Goal: Task Accomplishment & Management: Manage account settings

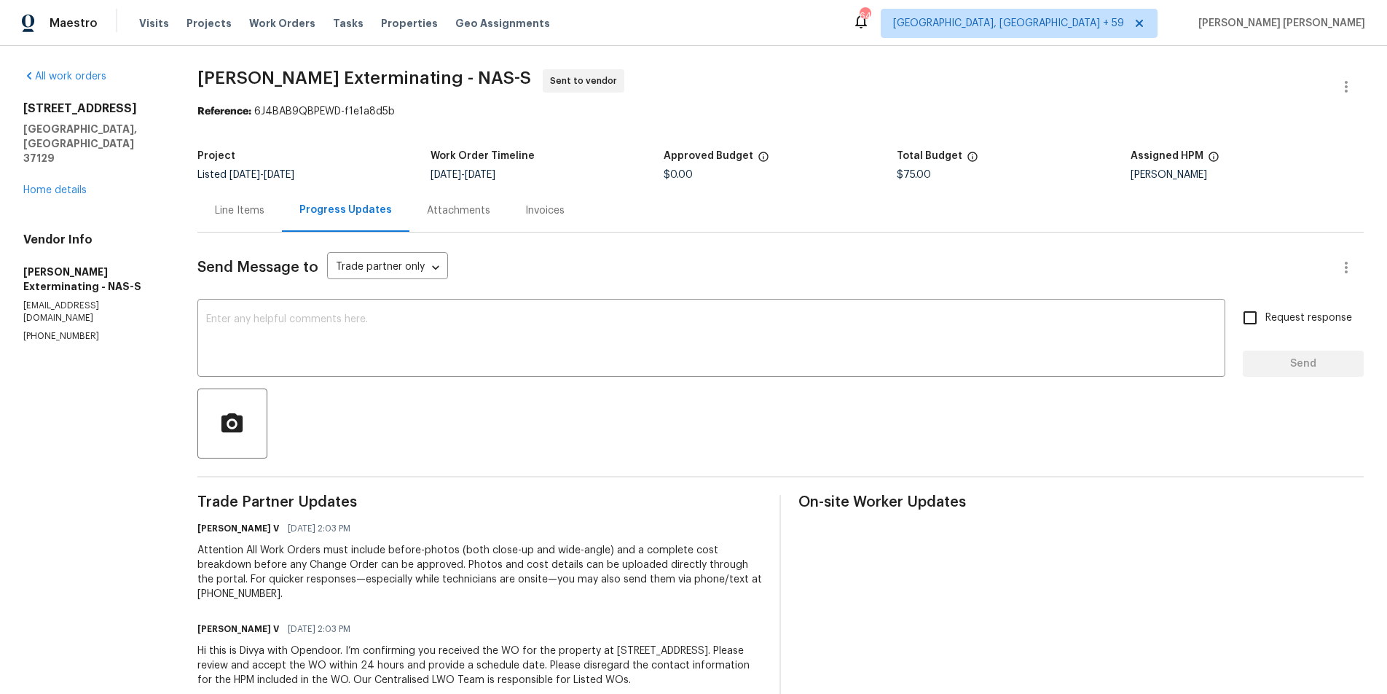
click at [223, 217] on div "Line Items" at bounding box center [240, 210] width 50 height 15
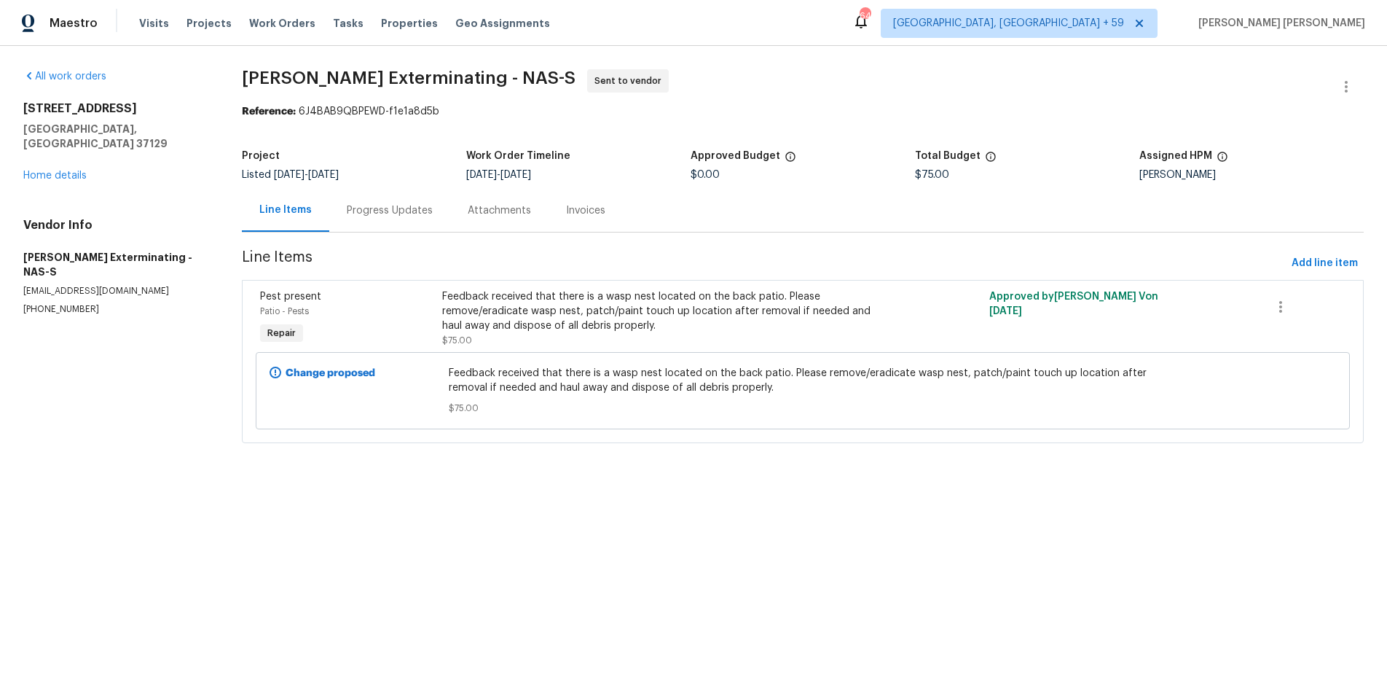
click at [494, 320] on div "Feedback received that there is a wasp nest located on the back patio. Please r…" at bounding box center [665, 311] width 447 height 44
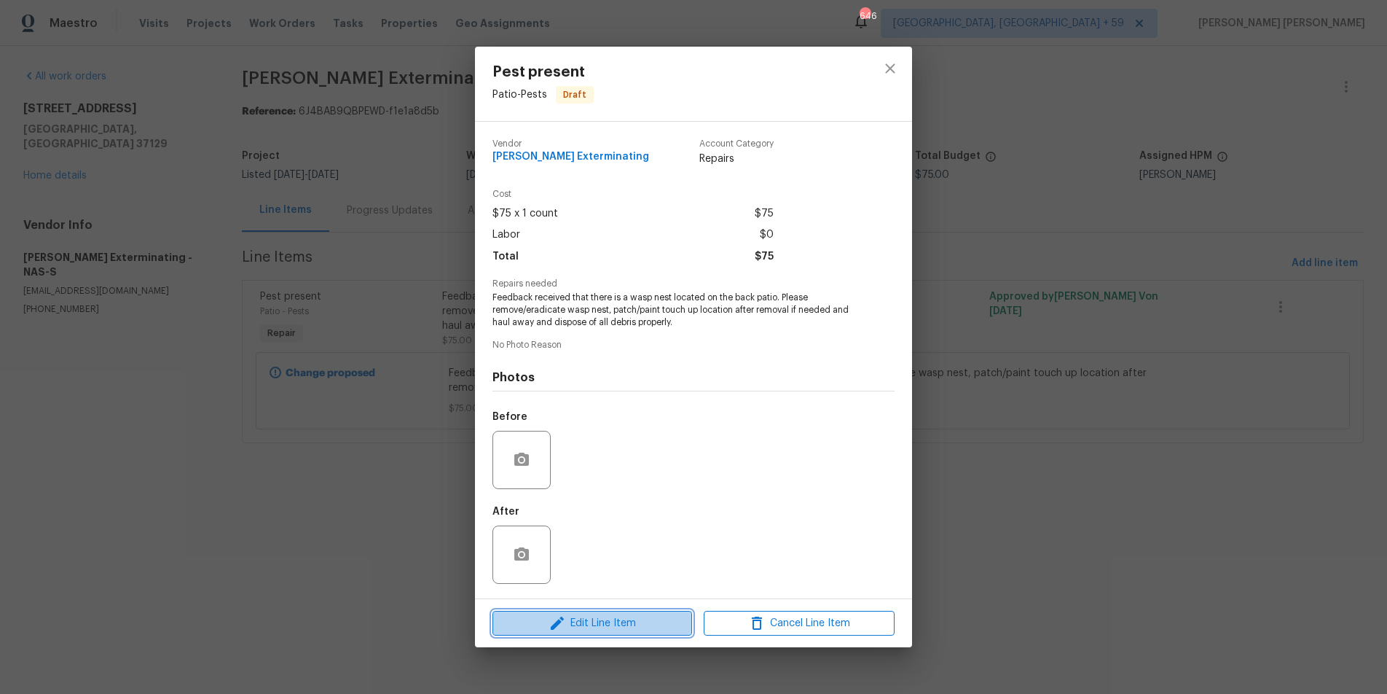
click at [621, 617] on span "Edit Line Item" at bounding box center [592, 623] width 191 height 18
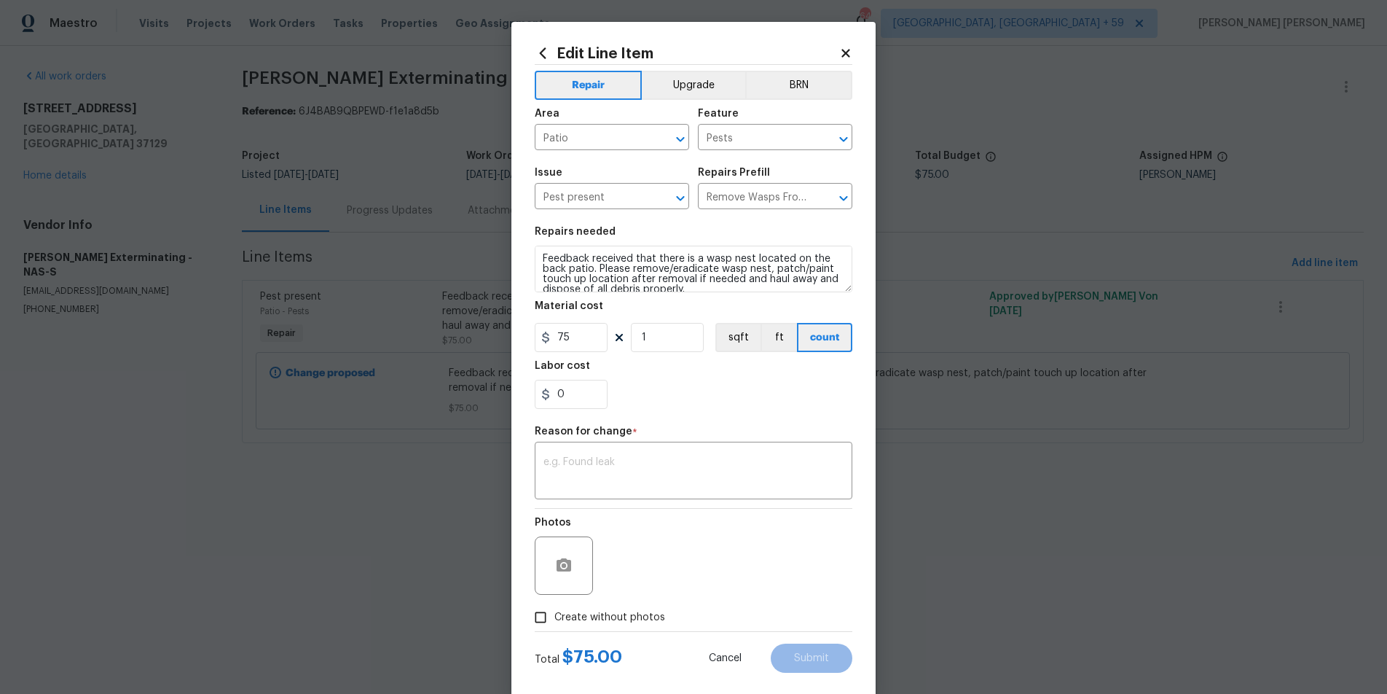
click at [847, 50] on icon at bounding box center [845, 53] width 13 height 13
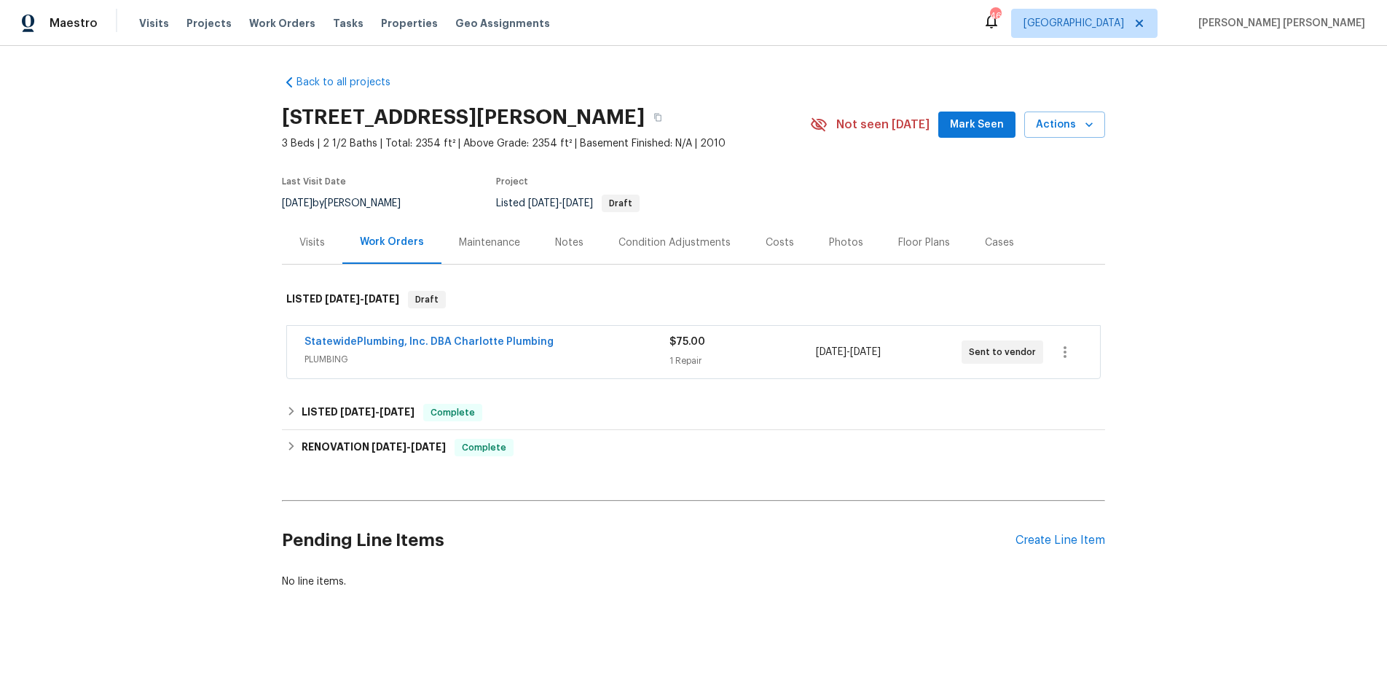
click at [445, 347] on span "StatewidePlumbing, Inc. DBA Charlotte Plumbing" at bounding box center [429, 341] width 249 height 15
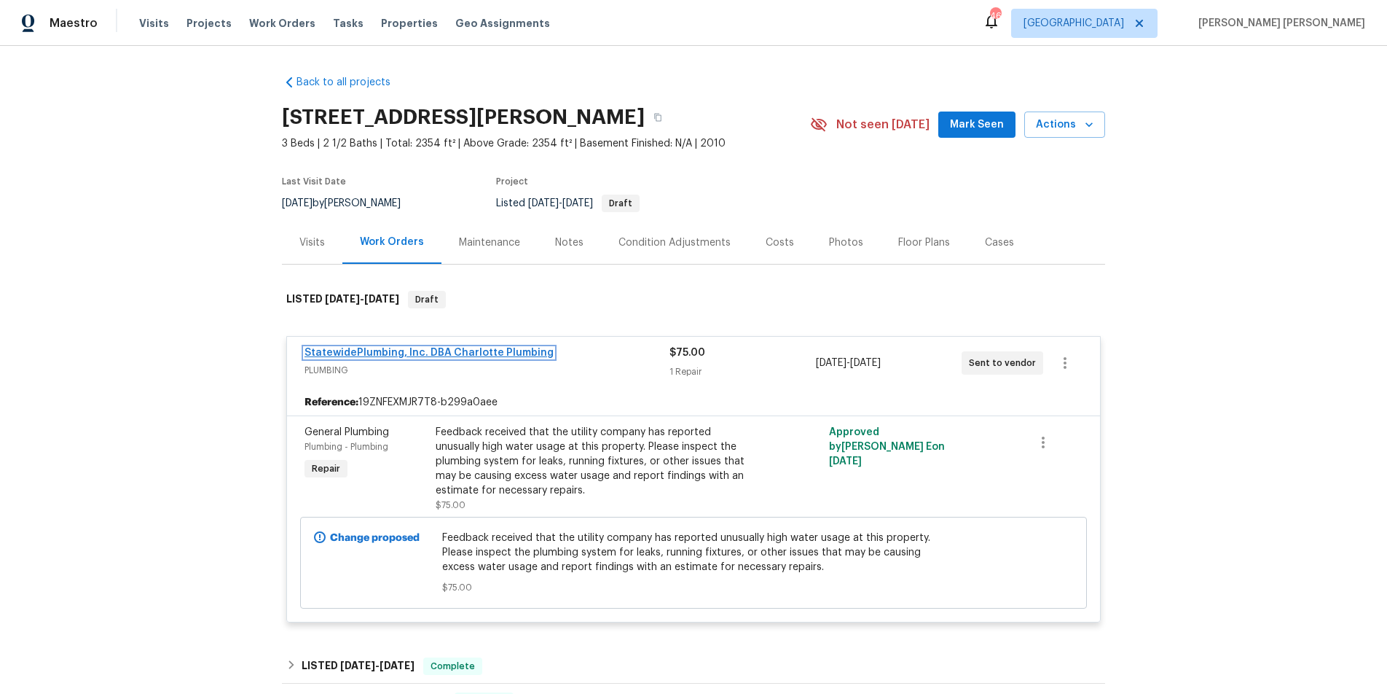
click at [423, 349] on link "StatewidePlumbing, Inc. DBA Charlotte Plumbing" at bounding box center [429, 352] width 249 height 10
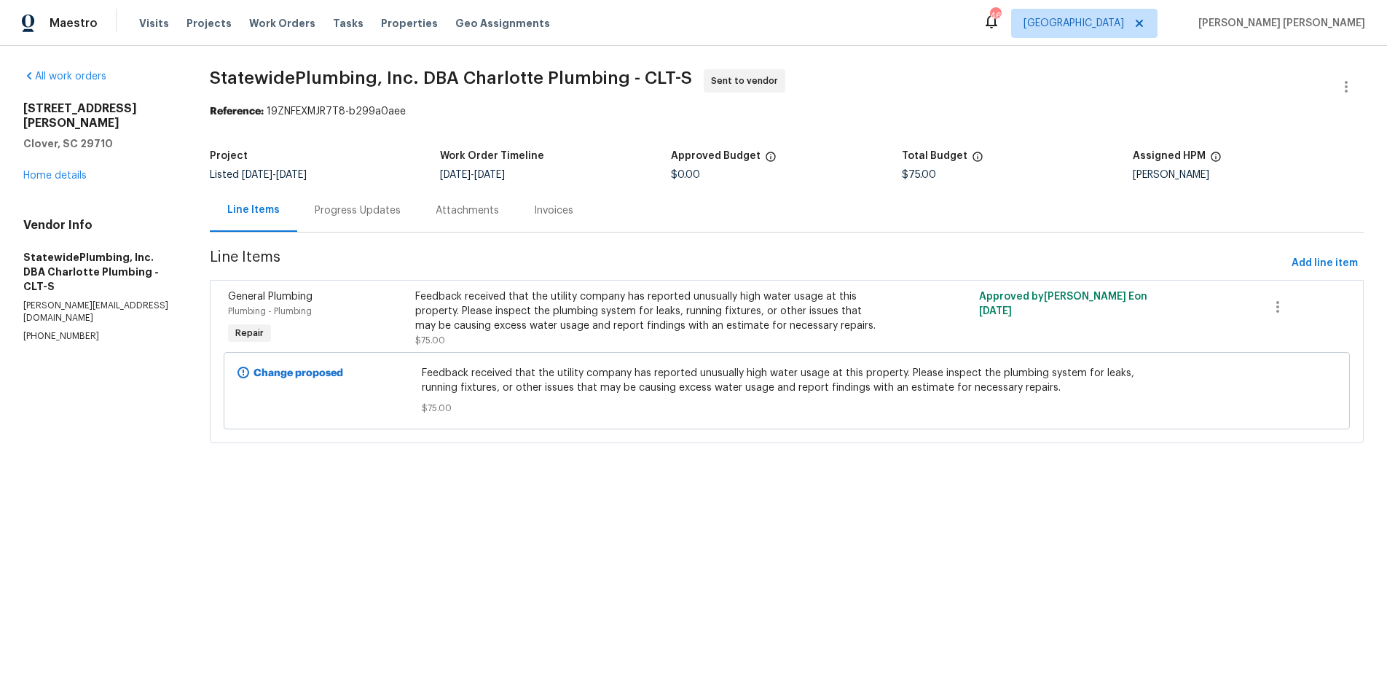
click at [686, 348] on div "Change proposed Feedback received that the utility company has reported unusual…" at bounding box center [787, 390] width 1118 height 86
click at [675, 320] on div "Feedback received that the utility company has reported unusually high water us…" at bounding box center [645, 311] width 460 height 44
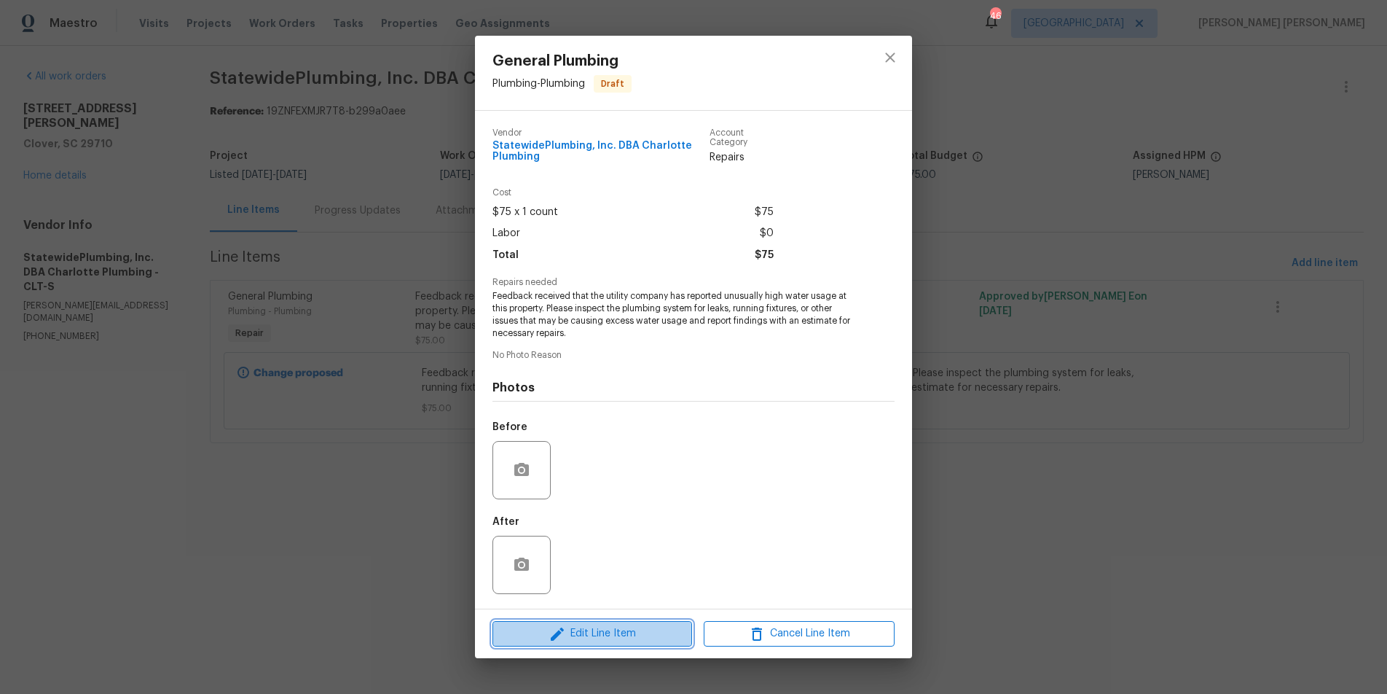
click at [635, 627] on span "Edit Line Item" at bounding box center [592, 633] width 191 height 18
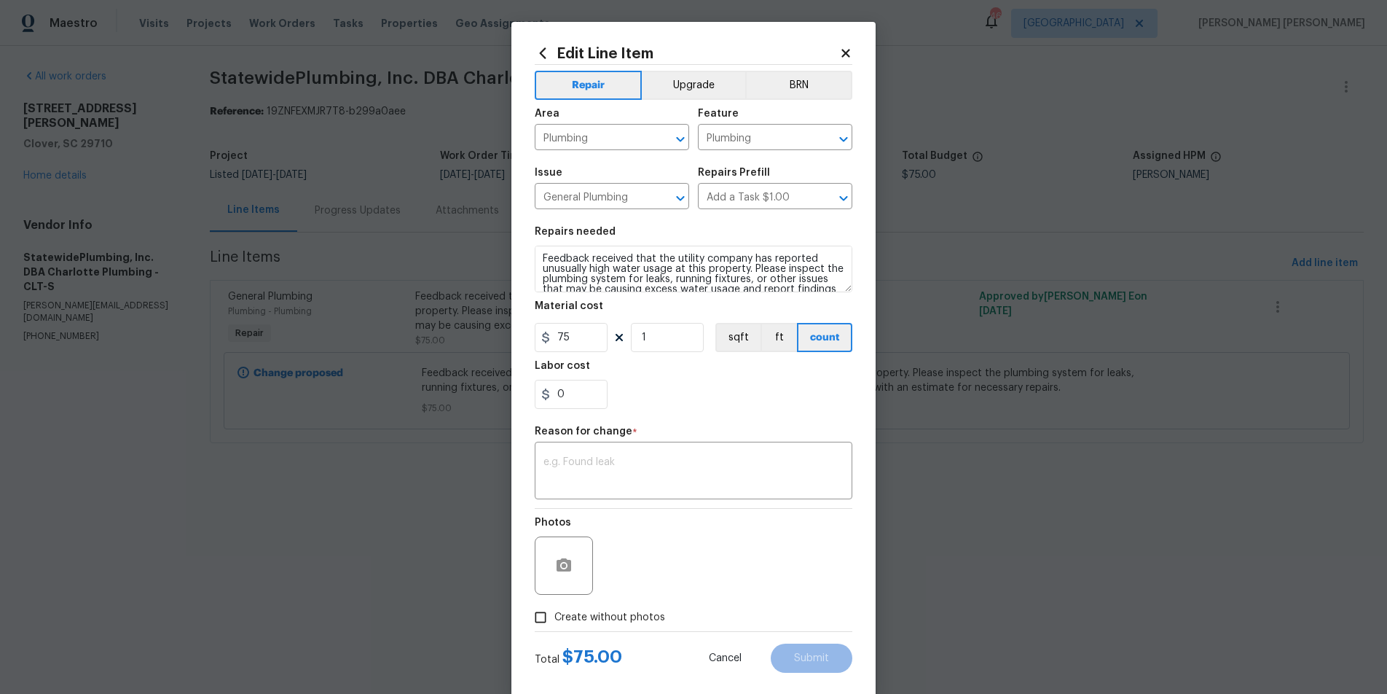
click at [843, 52] on icon at bounding box center [845, 53] width 13 height 13
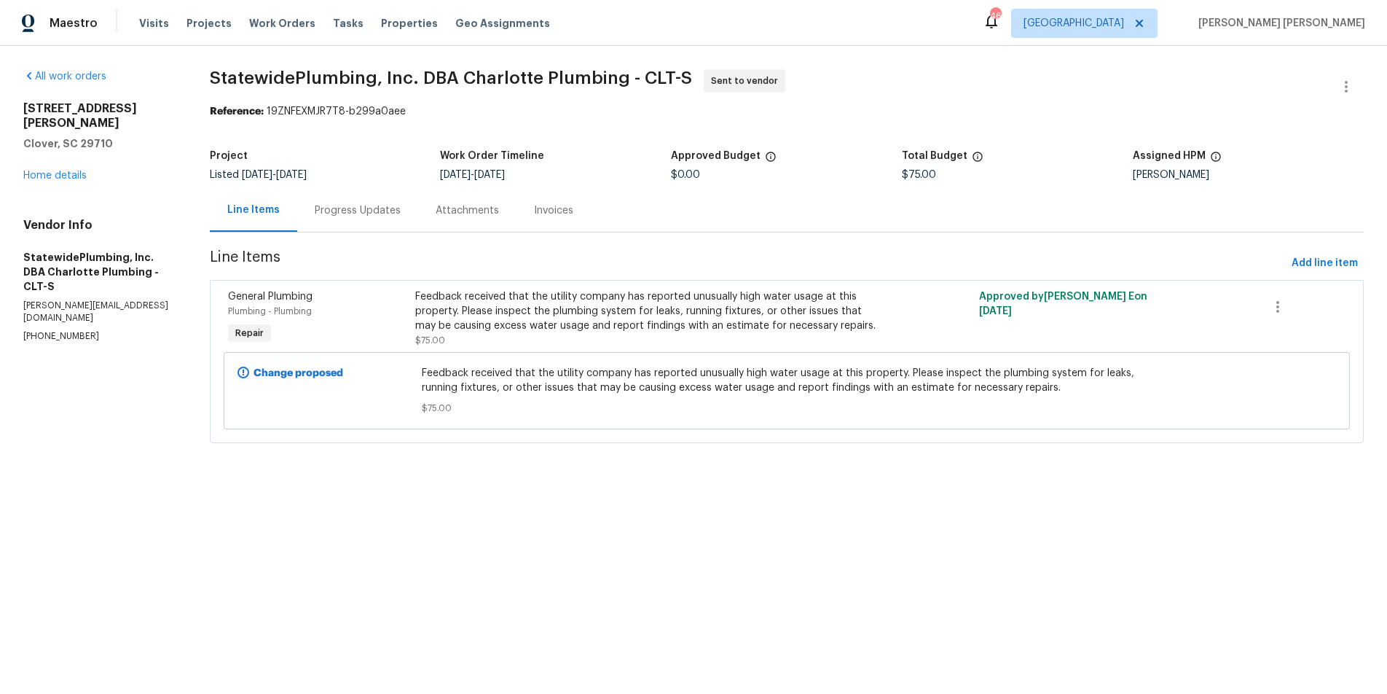
click at [423, 292] on div "Feedback received that the utility company has reported unusually high water us…" at bounding box center [645, 311] width 460 height 44
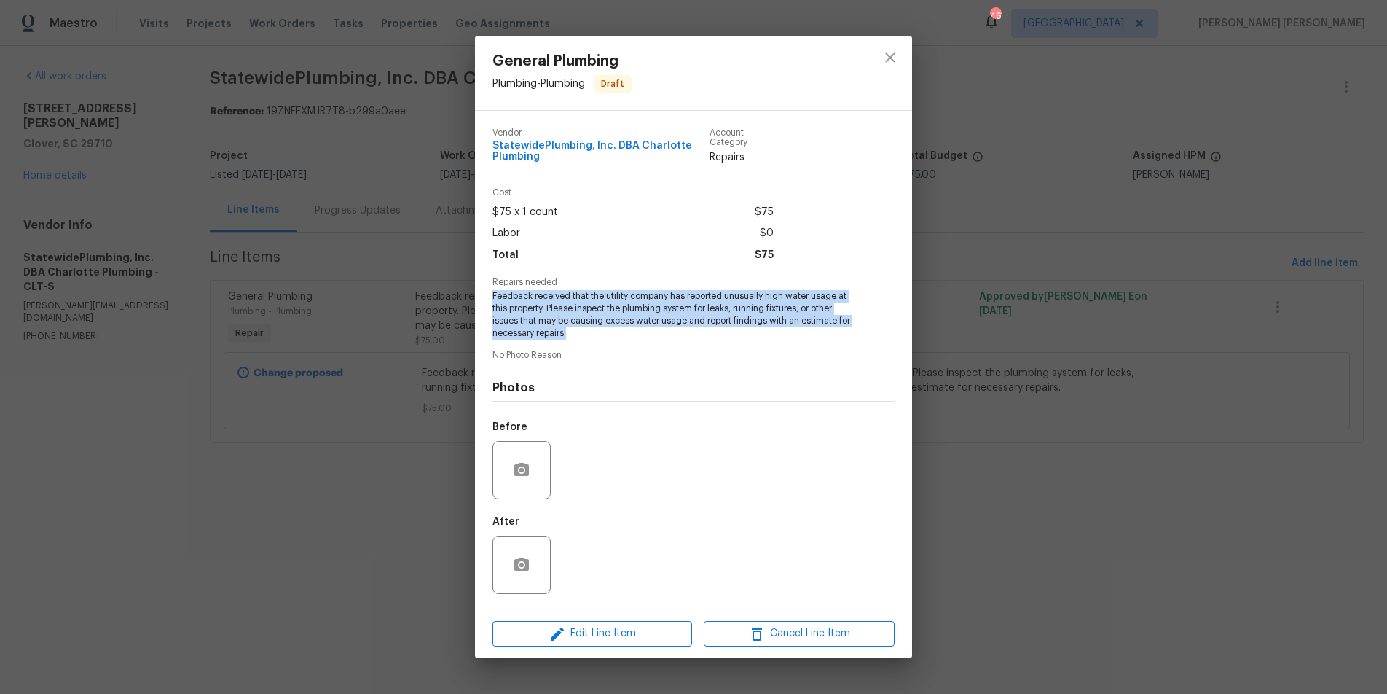
drag, startPoint x: 492, startPoint y: 294, endPoint x: 680, endPoint y: 336, distance: 192.6
click at [681, 336] on div "Vendor StatewidePlumbing, Inc. DBA Charlotte Plumbing Account Category Repairs …" at bounding box center [693, 360] width 437 height 498
copy span "Feedback received that the utility company has reported unusually high water us…"
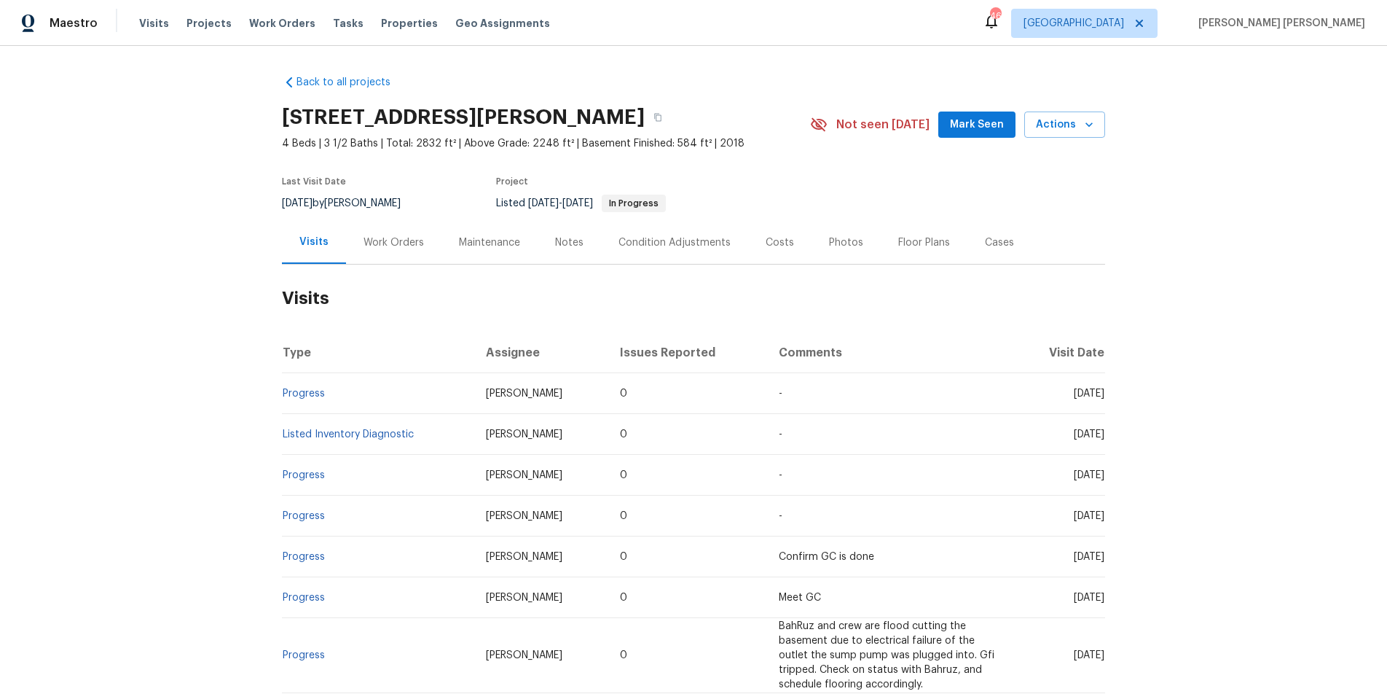
click at [372, 246] on div "Work Orders" at bounding box center [394, 242] width 60 height 15
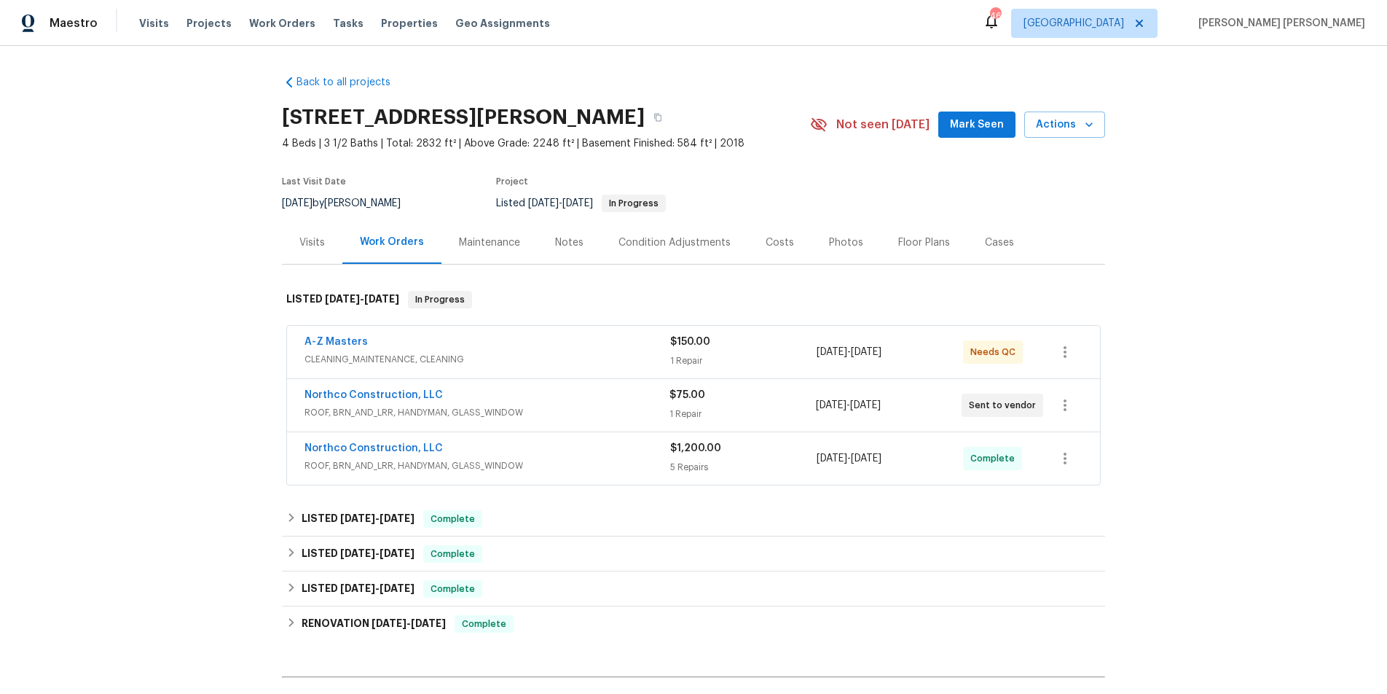
click at [583, 416] on span "ROOF, BRN_AND_LRR, HANDYMAN, GLASS_WINDOW" at bounding box center [487, 412] width 365 height 15
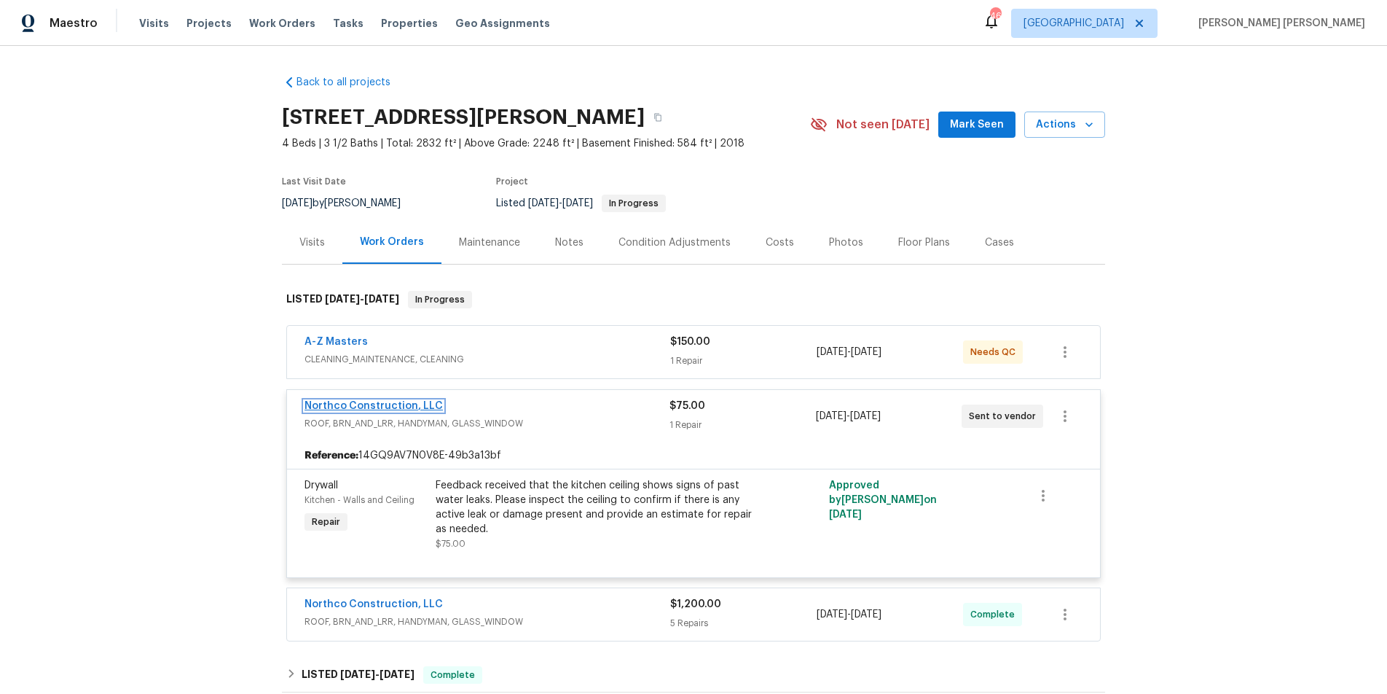
click at [356, 406] on link "Northco Construction, LLC" at bounding box center [374, 406] width 138 height 10
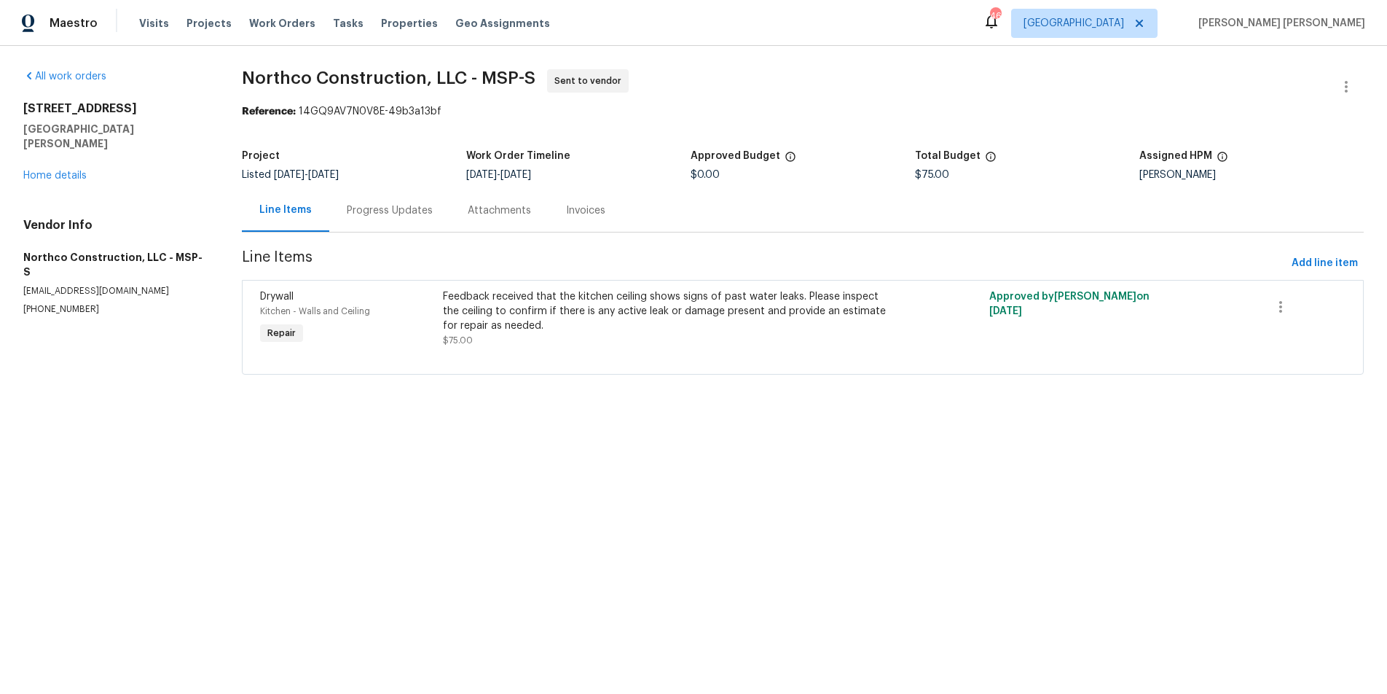
click at [750, 334] on div "Feedback received that the kitchen ceiling shows signs of past water leaks. Ple…" at bounding box center [666, 318] width 447 height 58
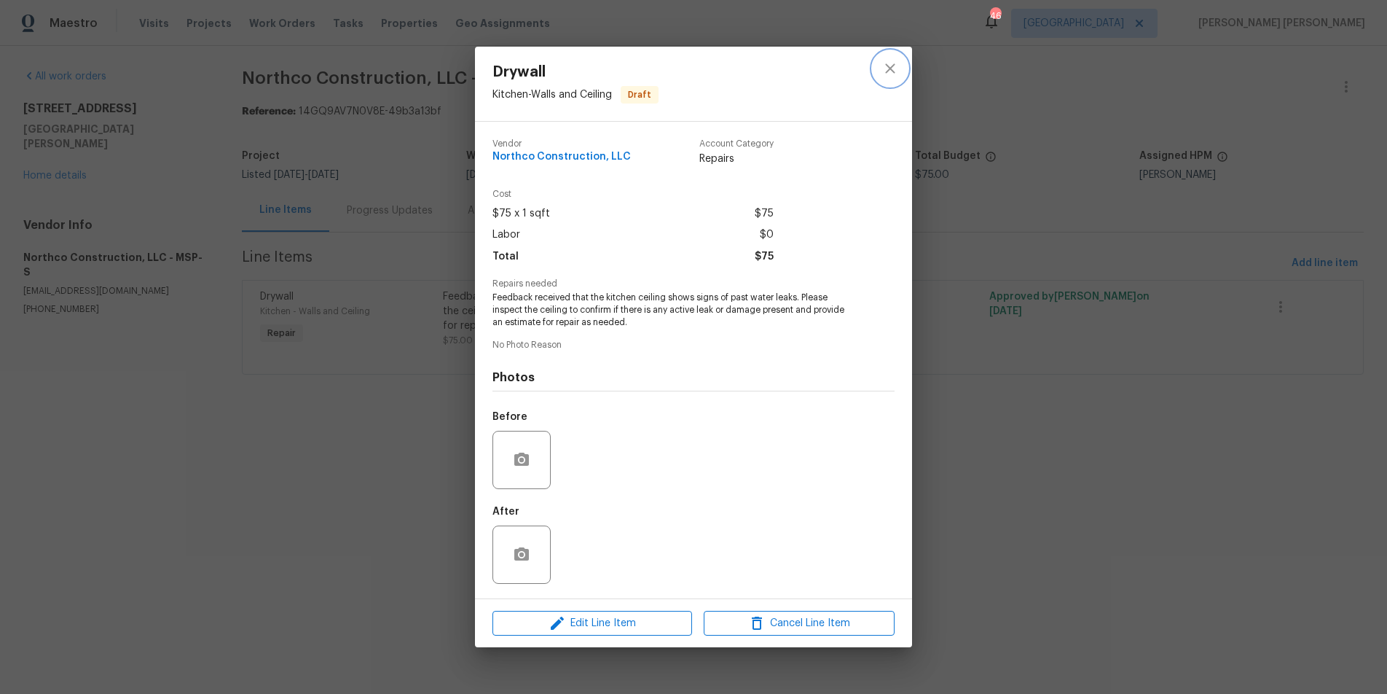
click at [889, 76] on icon "close" at bounding box center [889, 68] width 17 height 17
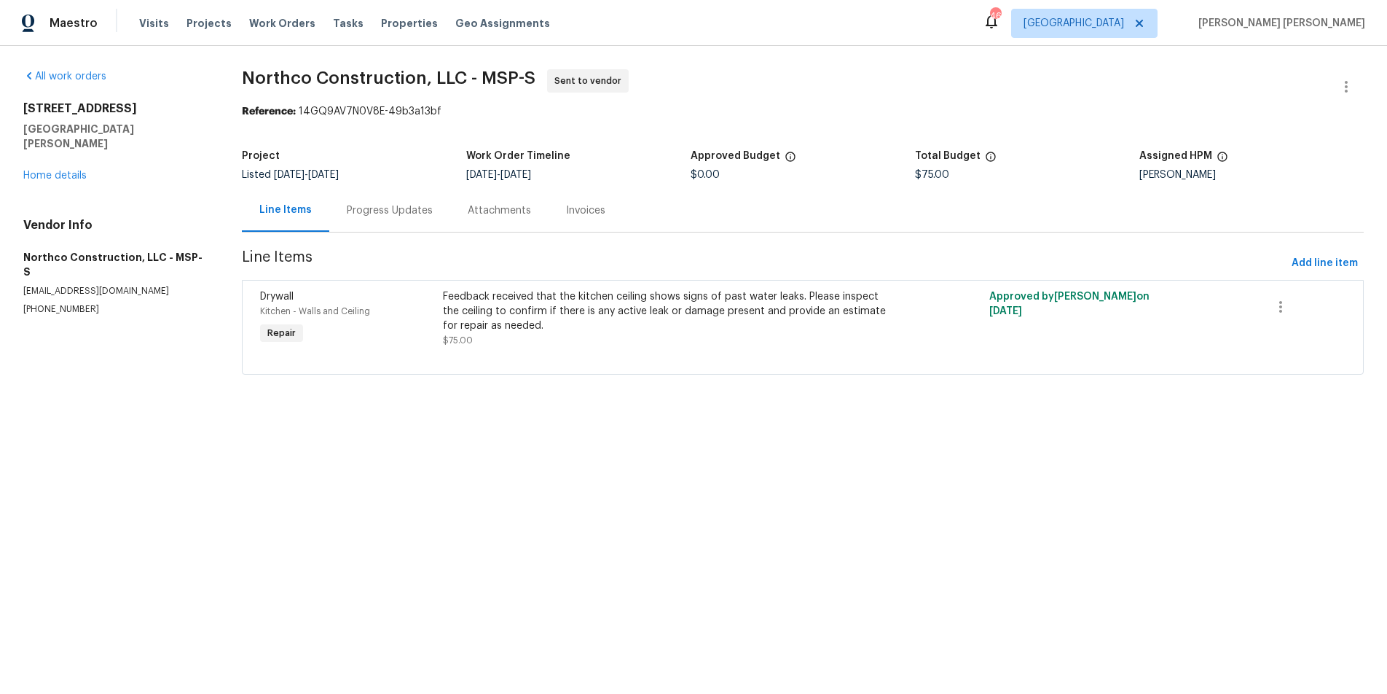
click at [562, 315] on div "Feedback received that the kitchen ceiling shows signs of past water leaks. Ple…" at bounding box center [666, 311] width 447 height 44
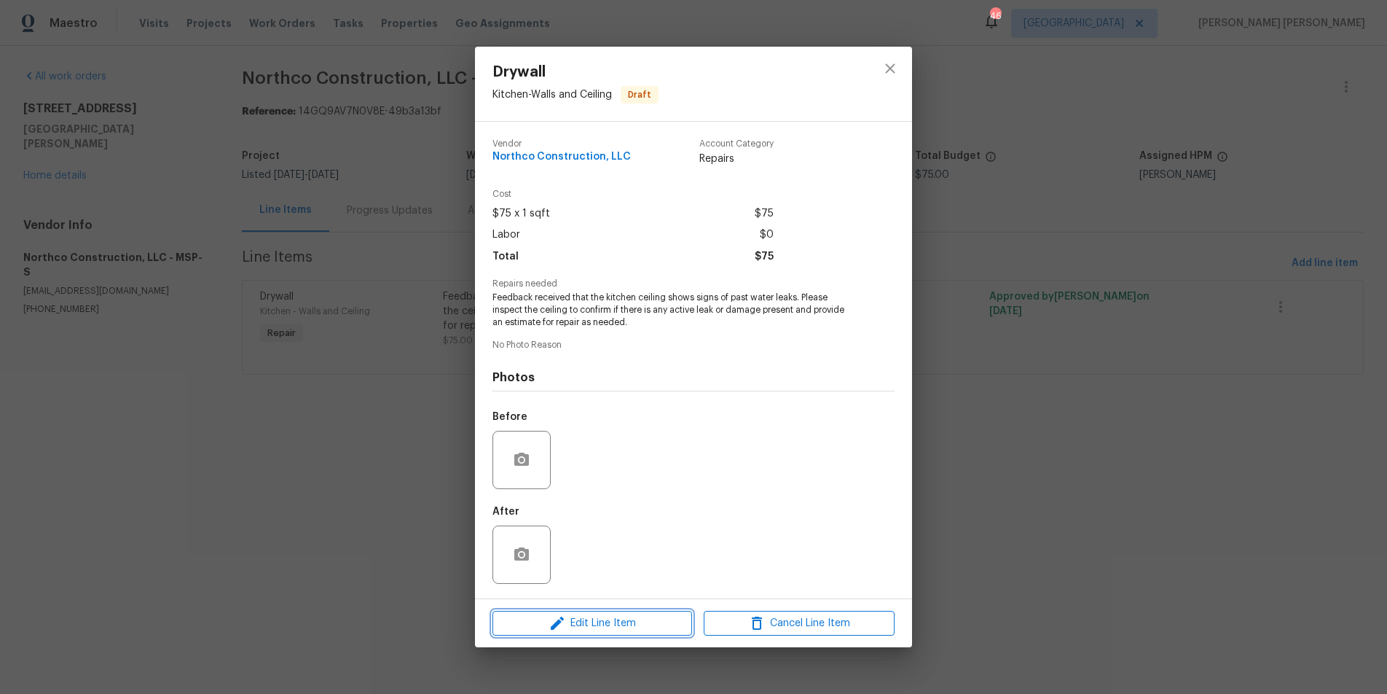
click at [600, 612] on button "Edit Line Item" at bounding box center [592, 622] width 200 height 25
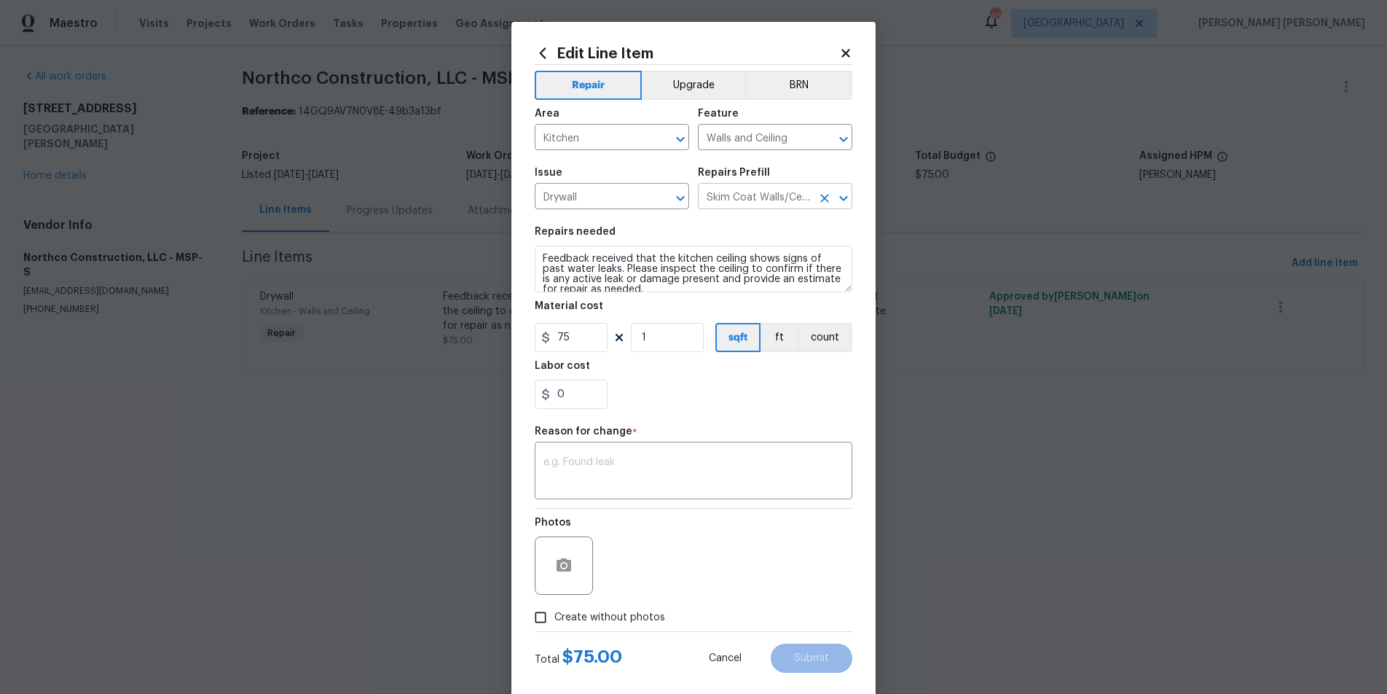
click at [788, 195] on input "Skim Coat Walls/Ceilings $1.00" at bounding box center [755, 197] width 114 height 23
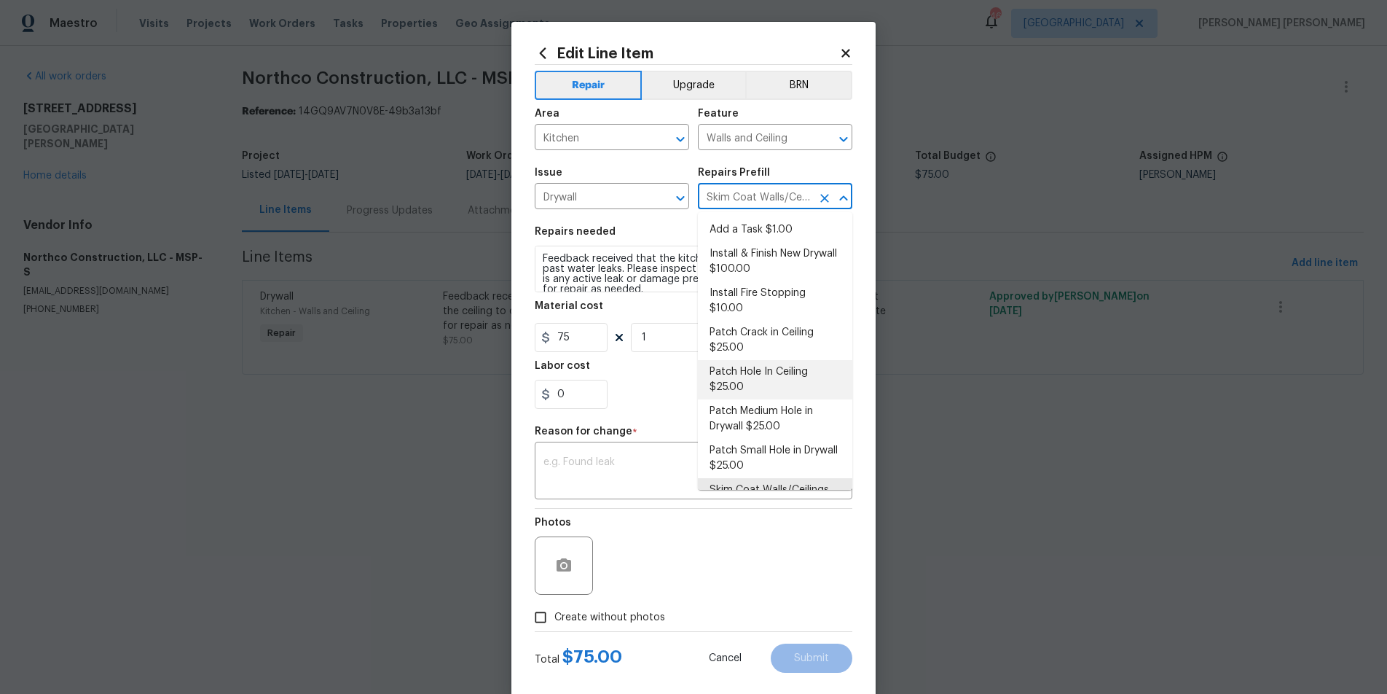
click at [965, 86] on body "Maestro Visits Projects Work Orders Tasks Properties Geo Assignments 46 Dallas …" at bounding box center [693, 207] width 1387 height 415
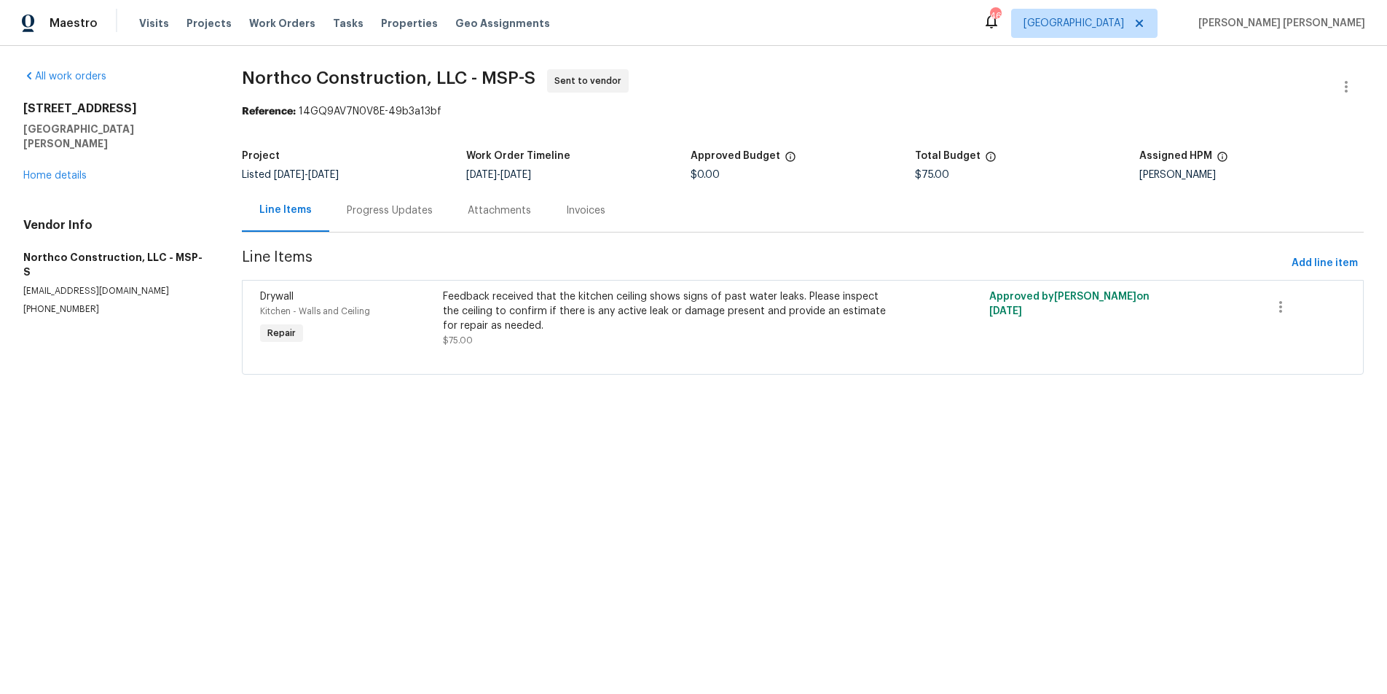
click at [965, 86] on span "Northco Construction, LLC - MSP-S Sent to vendor" at bounding box center [785, 86] width 1087 height 35
click at [447, 294] on div "Feedback received that the kitchen ceiling shows signs of past water leaks. Ple…" at bounding box center [666, 311] width 447 height 44
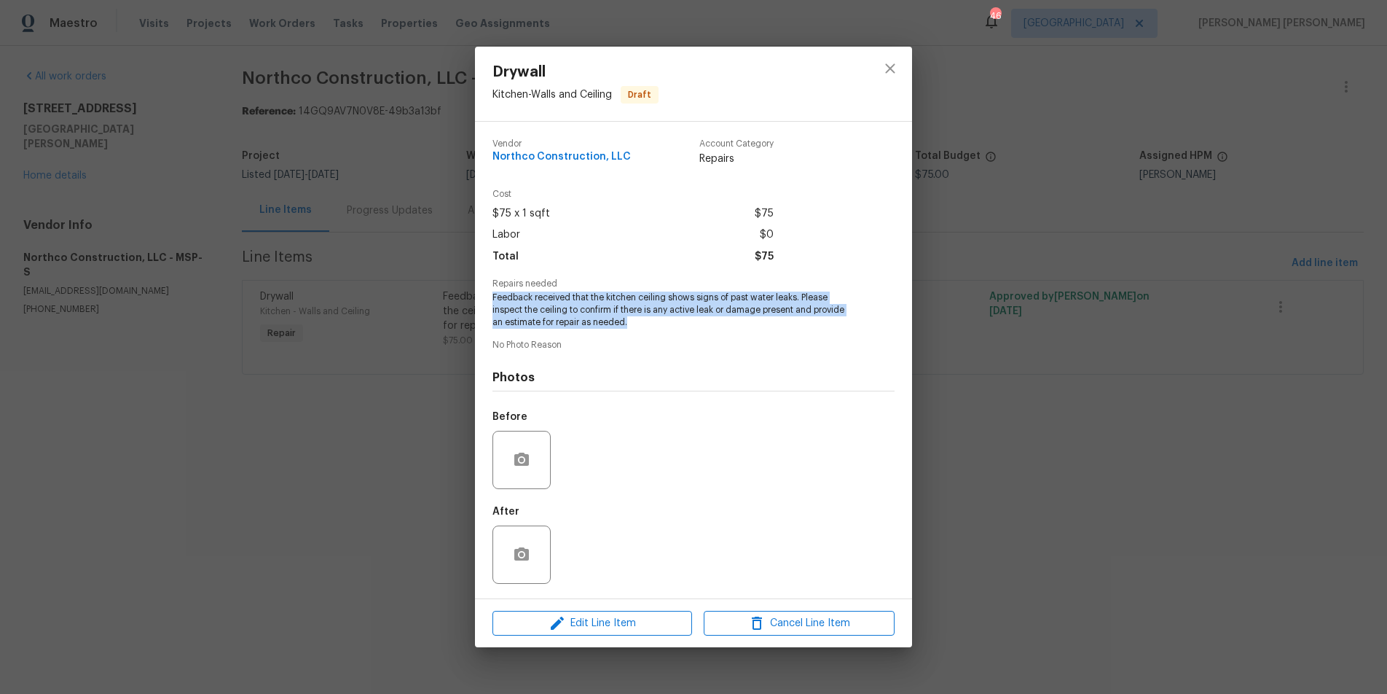
drag, startPoint x: 487, startPoint y: 294, endPoint x: 778, endPoint y: 329, distance: 292.8
click at [778, 329] on div "Vendor Northco Construction, LLC Account Category Repairs Cost $75 x 1 sqft $75…" at bounding box center [693, 360] width 437 height 476
copy span "Feedback received that the kitchen ceiling shows signs of past water leaks. Ple…"
click at [888, 67] on icon "close" at bounding box center [889, 67] width 9 height 9
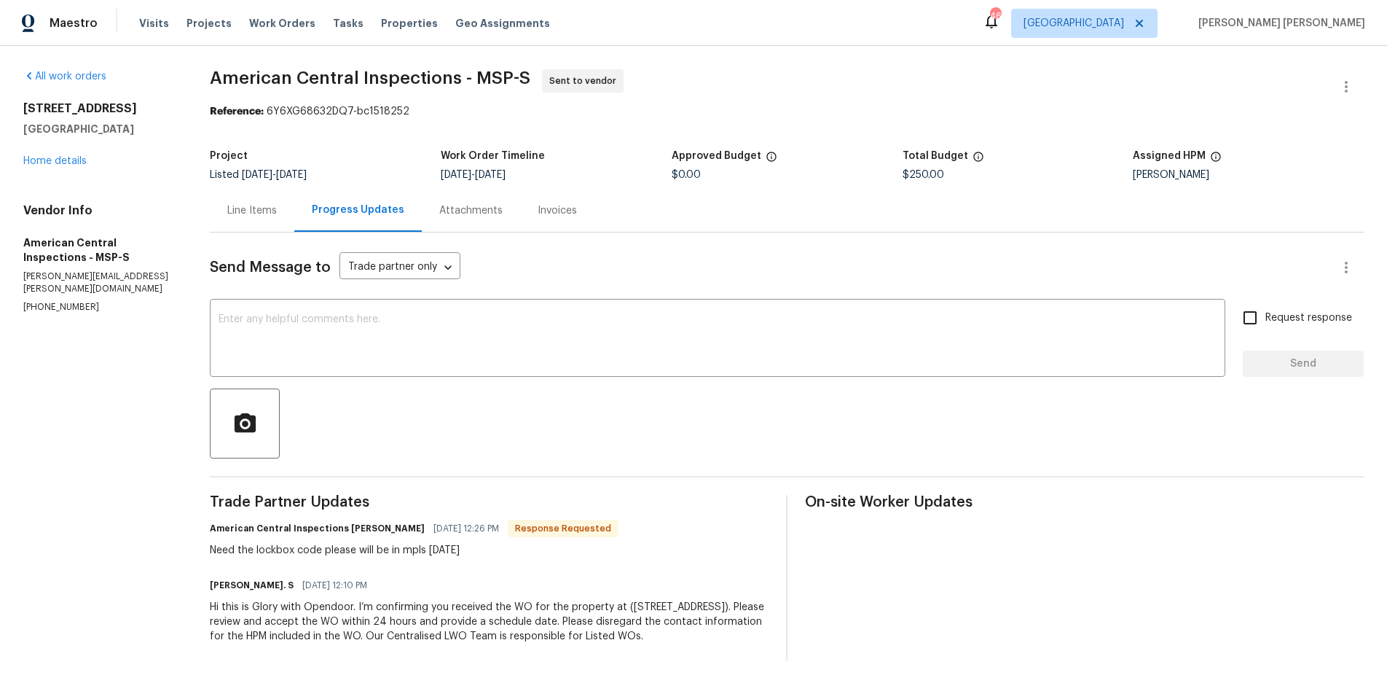
click at [254, 213] on div "Line Items" at bounding box center [252, 210] width 50 height 15
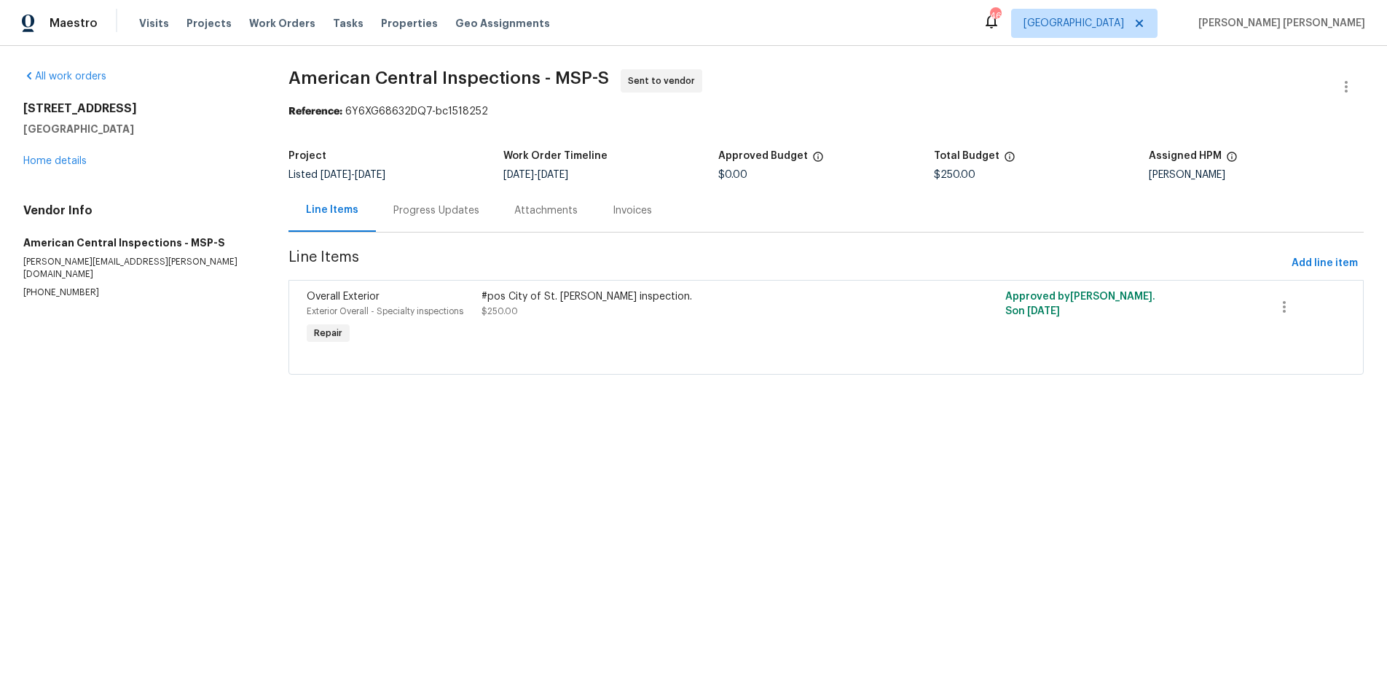
click at [677, 315] on div "#pos City of St. Paul TISH inspection. $250.00" at bounding box center [696, 303] width 428 height 29
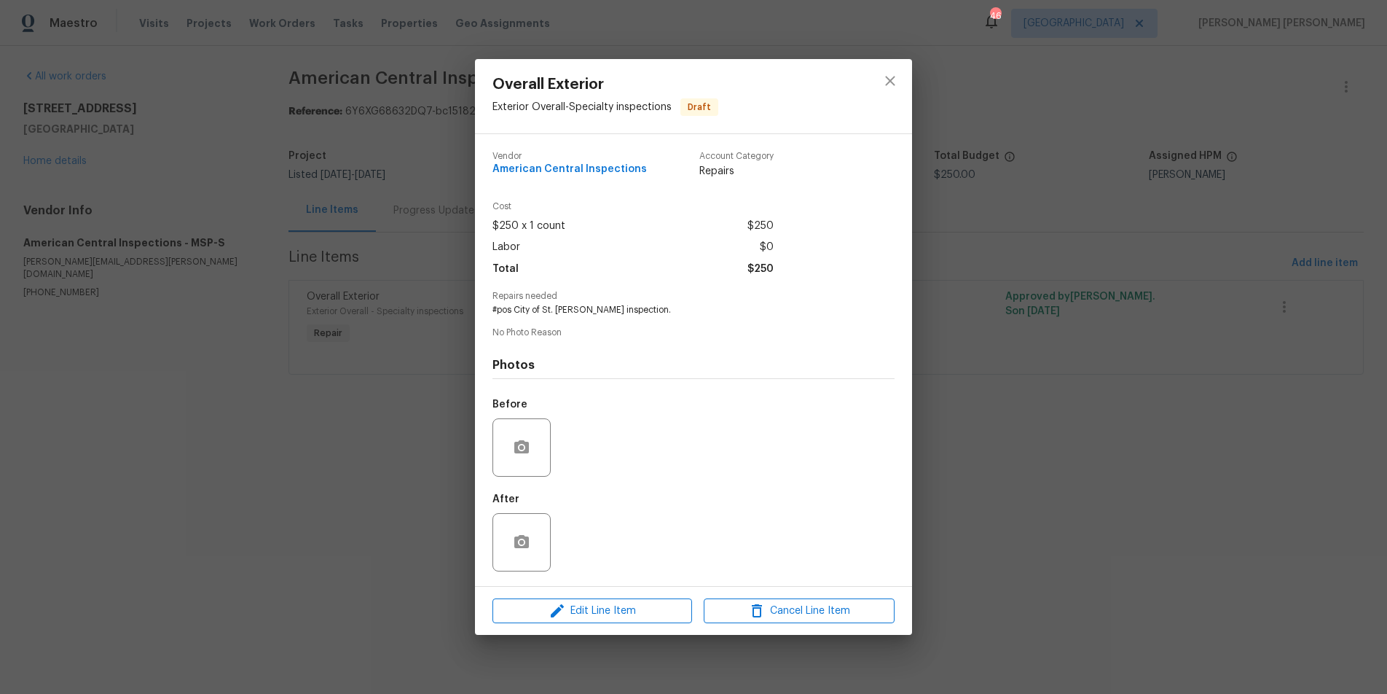
click at [945, 374] on div "Overall Exterior Exterior Overall - Specialty inspections Draft Vendor American…" at bounding box center [693, 347] width 1387 height 694
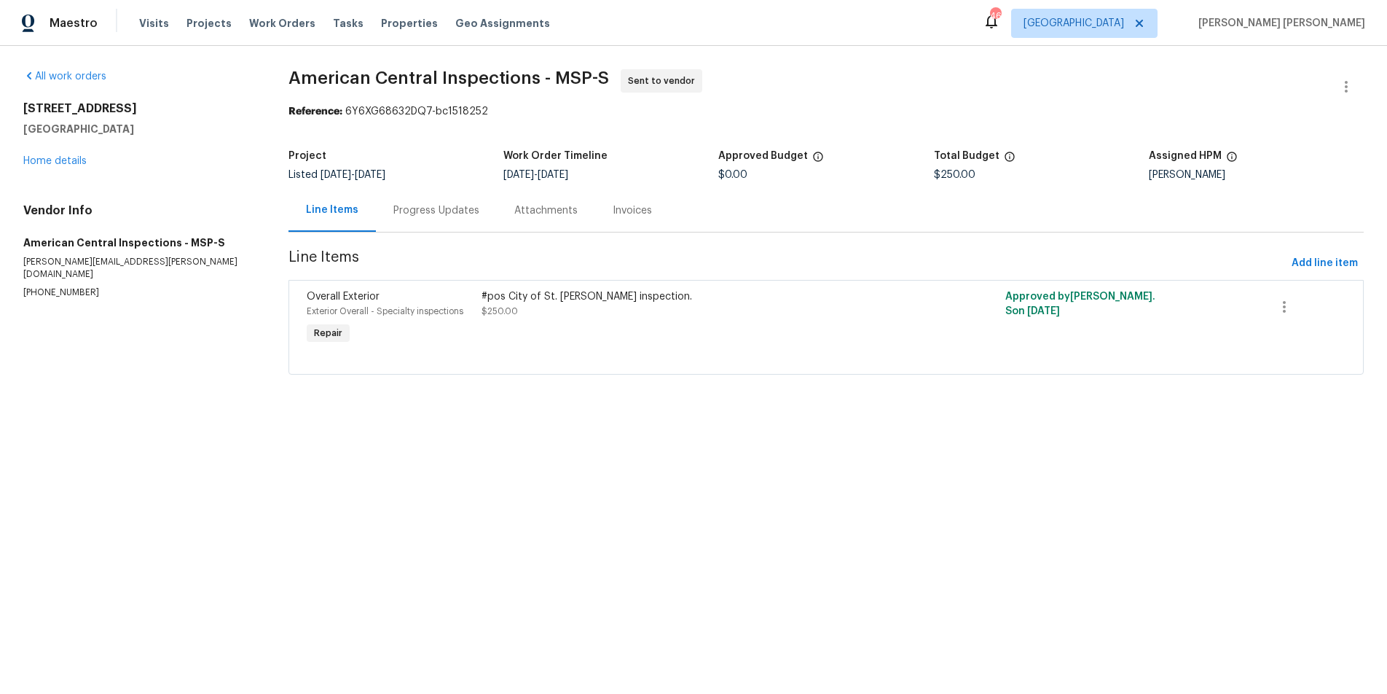
click at [634, 313] on div "#pos City of St. Paul TISH inspection. $250.00" at bounding box center [696, 303] width 428 height 29
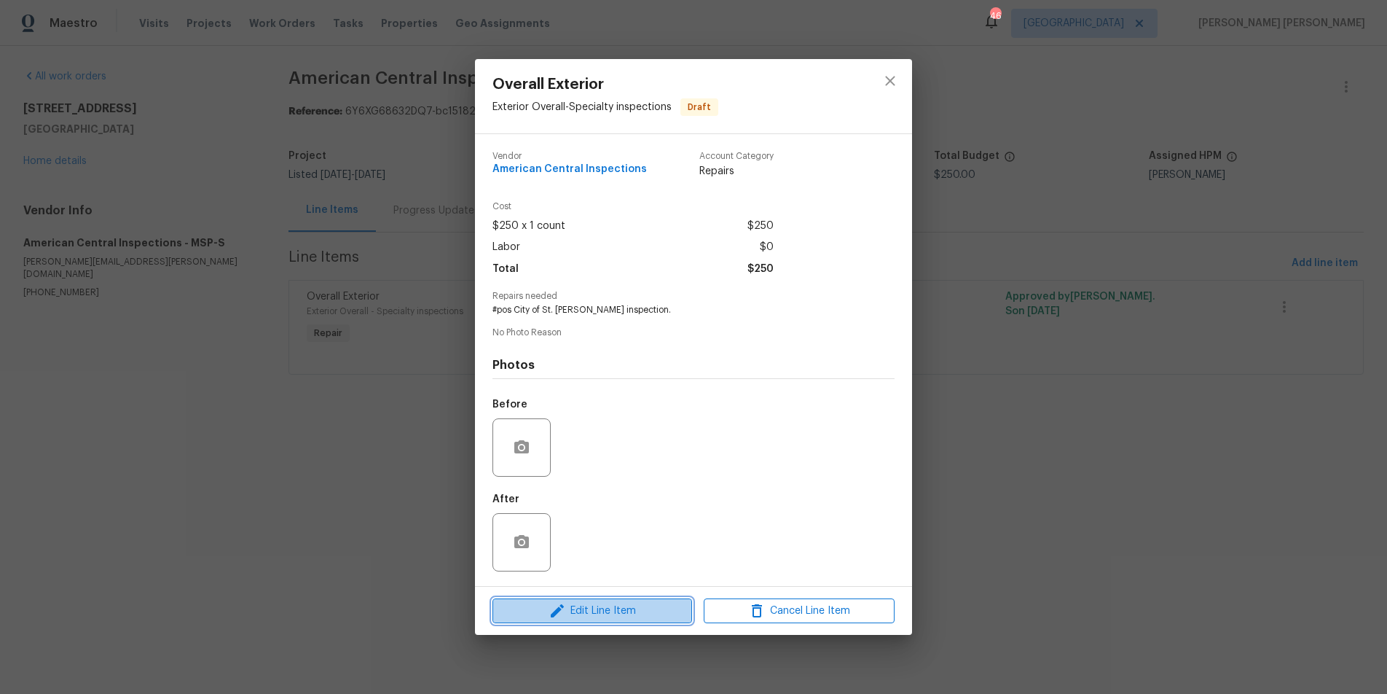
click at [633, 606] on span "Edit Line Item" at bounding box center [592, 611] width 191 height 18
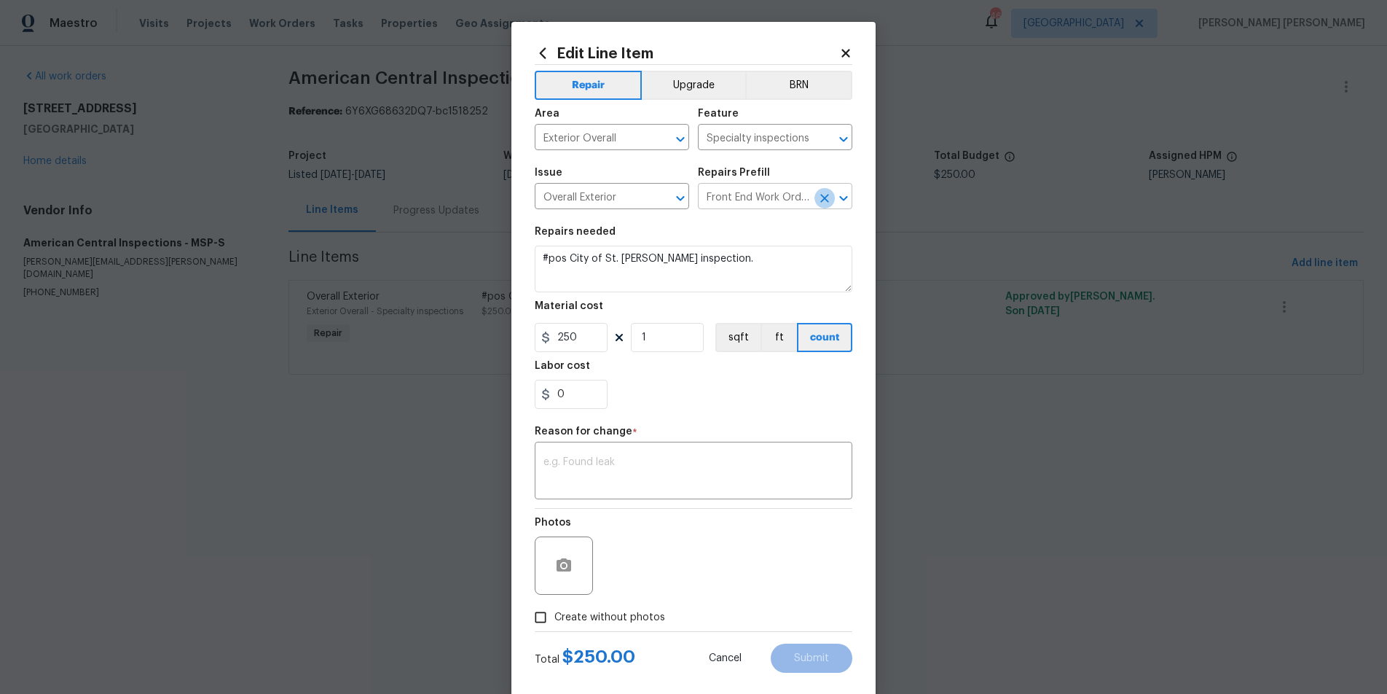
click at [825, 188] on button "Clear" at bounding box center [824, 198] width 20 height 20
click at [847, 196] on icon "Open" at bounding box center [843, 197] width 8 height 5
click at [836, 156] on div "Area Exterior Overall ​ Feature Specialty inspections ​" at bounding box center [694, 129] width 318 height 59
click at [850, 57] on icon at bounding box center [845, 53] width 13 height 13
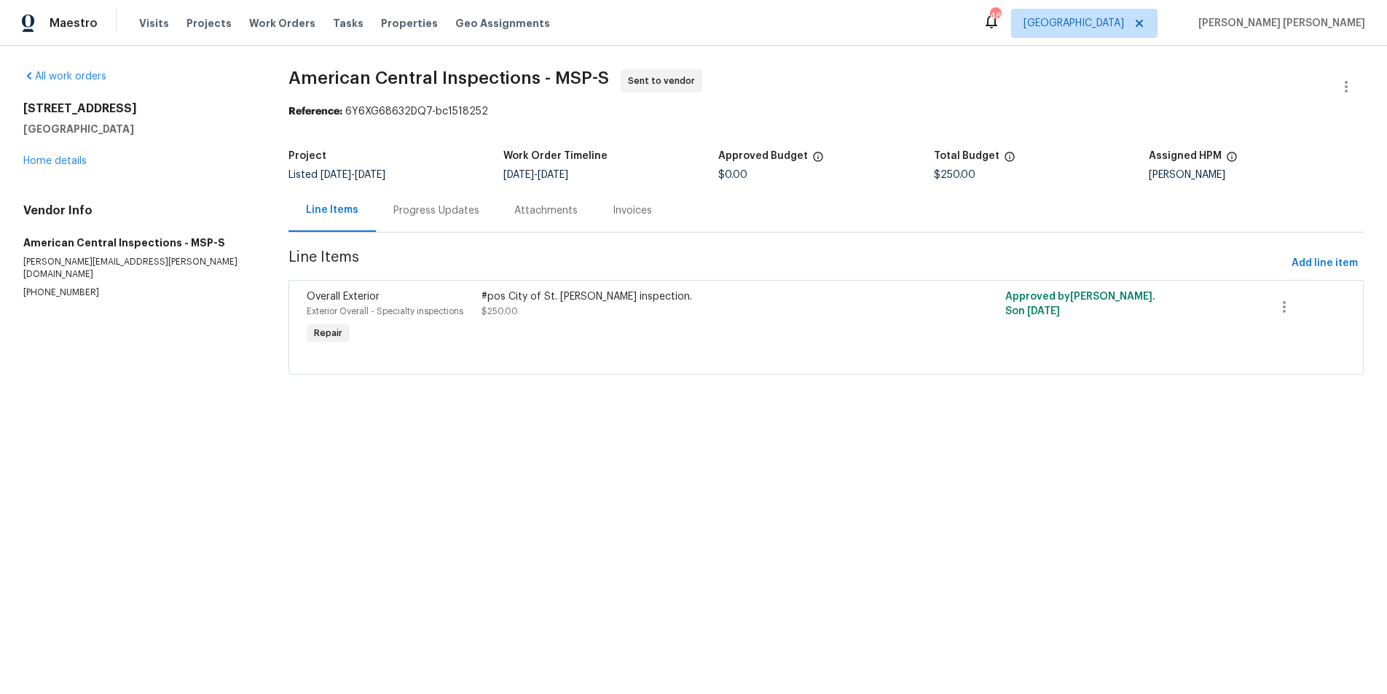
click at [533, 328] on div "#pos City of St. Paul TISH inspection. $250.00" at bounding box center [695, 318] width 436 height 67
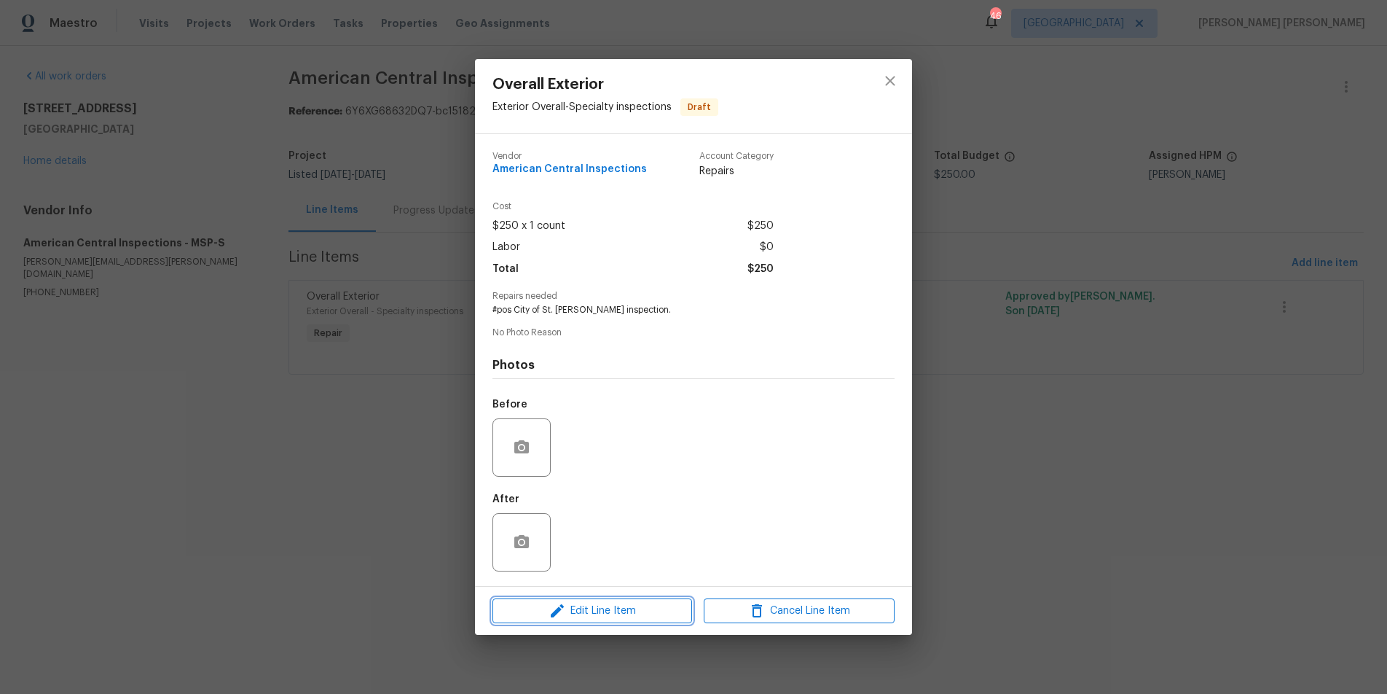
click at [621, 610] on span "Edit Line Item" at bounding box center [592, 611] width 191 height 18
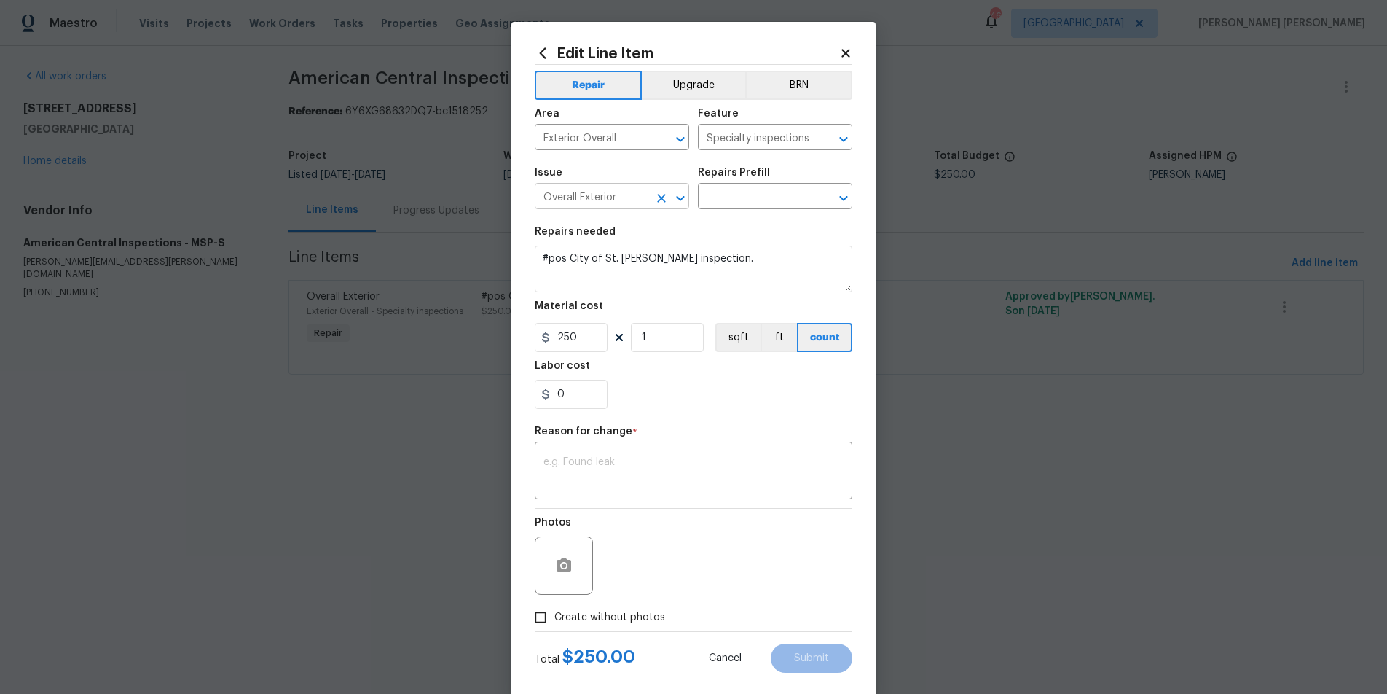
click at [611, 195] on input "Overall Exterior" at bounding box center [592, 197] width 114 height 23
type input "s"
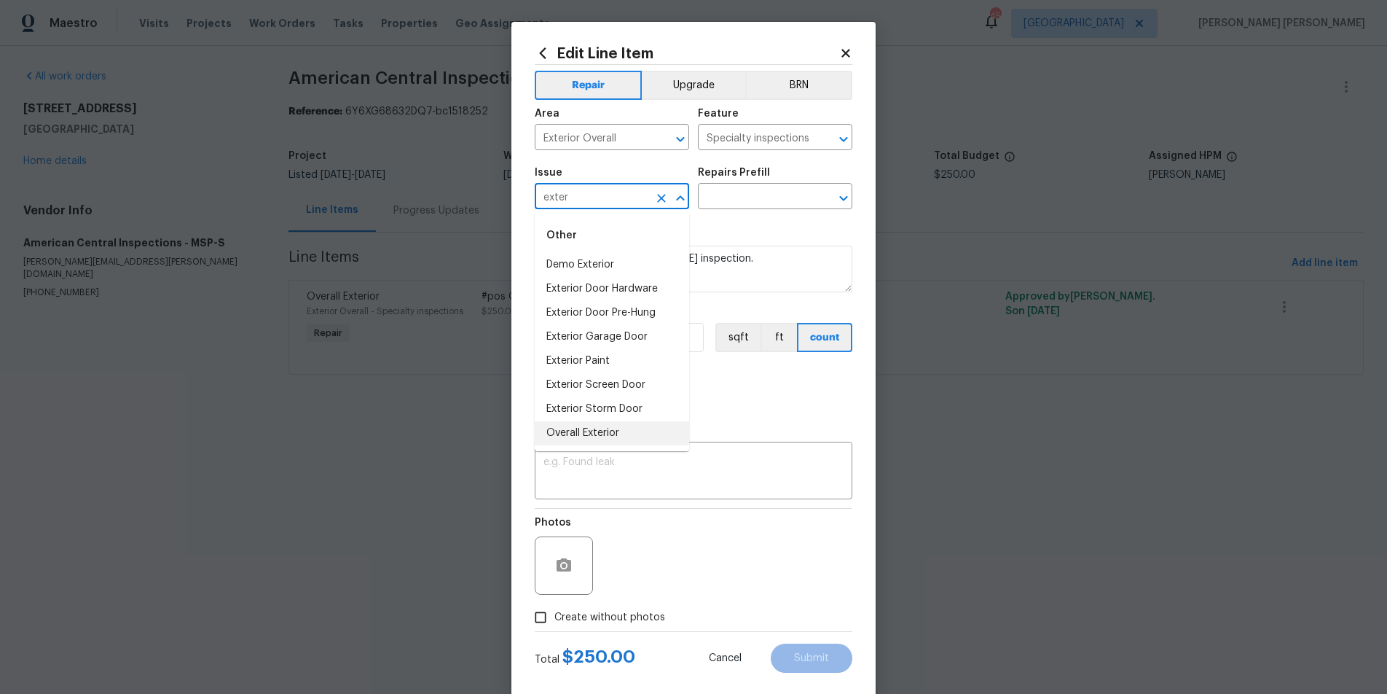
click at [628, 429] on li "Overall Exterior" at bounding box center [612, 433] width 154 height 24
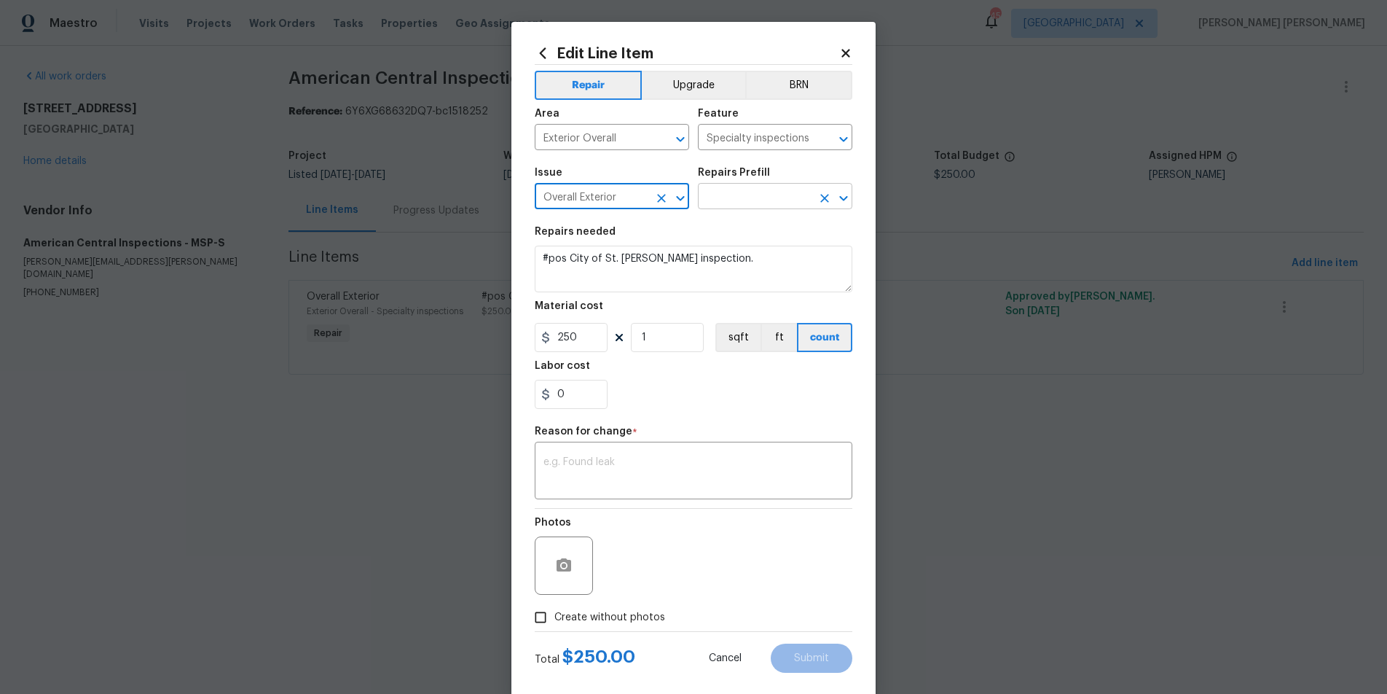
type input "Overall Exterior"
click at [790, 198] on input "text" at bounding box center [755, 197] width 114 height 23
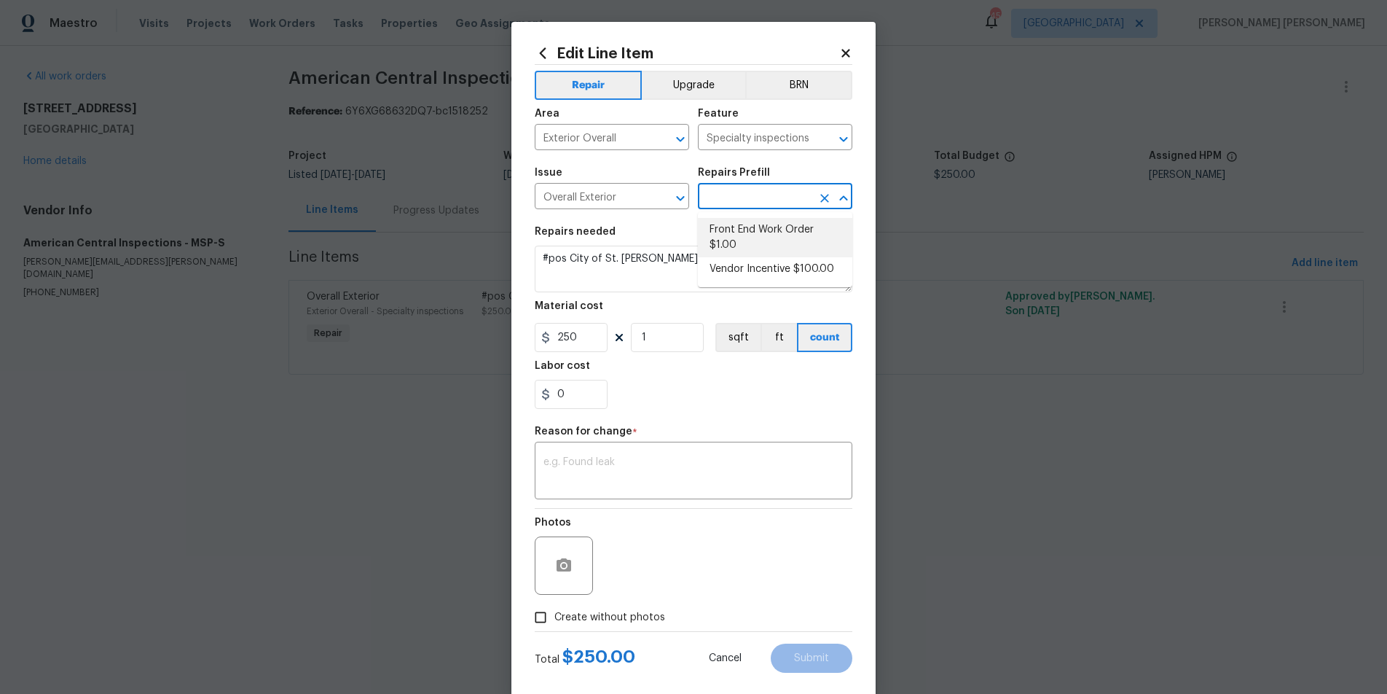
click at [644, 223] on section "Repairs needed #pos City of St. Paul TISH inspection. Material cost 250 1 sqft …" at bounding box center [694, 318] width 318 height 200
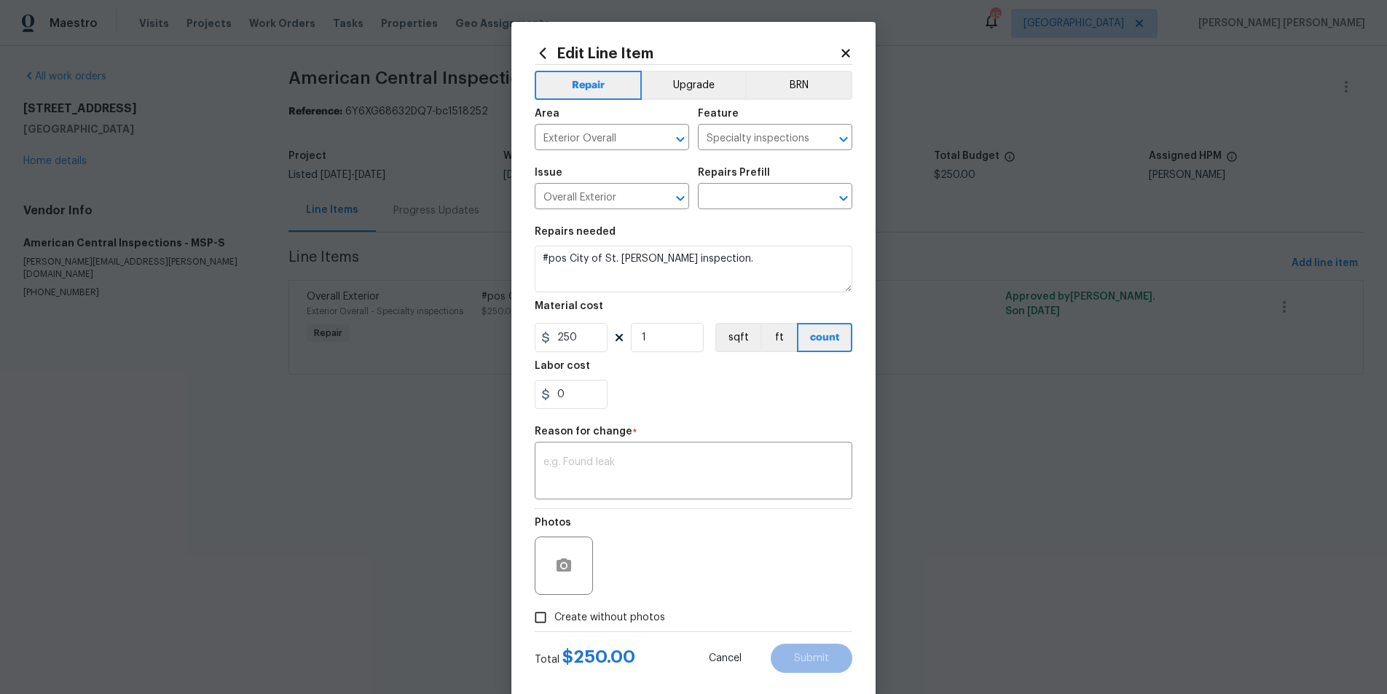
drag, startPoint x: 841, startPoint y: 49, endPoint x: 965, endPoint y: 22, distance: 126.0
click at [841, 49] on icon at bounding box center [845, 53] width 8 height 8
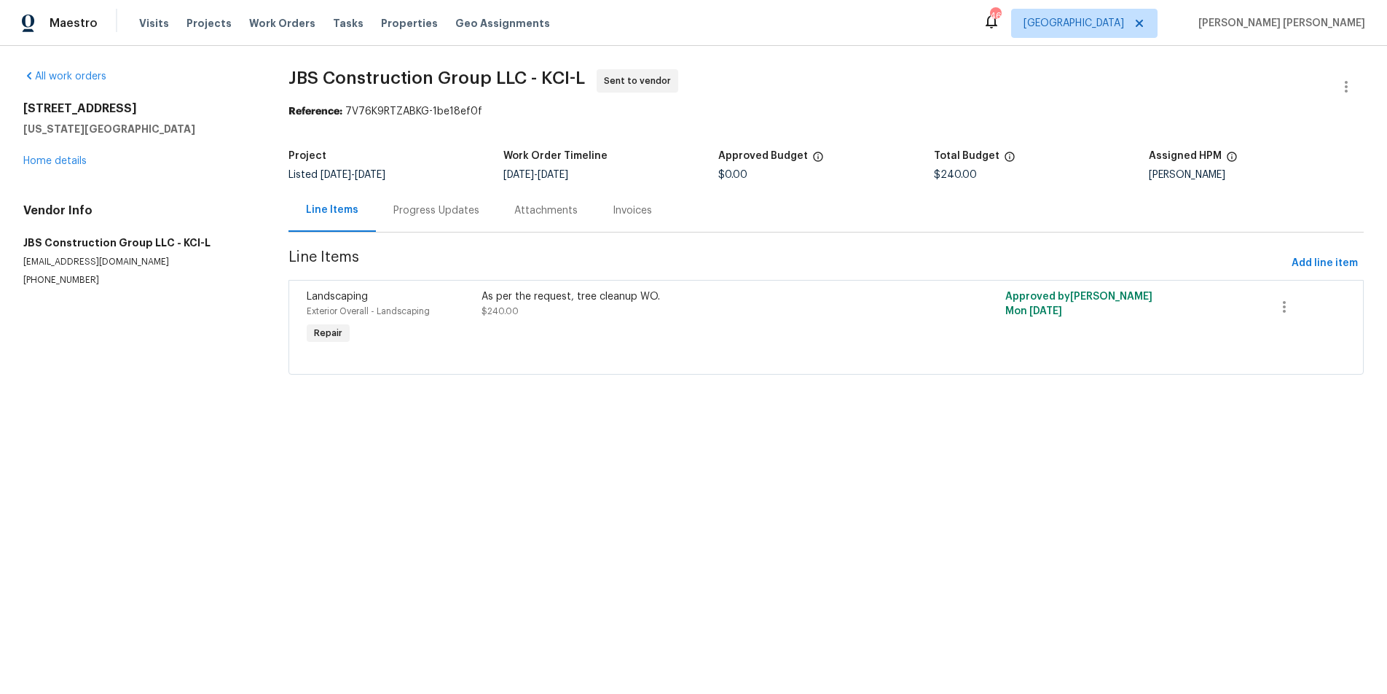
click at [797, 327] on div "As per the request, tree cleanup WO. $240.00" at bounding box center [695, 318] width 436 height 67
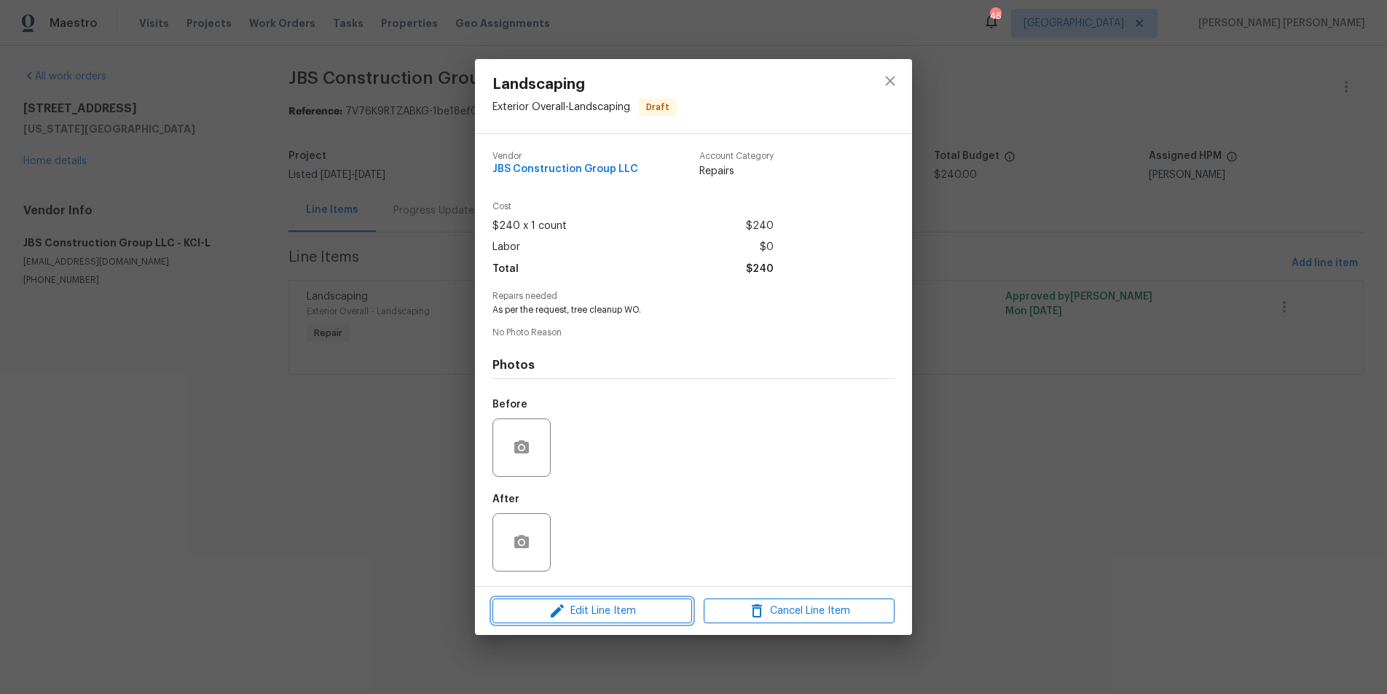
click at [656, 607] on span "Edit Line Item" at bounding box center [592, 611] width 191 height 18
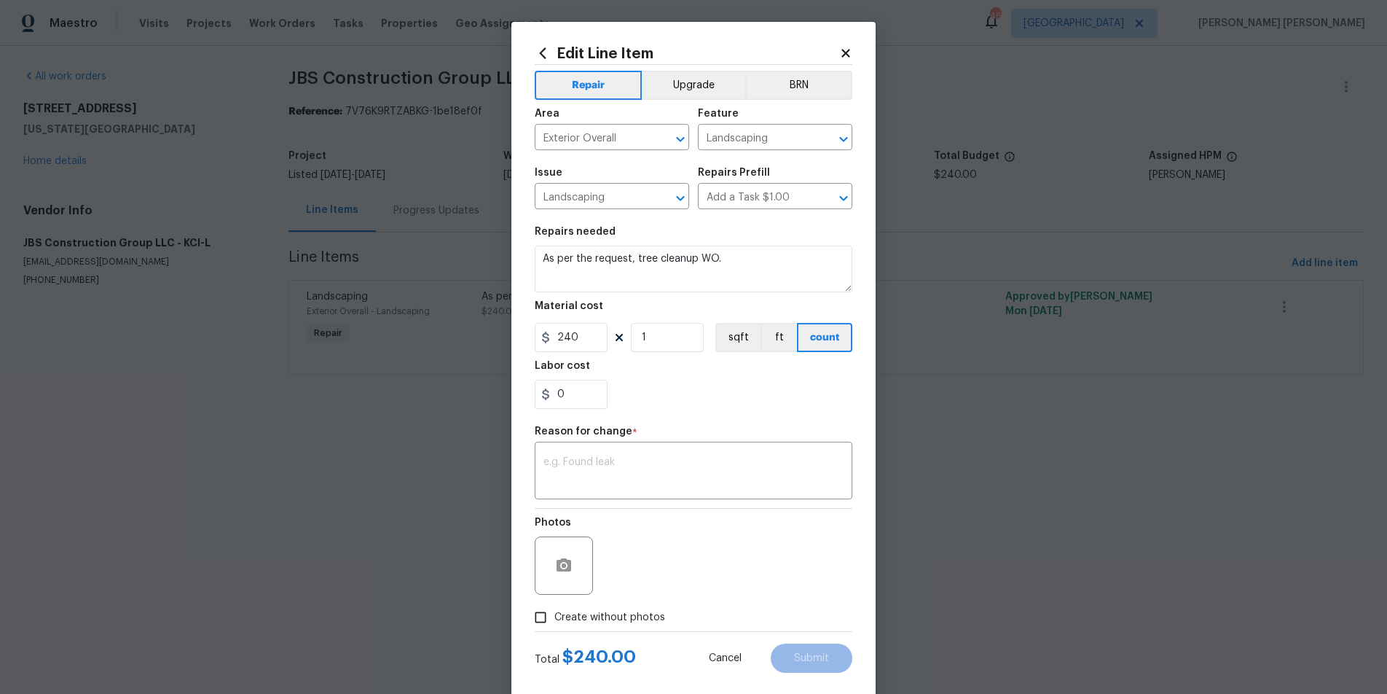
click at [802, 161] on div "Issue Landscaping ​ Repairs Prefill Add a Task $1.00 ​" at bounding box center [694, 188] width 318 height 59
click at [847, 192] on icon "Open" at bounding box center [843, 197] width 17 height 17
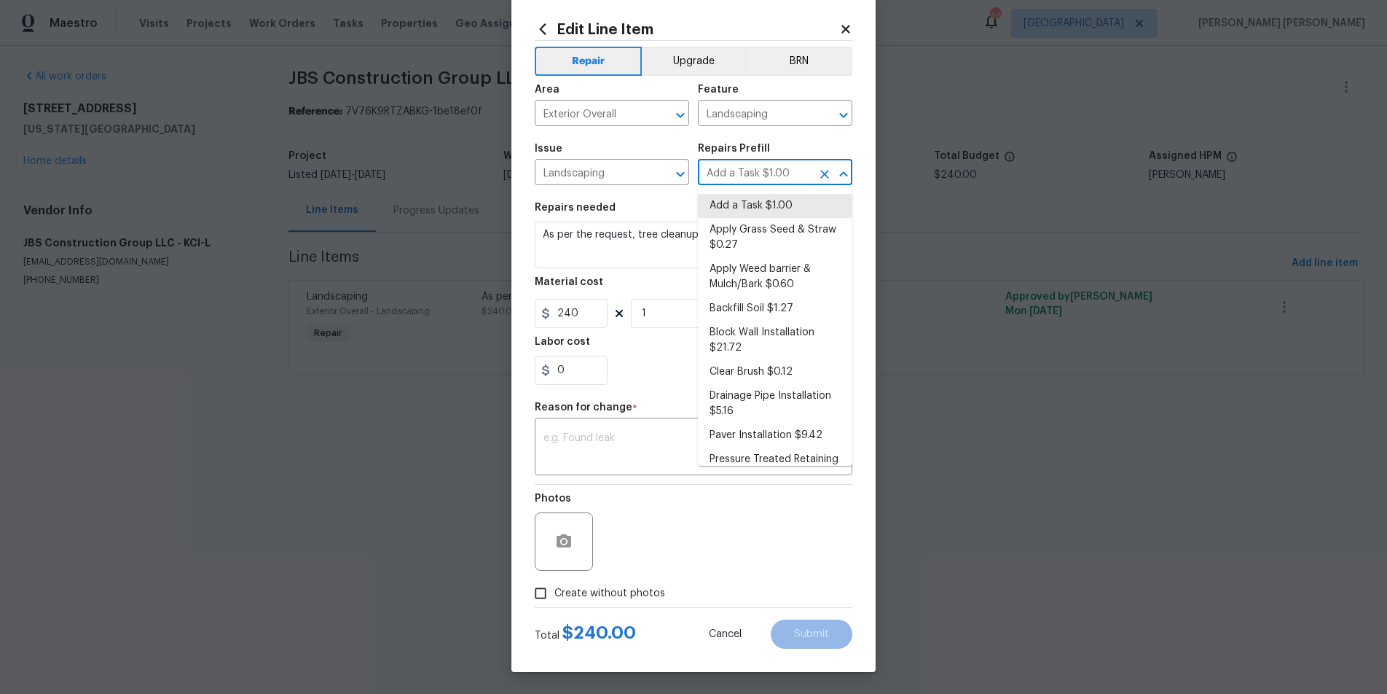
scroll to position [172, 0]
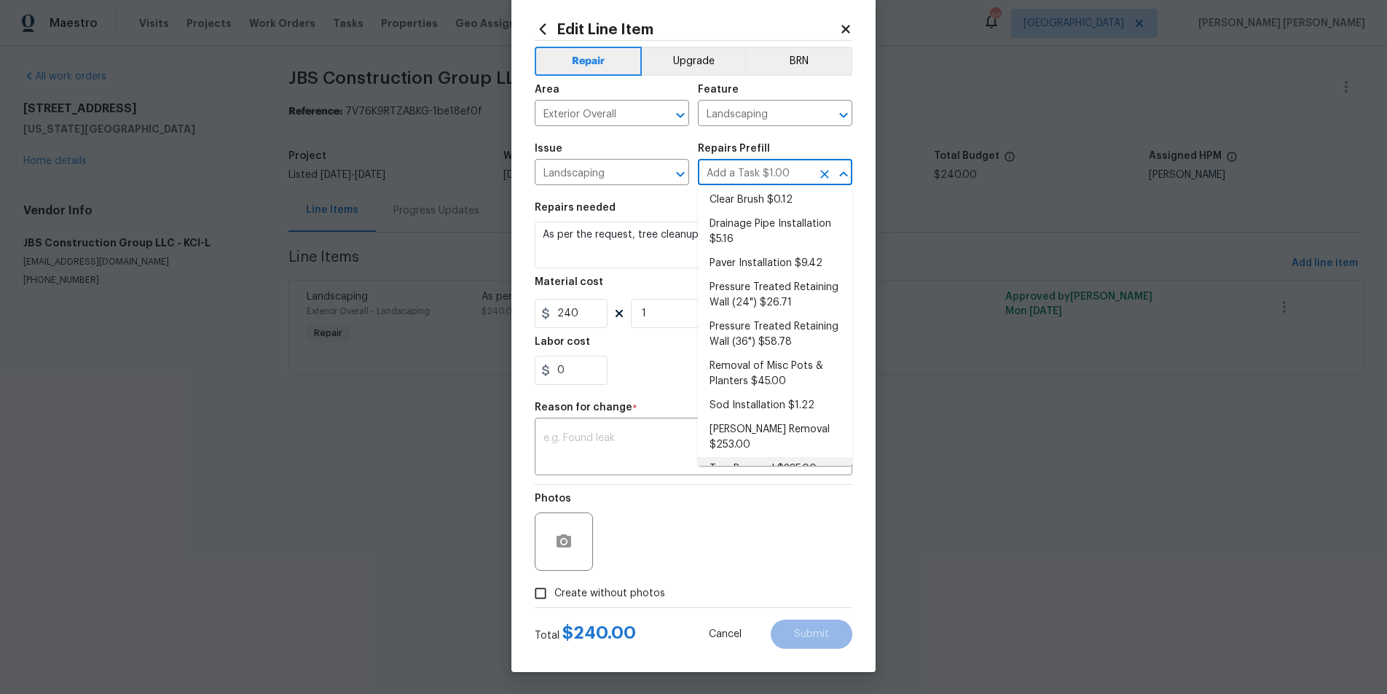
click at [1150, 415] on html "Maestro Visits Projects Work Orders Tasks Properties Geo Assignments 46 [GEOGRA…" at bounding box center [693, 207] width 1387 height 415
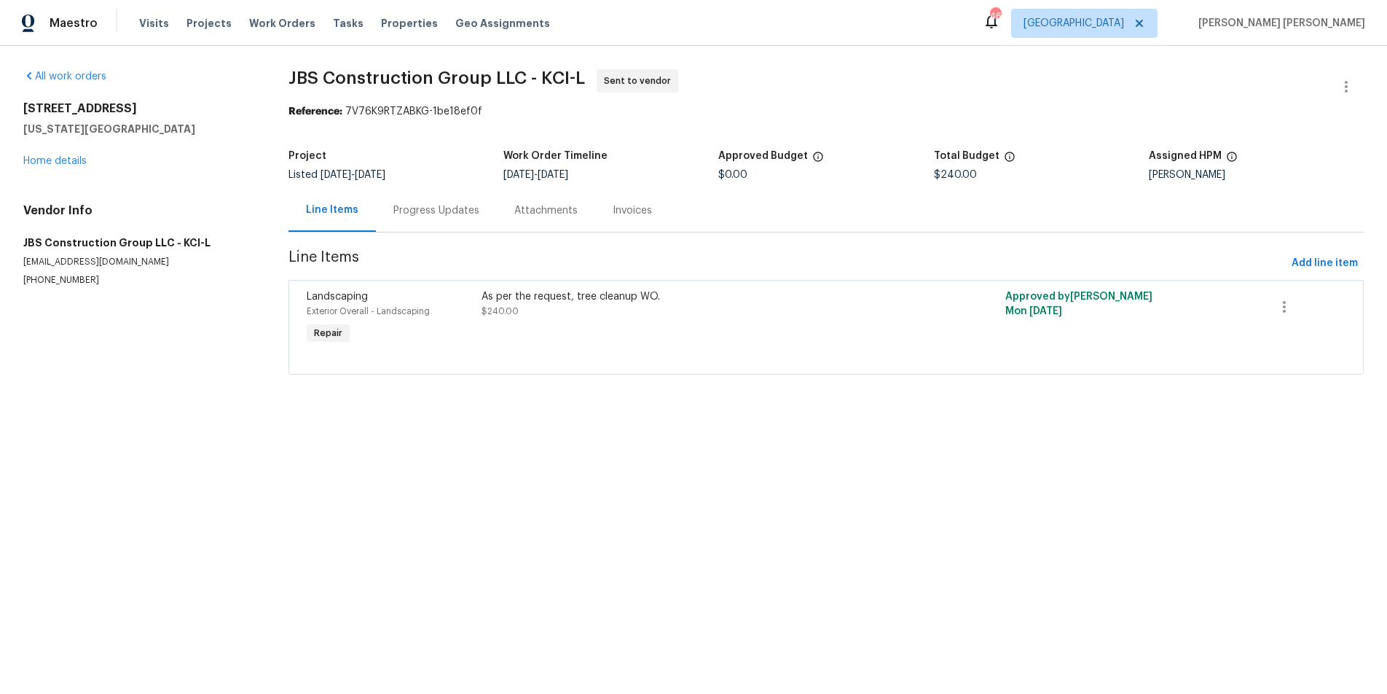
click at [1150, 415] on html "Maestro Visits Projects Work Orders Tasks Properties Geo Assignments 46 [GEOGRA…" at bounding box center [693, 207] width 1387 height 415
click at [479, 292] on div "As per the request, tree cleanup WO. $240.00" at bounding box center [695, 318] width 436 height 67
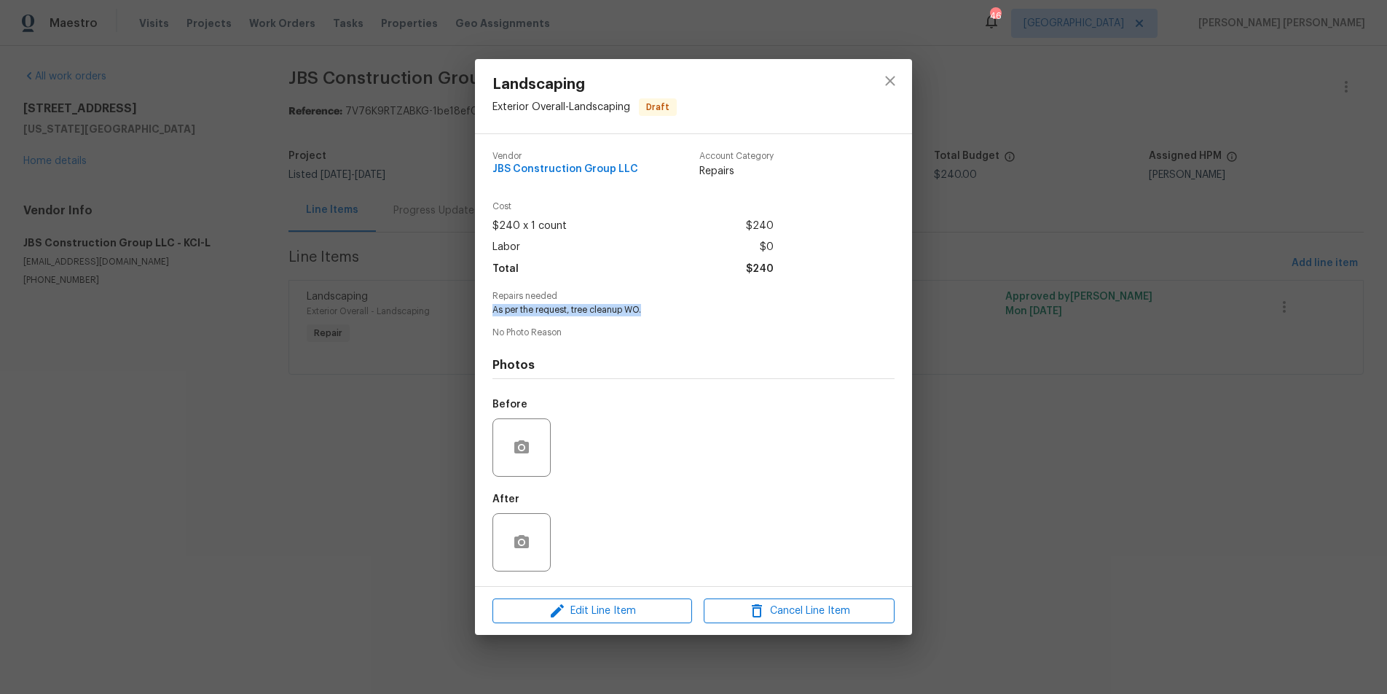
drag, startPoint x: 502, startPoint y: 310, endPoint x: 656, endPoint y: 307, distance: 154.5
click at [656, 307] on span "As per the request, tree cleanup WO." at bounding box center [673, 310] width 362 height 12
copy span "As per the request, tree cleanup WO."
click at [898, 77] on icon "close" at bounding box center [889, 80] width 17 height 17
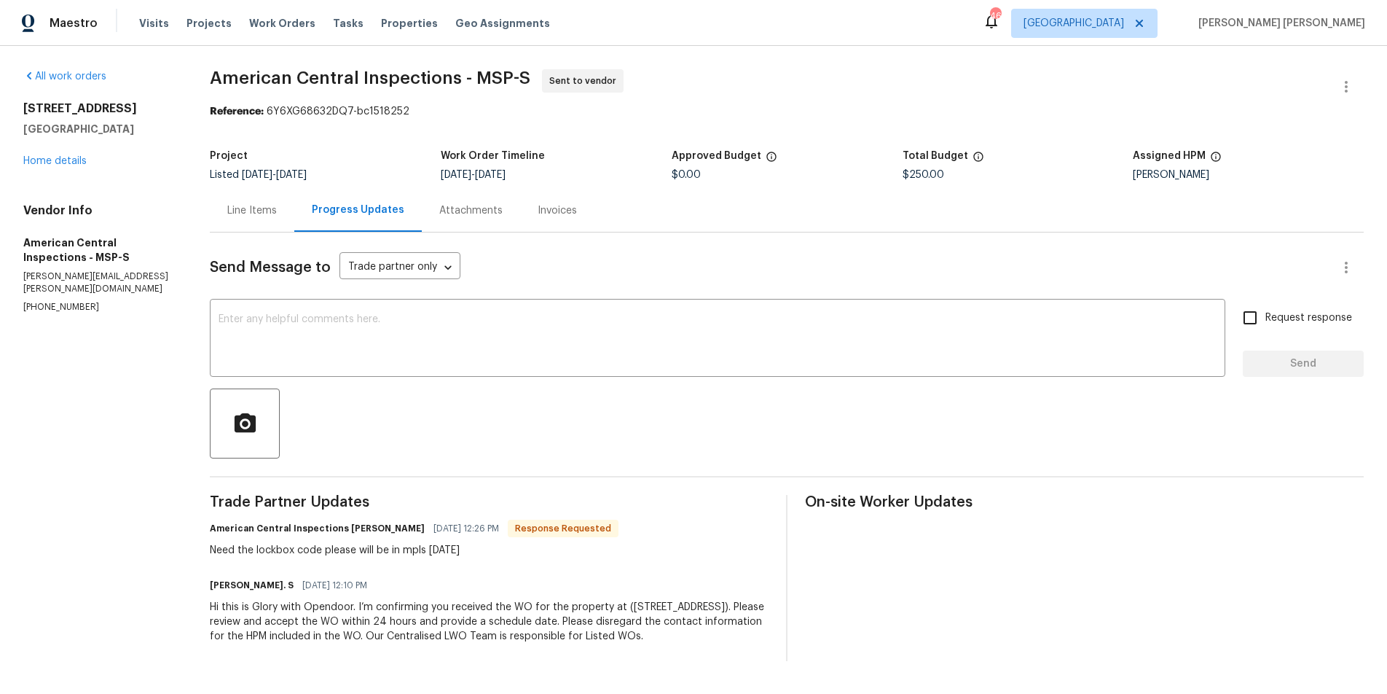
click at [267, 209] on div "Line Items" at bounding box center [252, 210] width 50 height 15
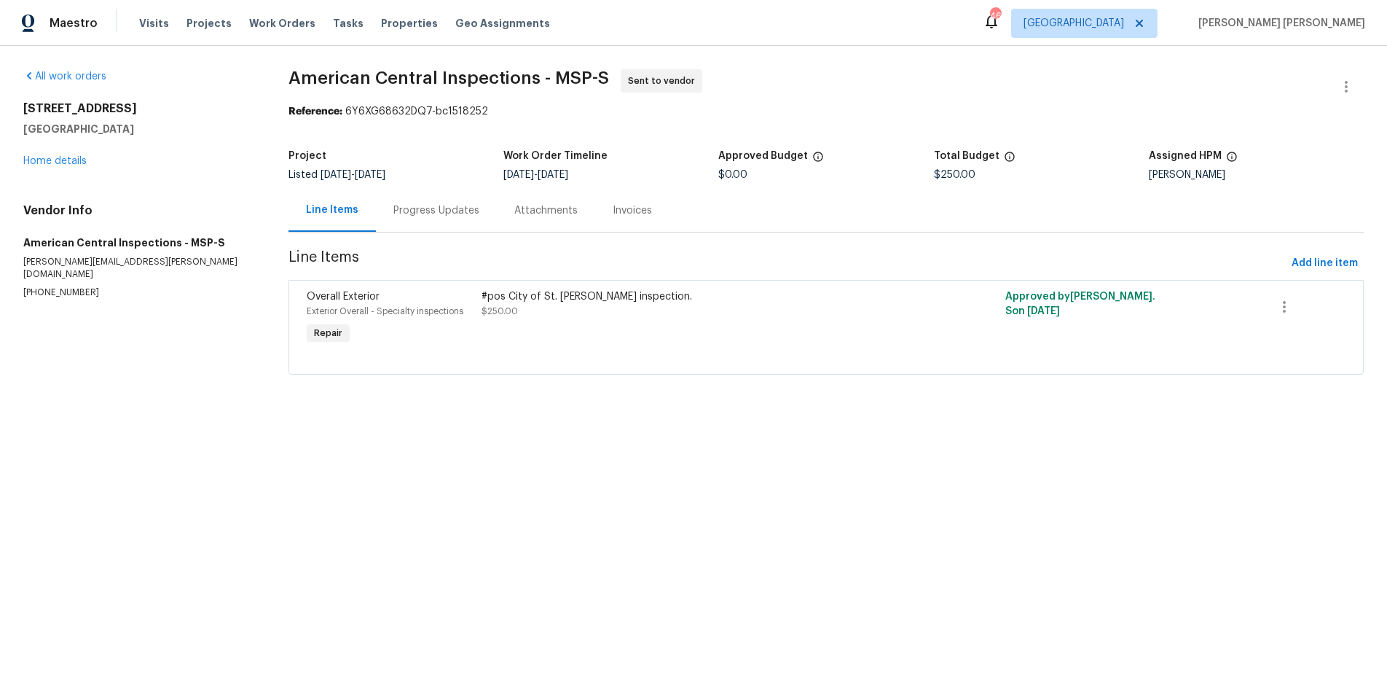
click at [482, 294] on div "#pos City of St. Paul TISH inspection." at bounding box center [696, 296] width 428 height 15
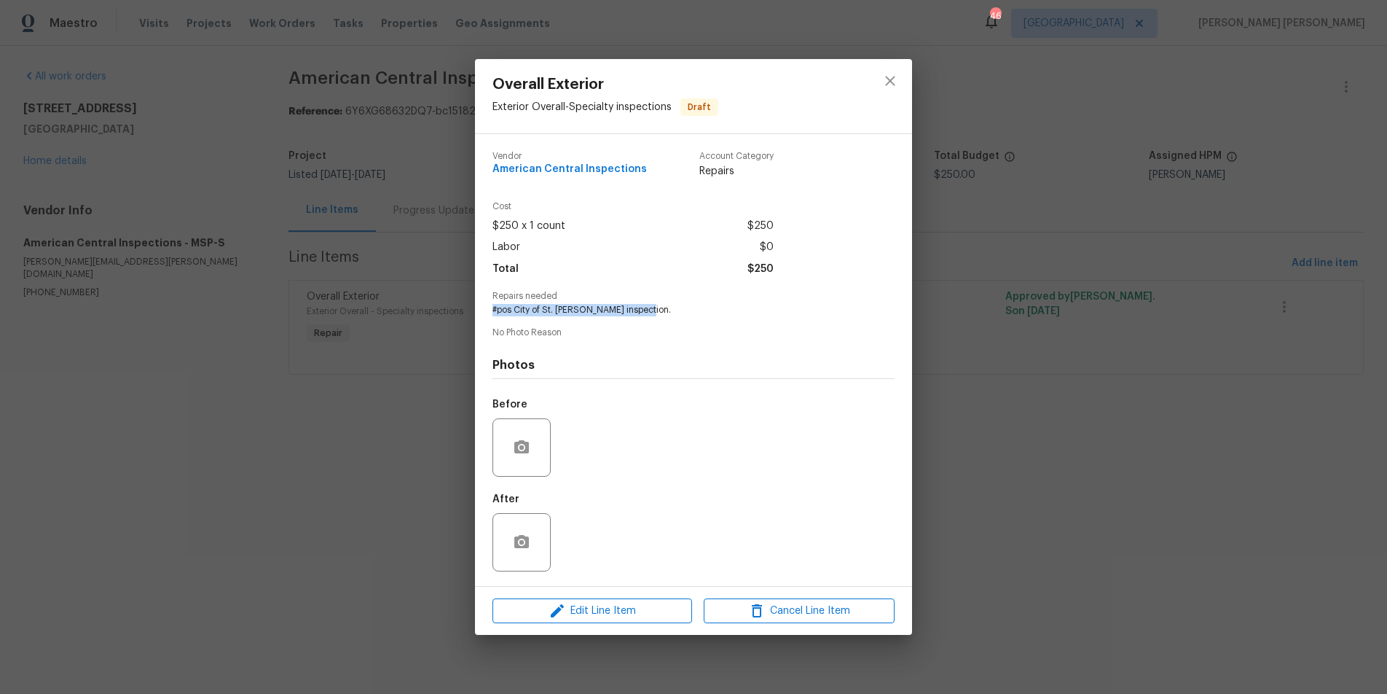
drag, startPoint x: 488, startPoint y: 306, endPoint x: 694, endPoint y: 310, distance: 206.2
click at [694, 310] on div "Vendor American Central Inspections Account Category Repairs Cost $250 x 1 coun…" at bounding box center [693, 360] width 437 height 452
copy span "#pos City of St. Paul TISH inspection."
click at [892, 82] on icon "close" at bounding box center [889, 80] width 9 height 9
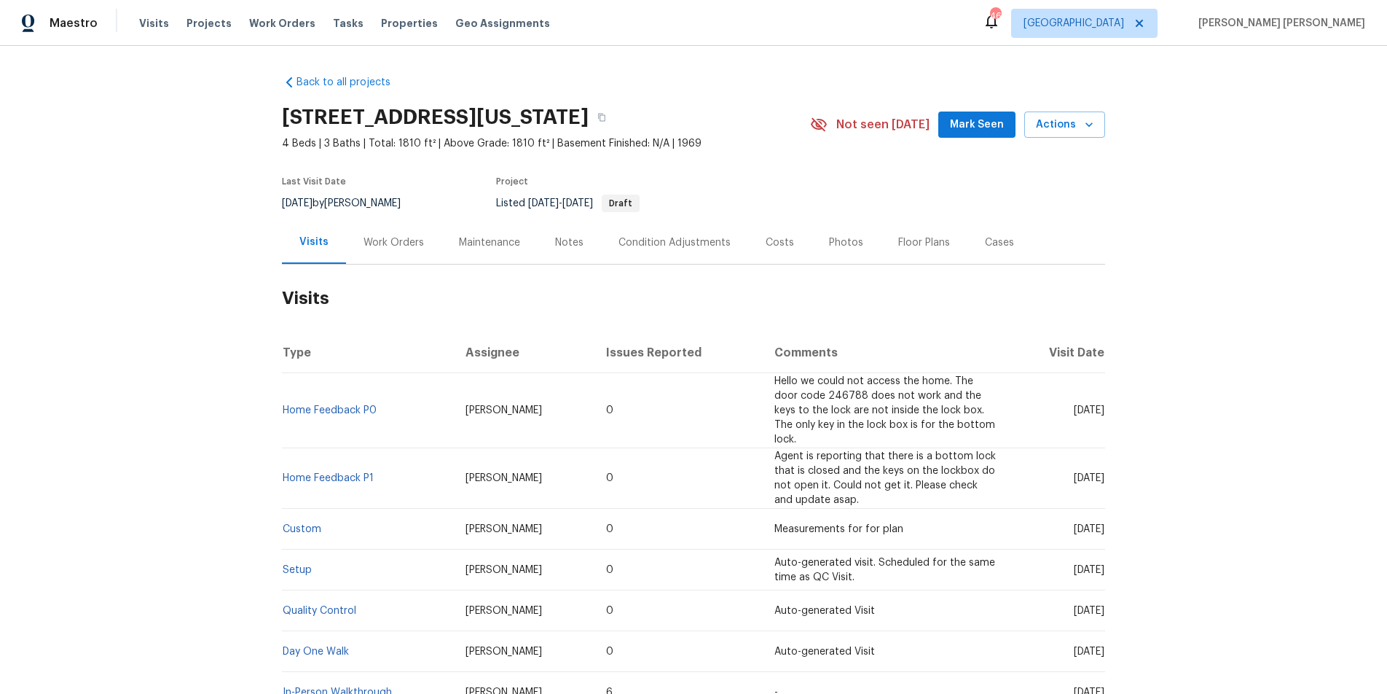
click at [398, 248] on div "Work Orders" at bounding box center [394, 242] width 60 height 15
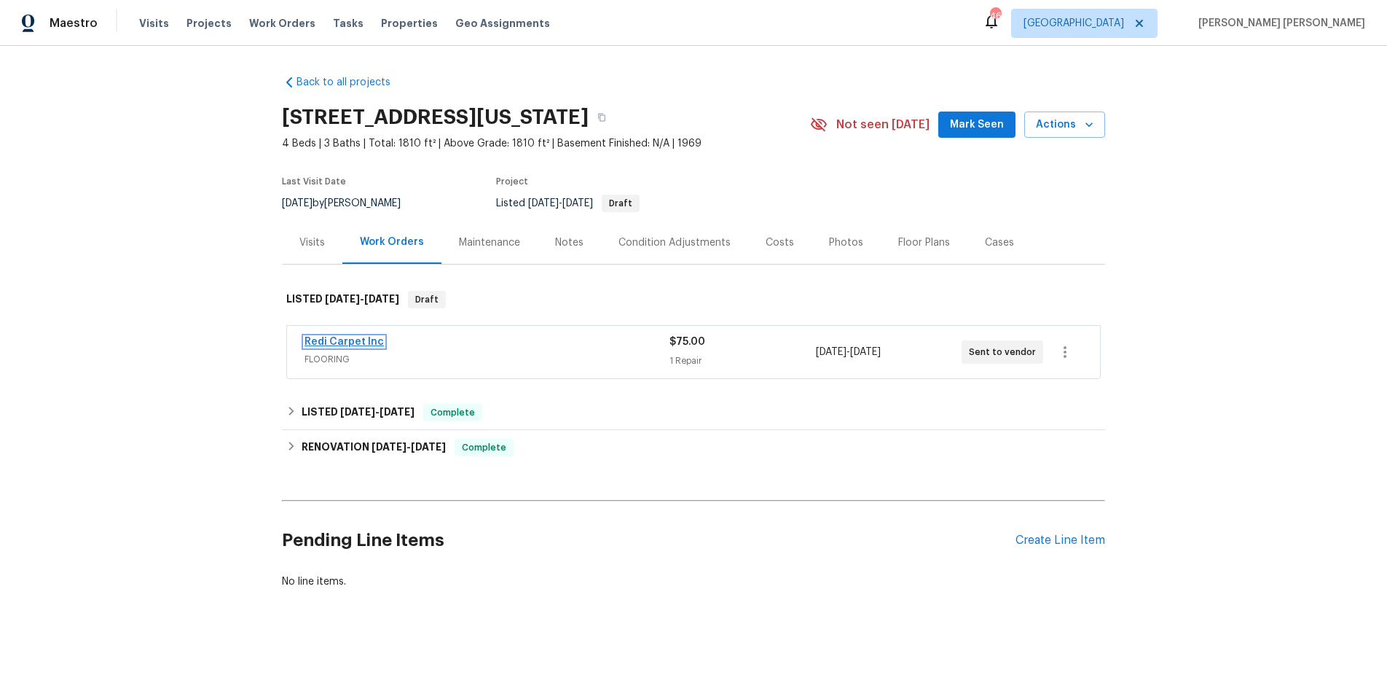
click at [368, 340] on link "Redi Carpet Inc" at bounding box center [344, 342] width 79 height 10
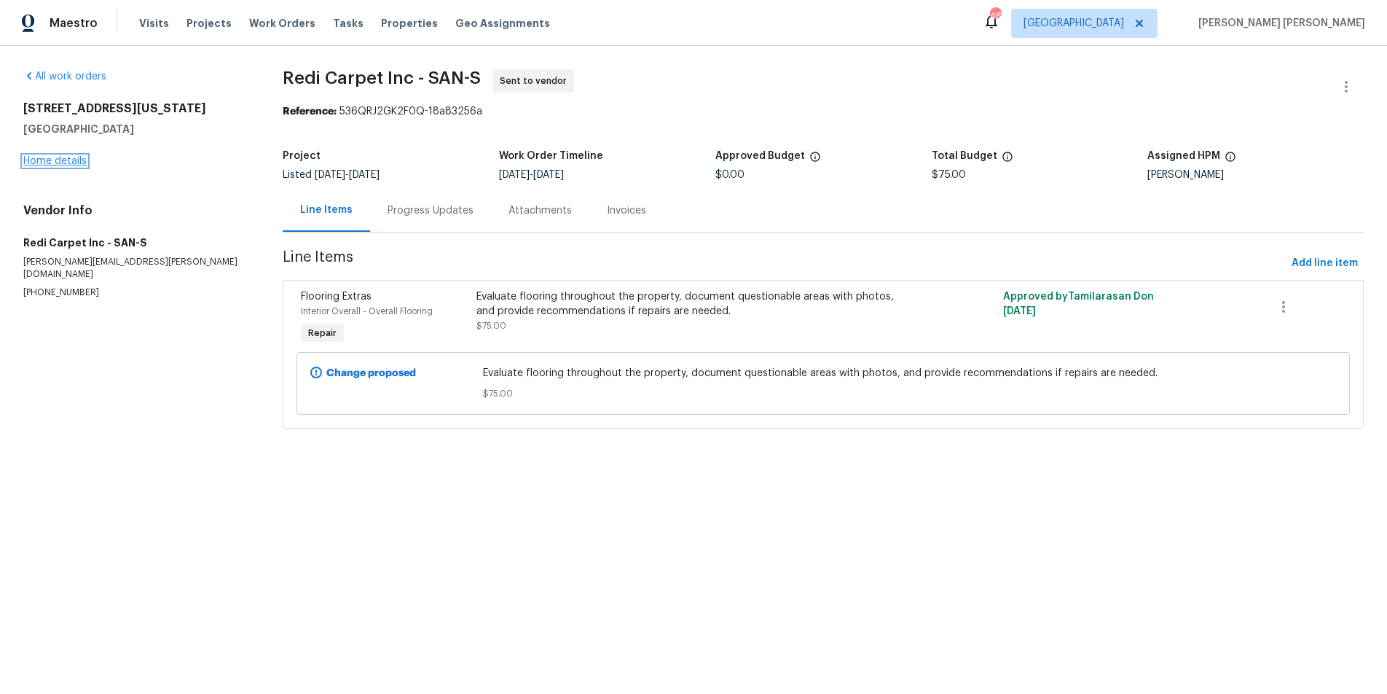
click at [64, 164] on link "Home details" at bounding box center [54, 161] width 63 height 10
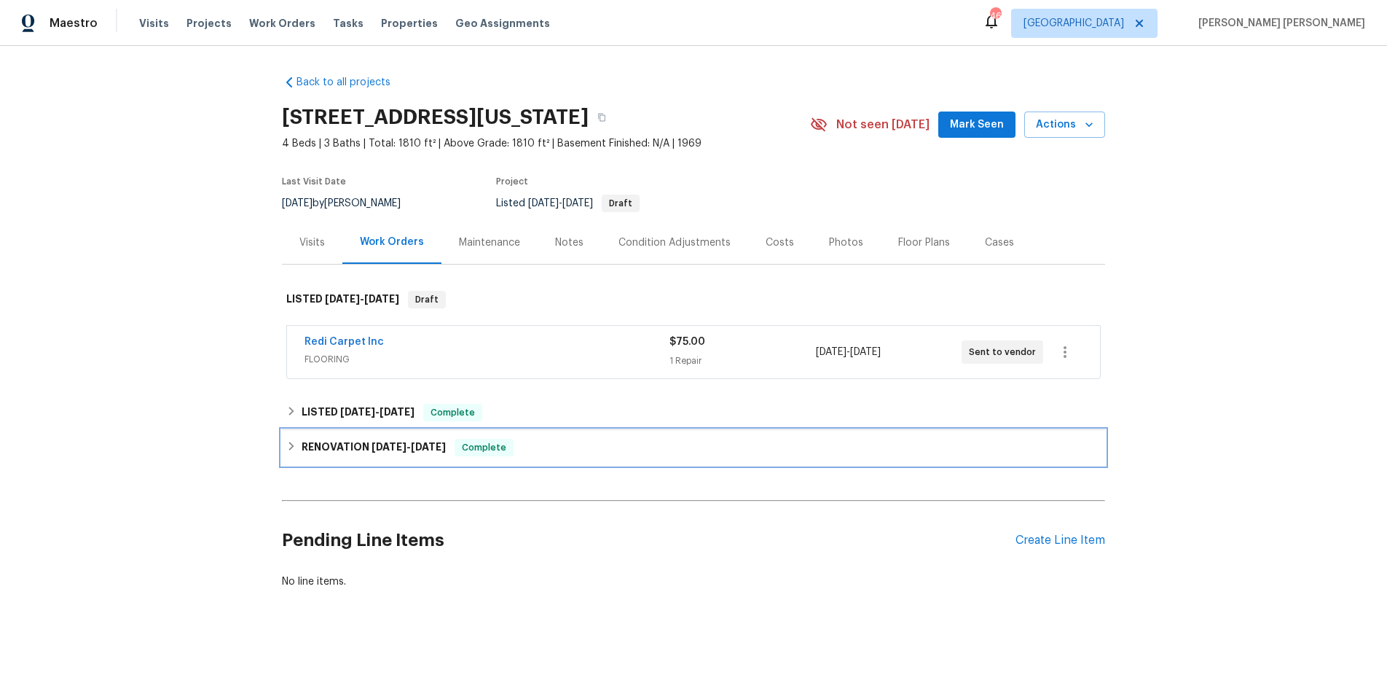
drag, startPoint x: 290, startPoint y: 444, endPoint x: 372, endPoint y: 442, distance: 82.4
click at [291, 444] on icon at bounding box center [291, 446] width 10 height 10
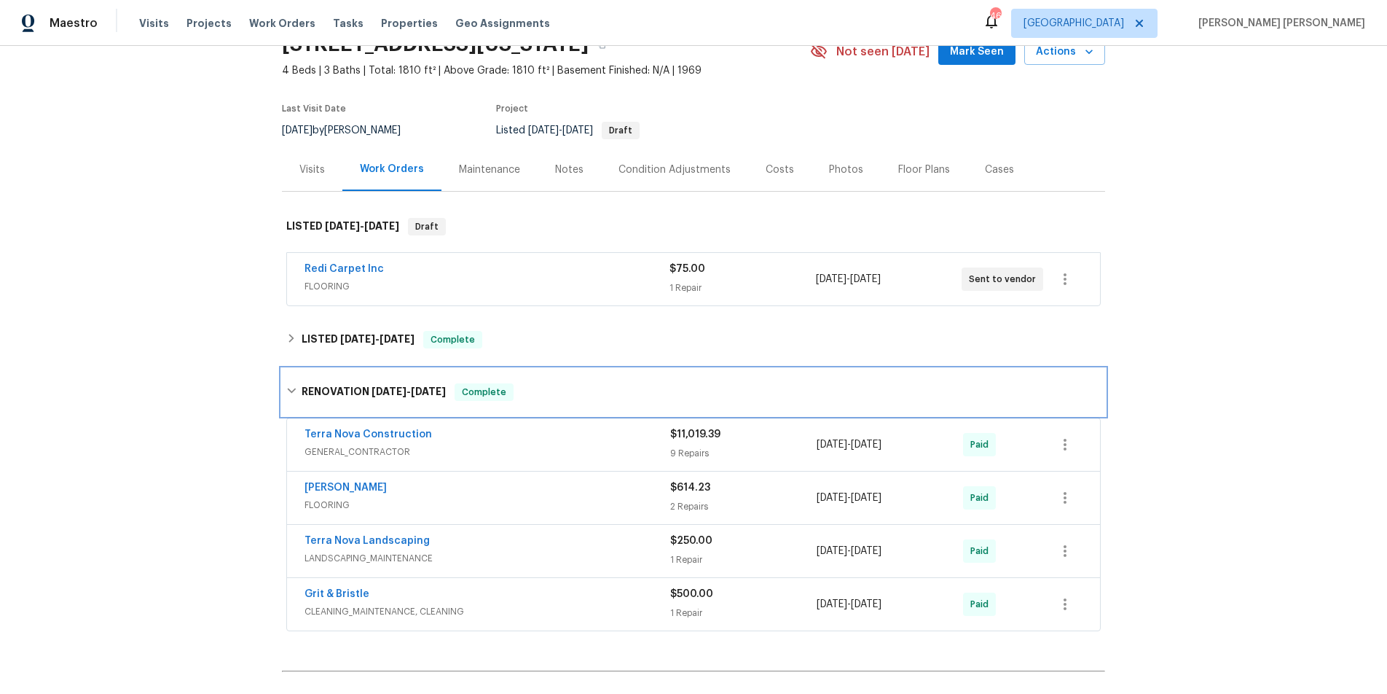
scroll to position [108, 0]
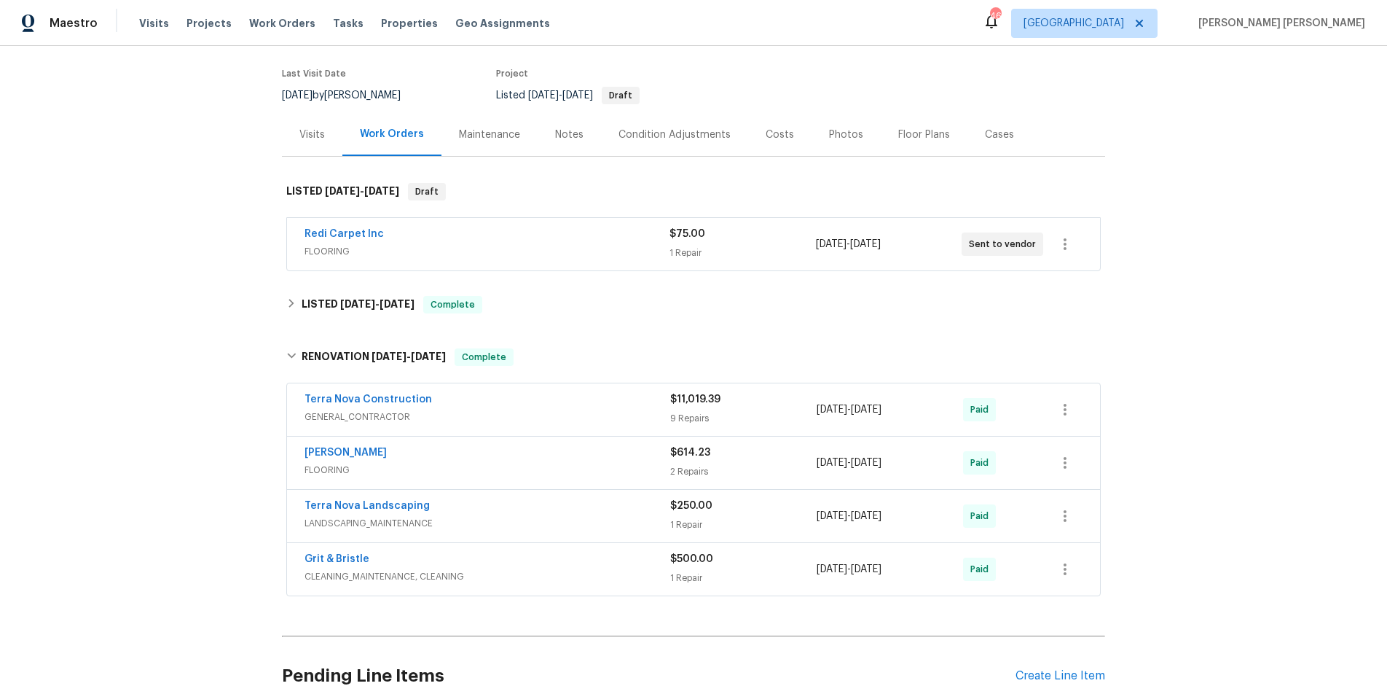
click at [653, 461] on div "Sherwin Williams" at bounding box center [488, 453] width 366 height 17
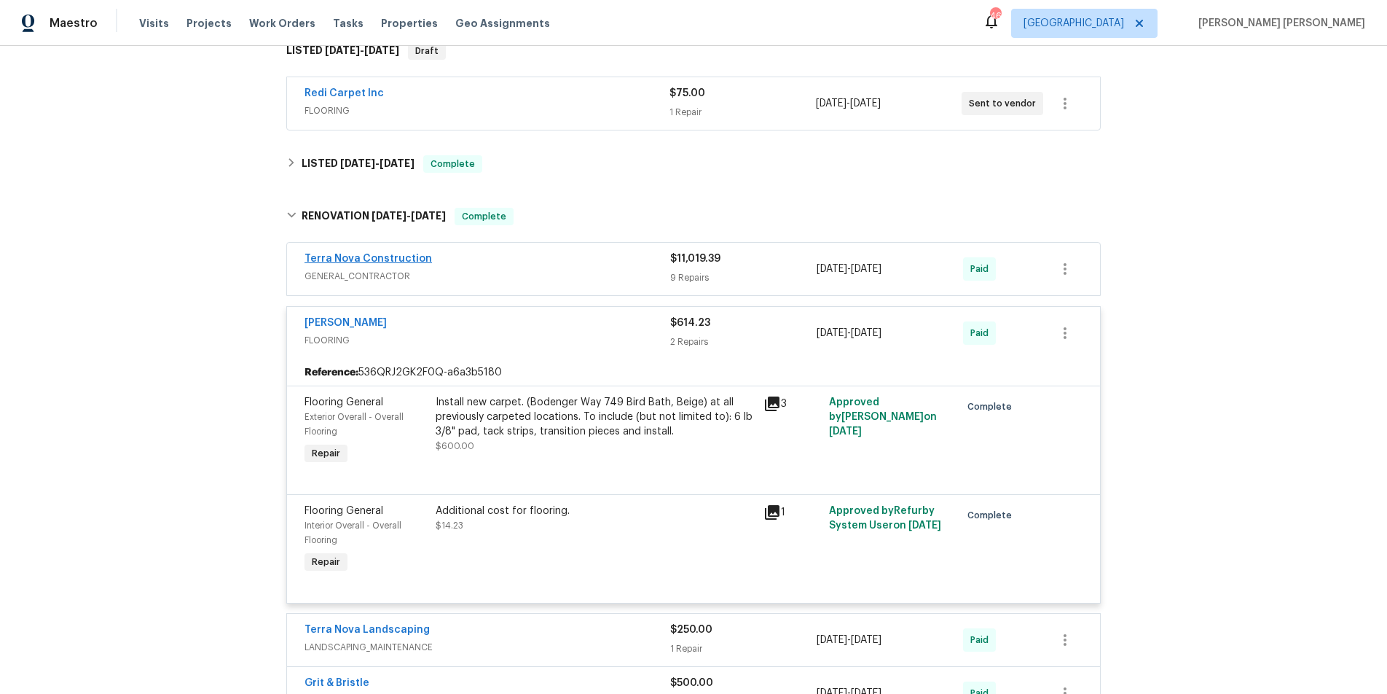
scroll to position [243, 0]
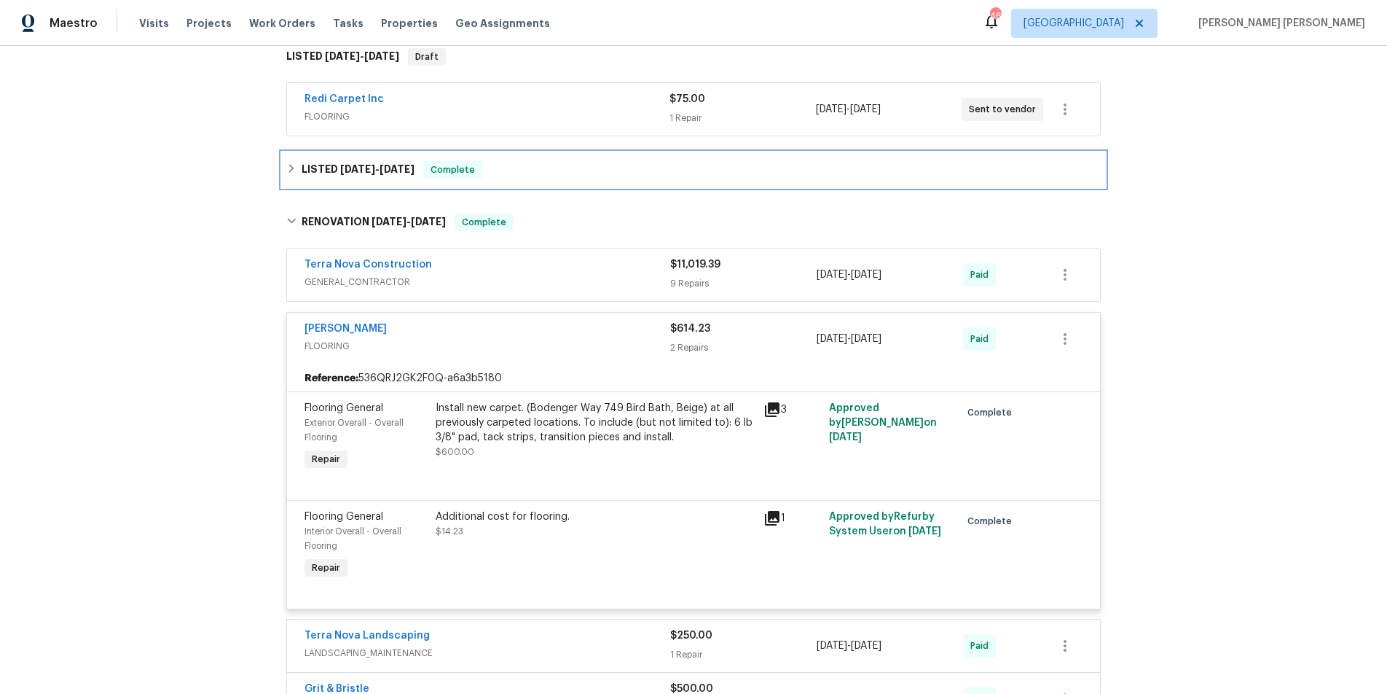
click at [289, 179] on div "LISTED 6/6/25 - 6/7/25 Complete" at bounding box center [693, 169] width 823 height 35
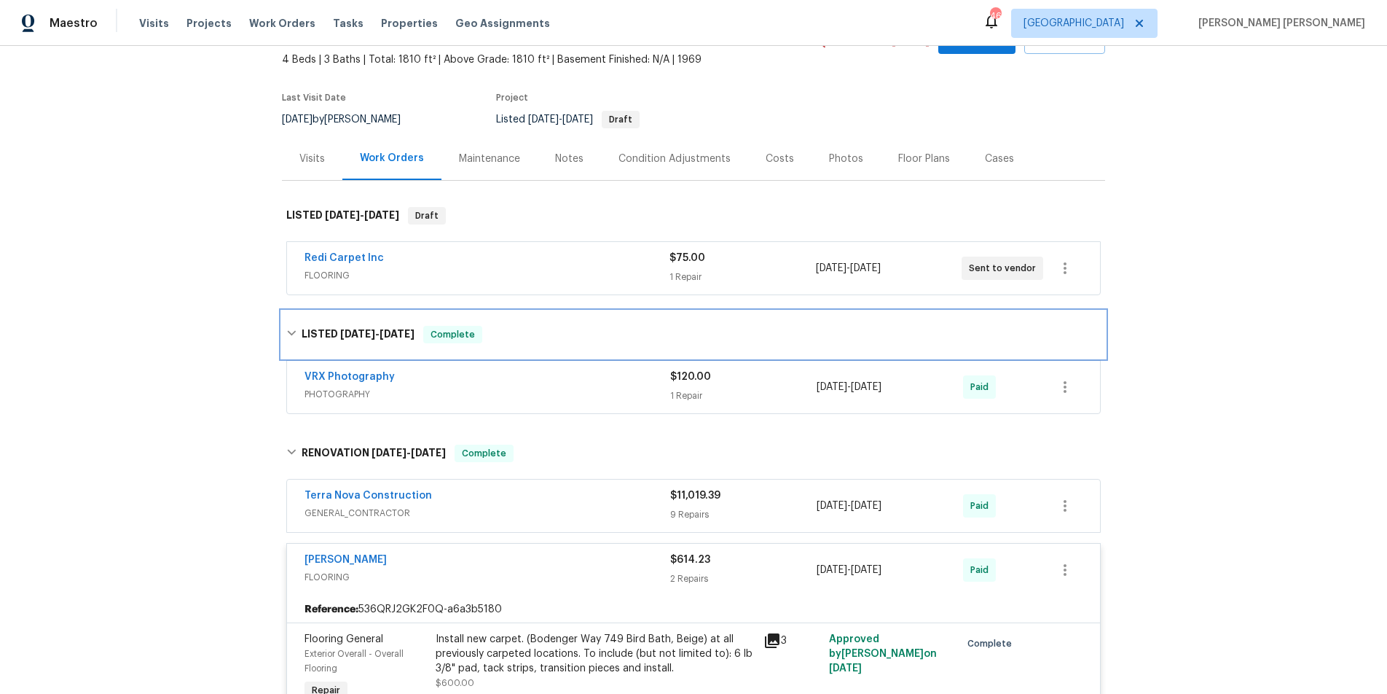
scroll to position [12, 0]
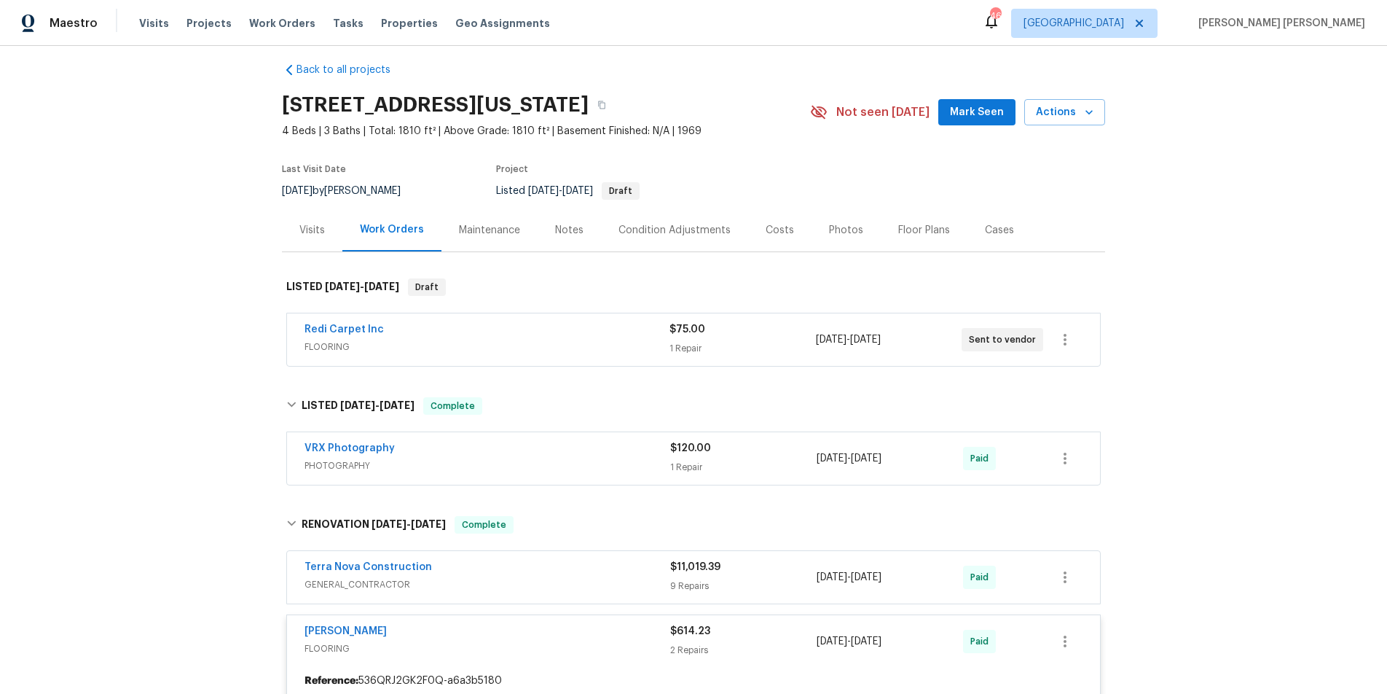
click at [568, 358] on div "Redi Carpet Inc FLOORING $75.00 1 Repair 9/18/2025 - 9/22/2025 Sent to vendor" at bounding box center [693, 339] width 813 height 52
click at [566, 347] on span "FLOORING" at bounding box center [487, 346] width 365 height 15
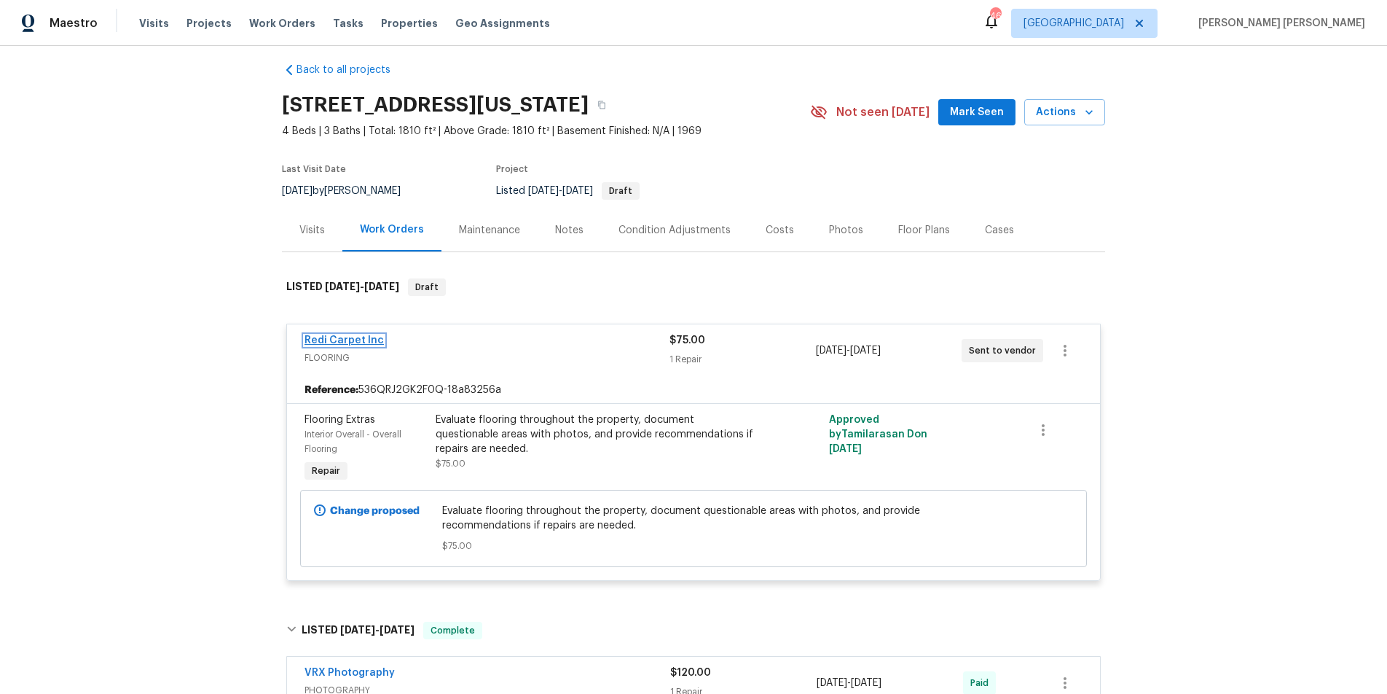
click at [356, 345] on link "Redi Carpet Inc" at bounding box center [344, 340] width 79 height 10
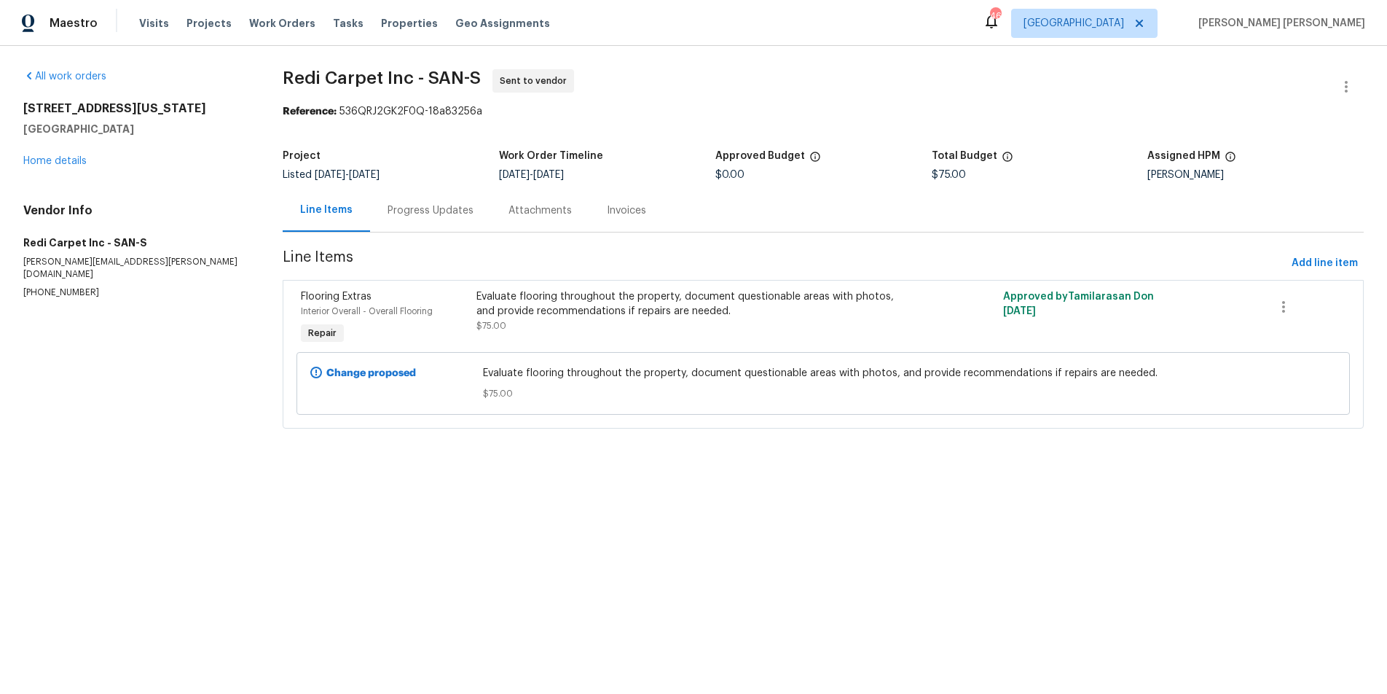
click at [759, 319] on div "Evaluate flooring throughout the property, document questionable areas with pho…" at bounding box center [691, 311] width 430 height 44
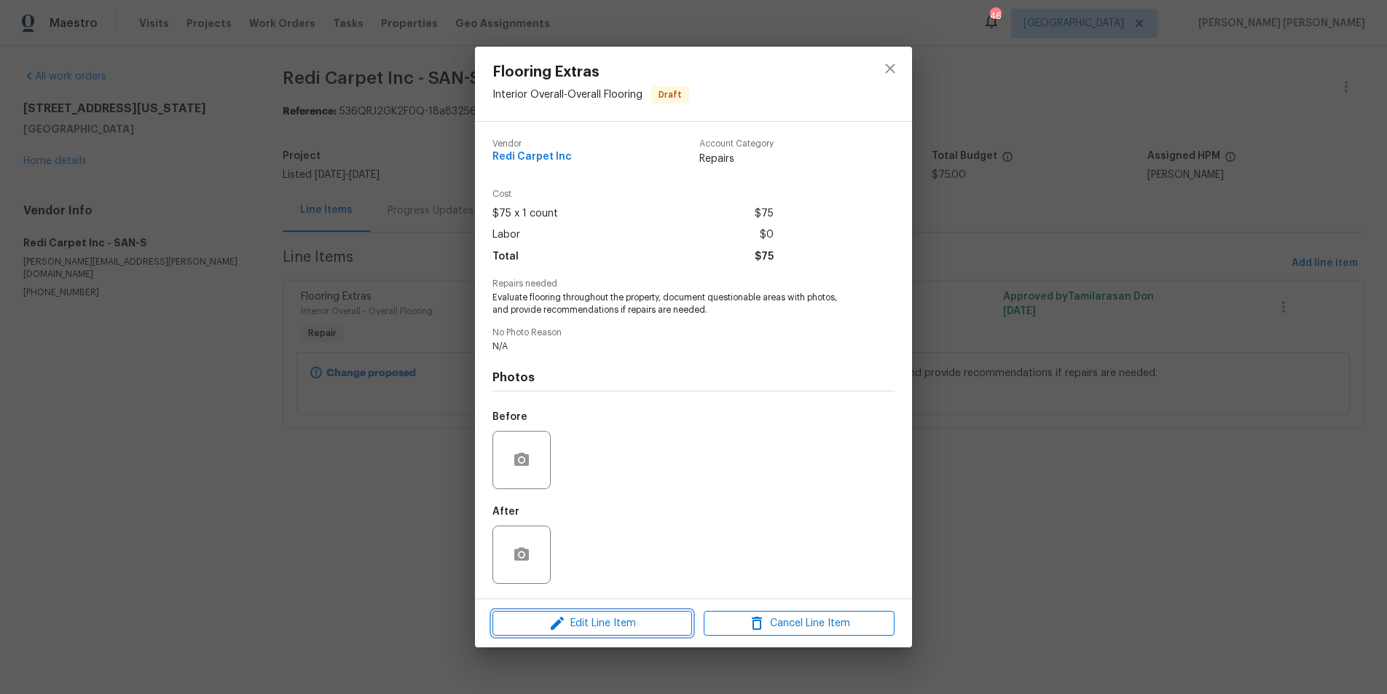
click at [621, 620] on span "Edit Line Item" at bounding box center [592, 623] width 191 height 18
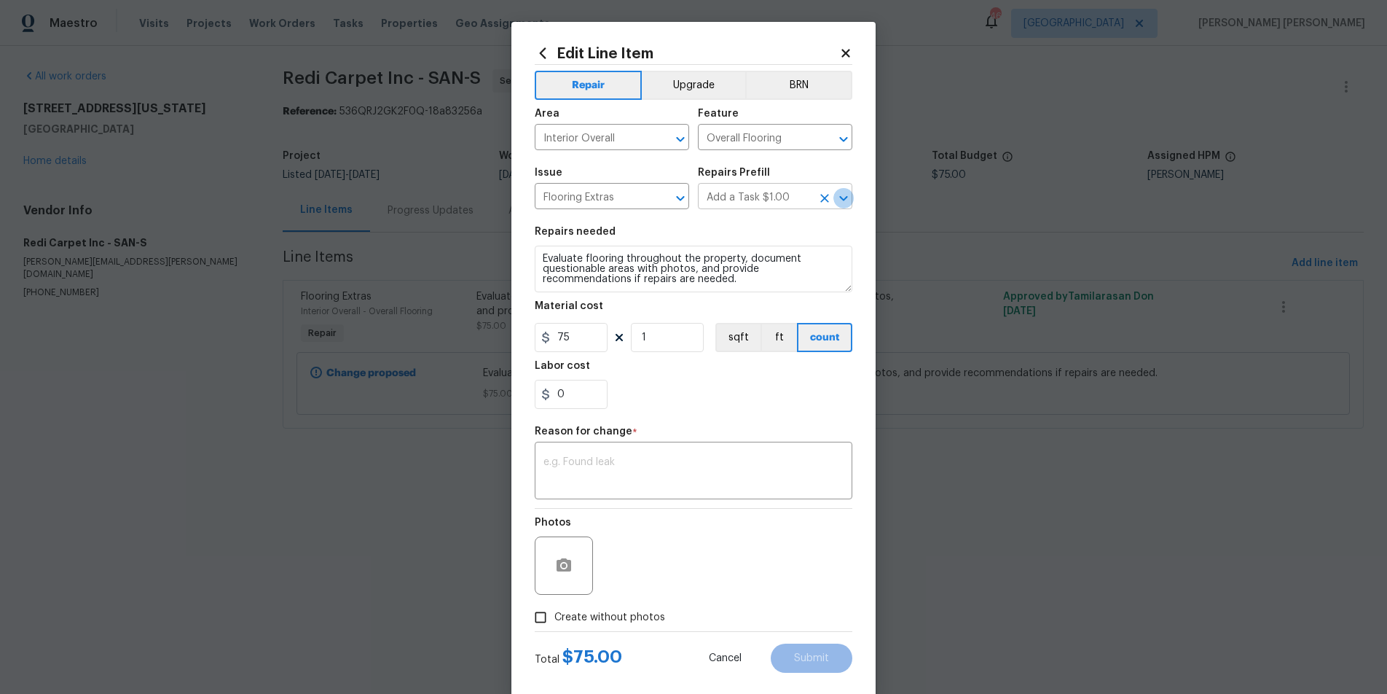
click at [849, 200] on icon "Open" at bounding box center [843, 197] width 17 height 17
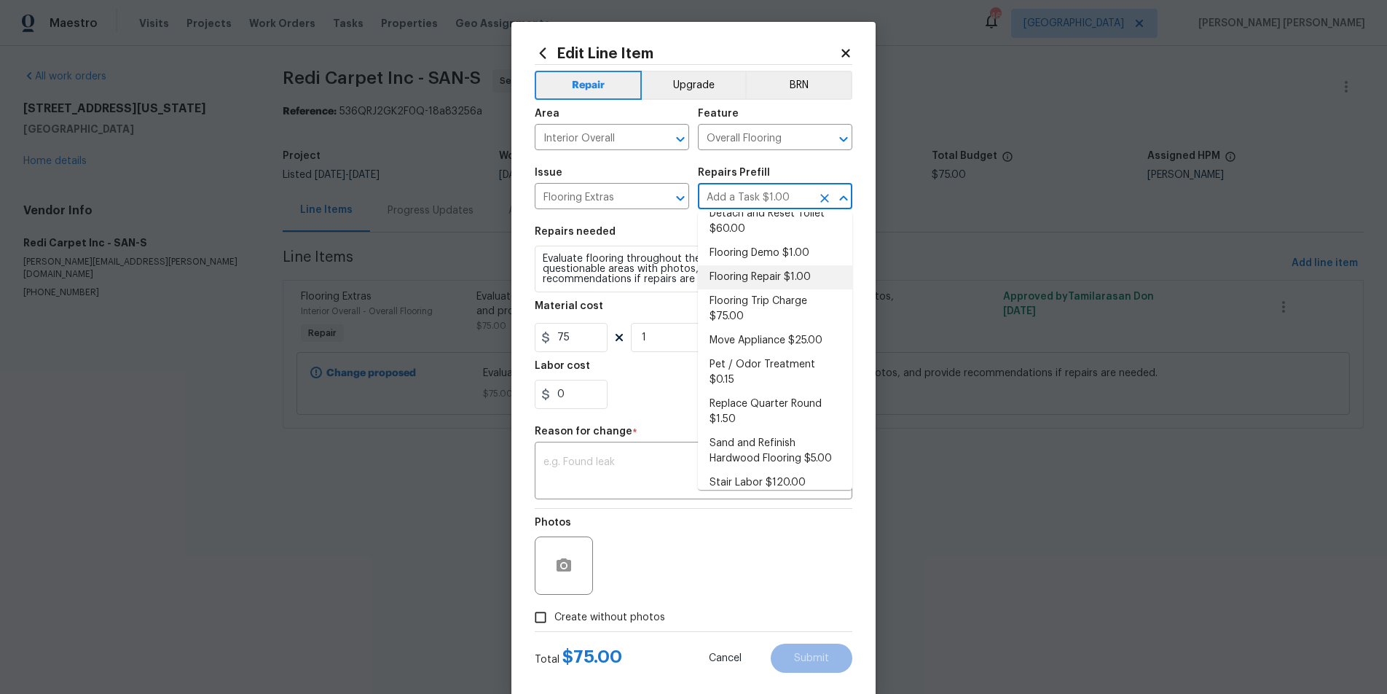
scroll to position [18, 0]
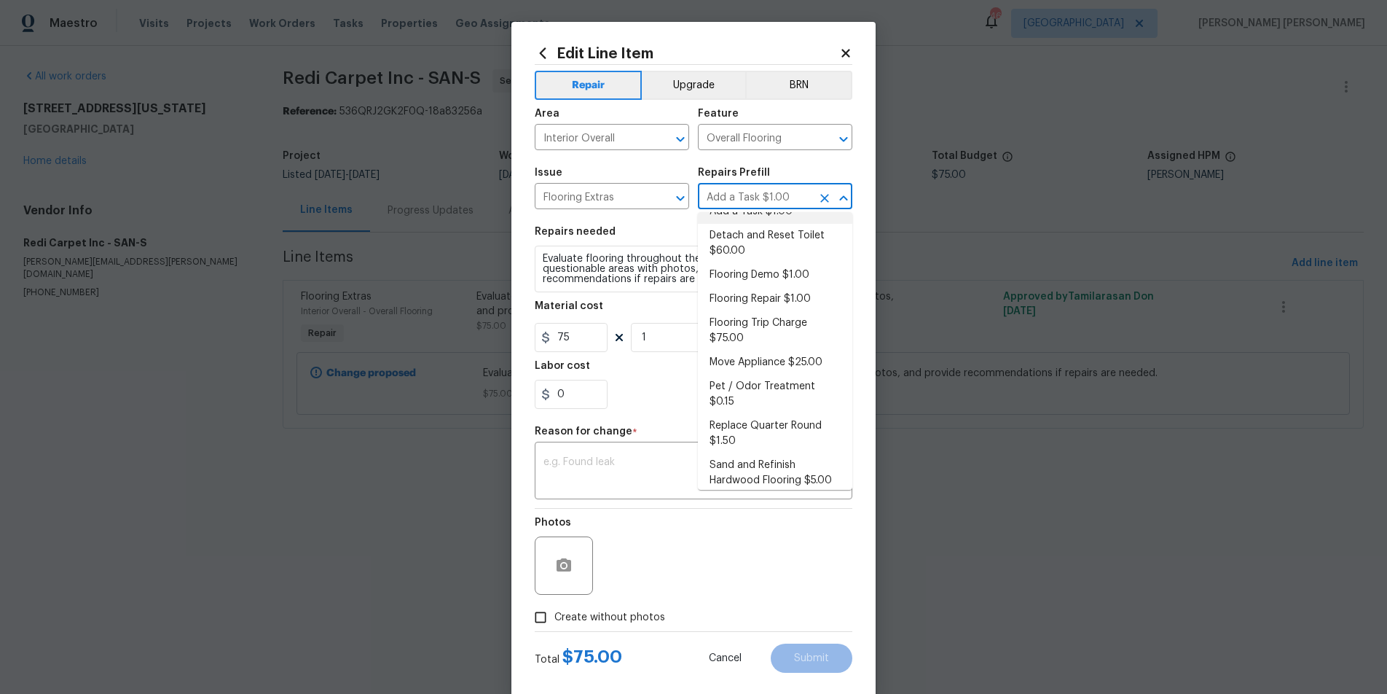
click at [830, 165] on div "Issue Flooring Extras ​ Repairs Prefill Add a Task $1.00 ​" at bounding box center [694, 188] width 318 height 59
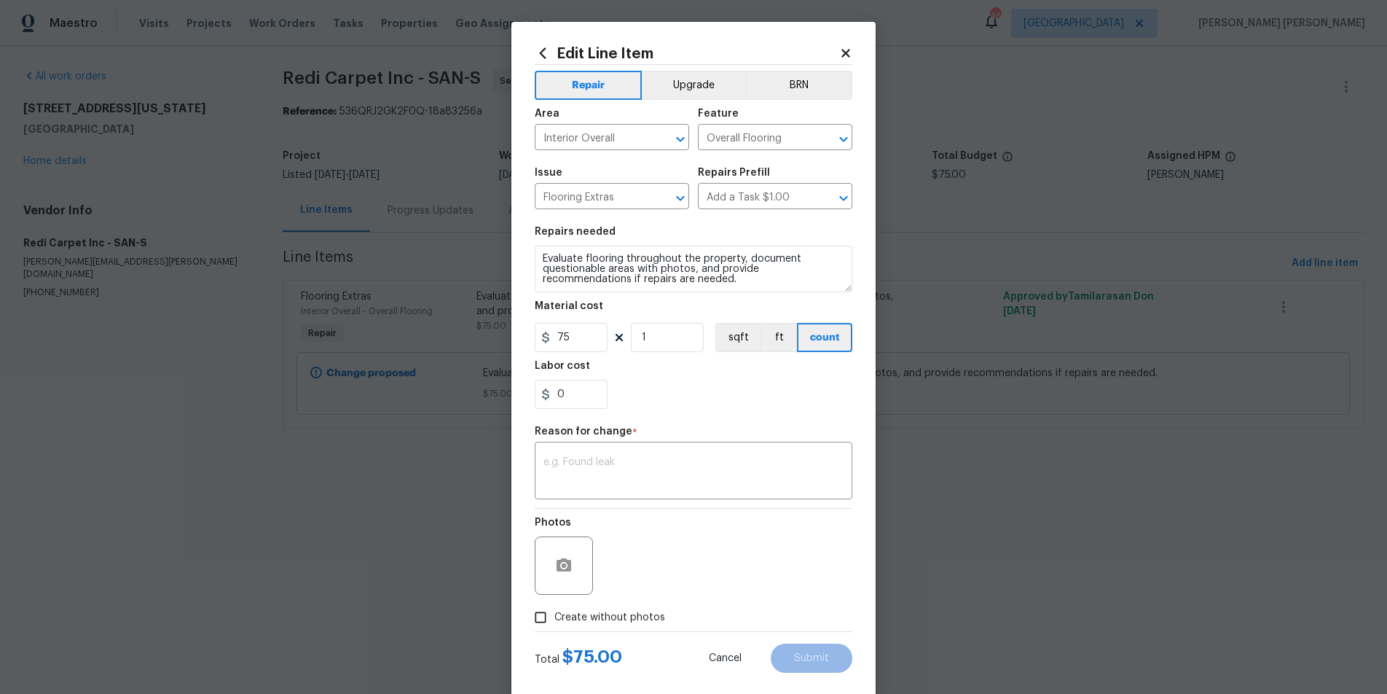
click at [847, 51] on icon at bounding box center [845, 53] width 8 height 8
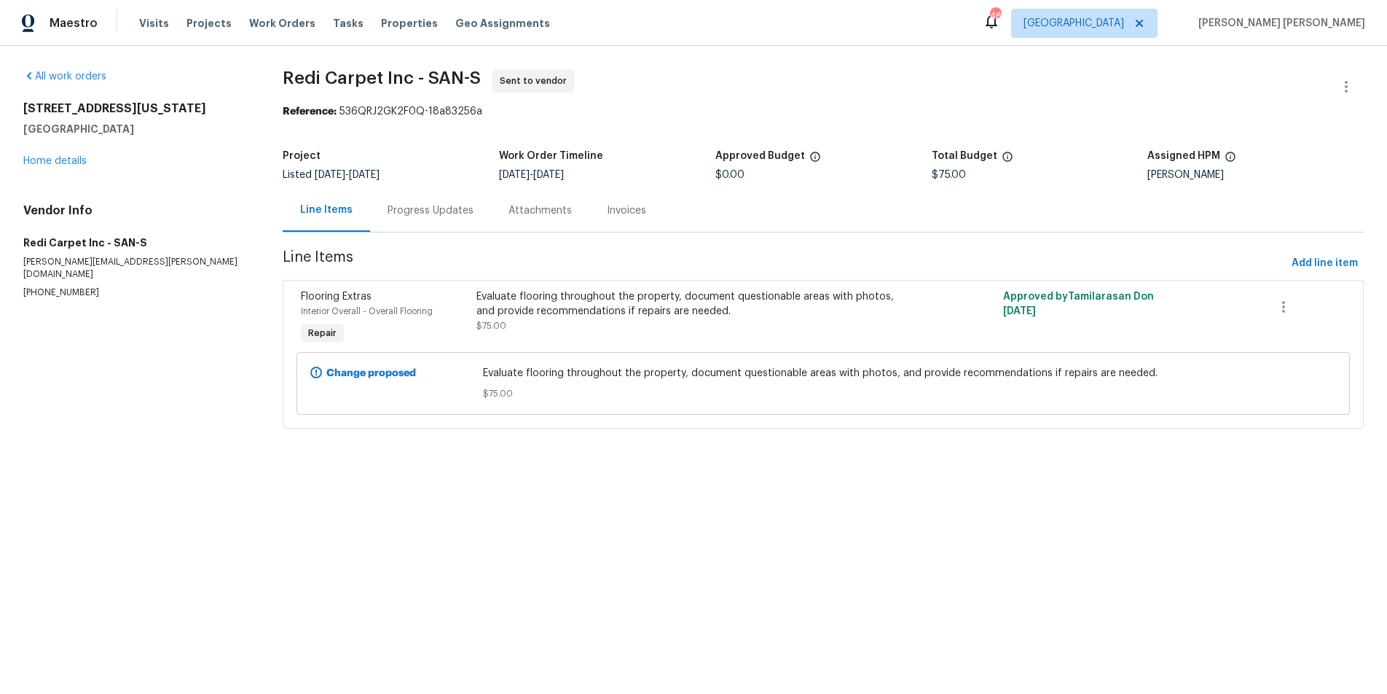
click at [712, 315] on div "Evaluate flooring throughout the property, document questionable areas with pho…" at bounding box center [691, 303] width 430 height 29
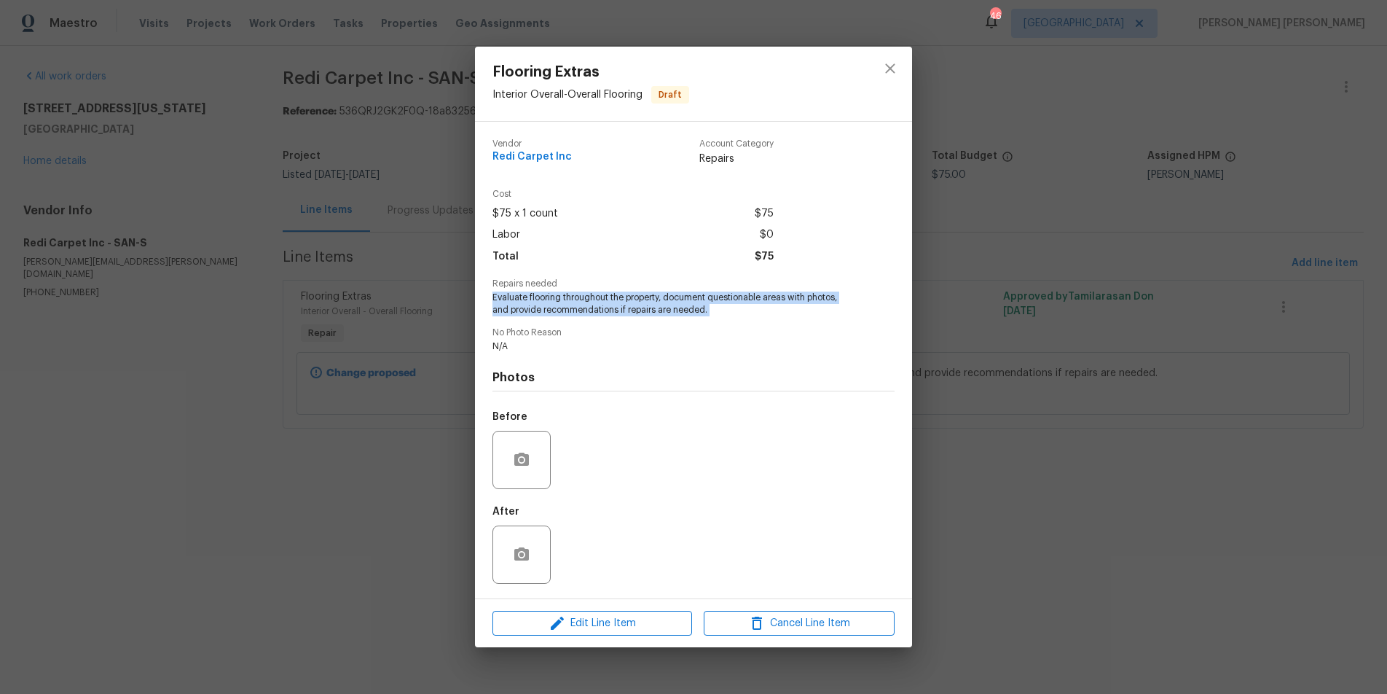
drag, startPoint x: 492, startPoint y: 297, endPoint x: 742, endPoint y: 326, distance: 252.3
click at [742, 326] on div "Vendor Redi Carpet Inc Account Category Repairs Cost $75 x 1 count $75 Labor $0…" at bounding box center [693, 359] width 402 height 465
copy span "Evaluate flooring throughout the property, document questionable areas with pho…"
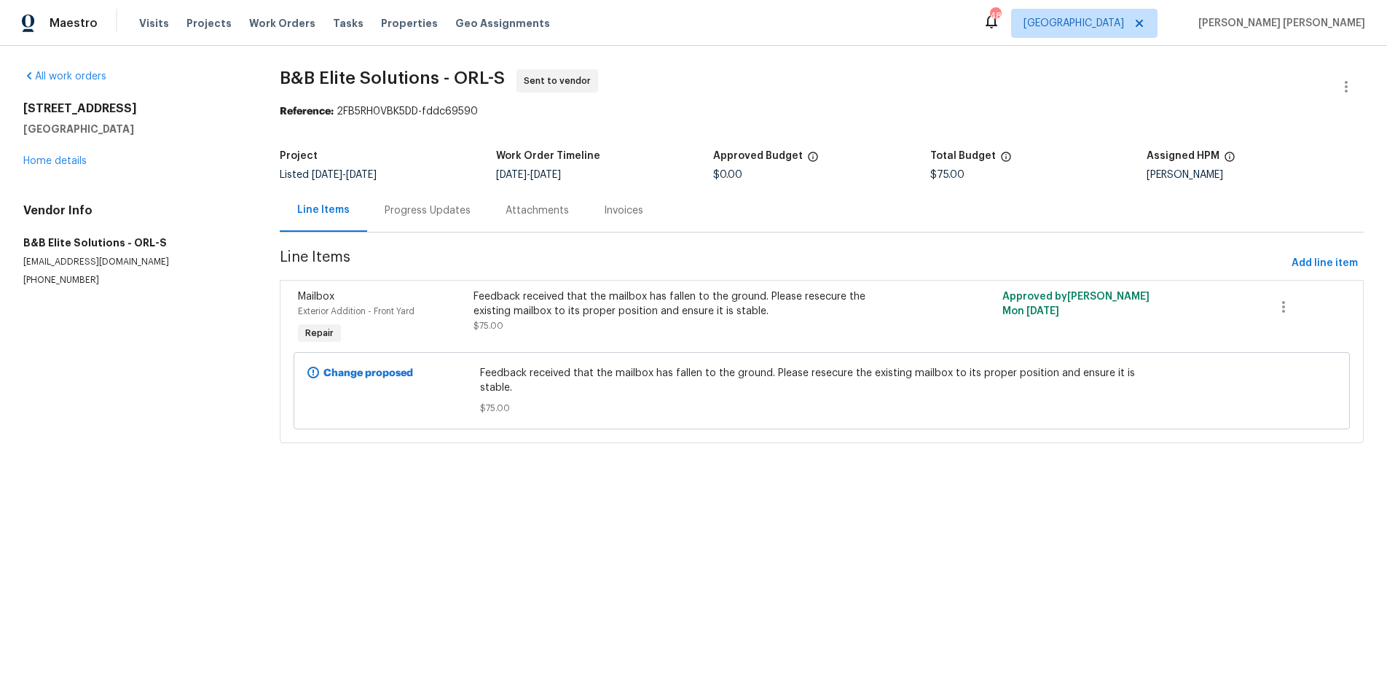
click at [591, 321] on div "Feedback received that the mailbox has fallen to the ground. Please resecure th…" at bounding box center [689, 311] width 431 height 44
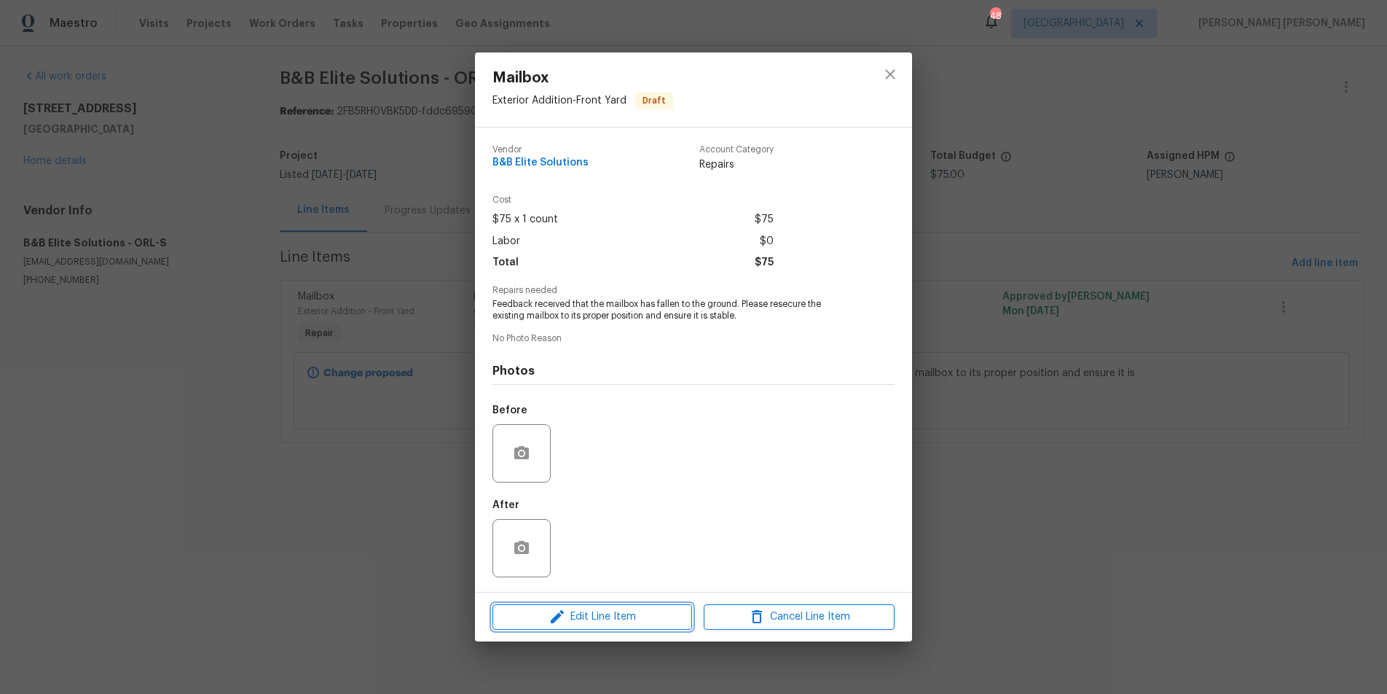
click at [619, 620] on span "Edit Line Item" at bounding box center [592, 617] width 191 height 18
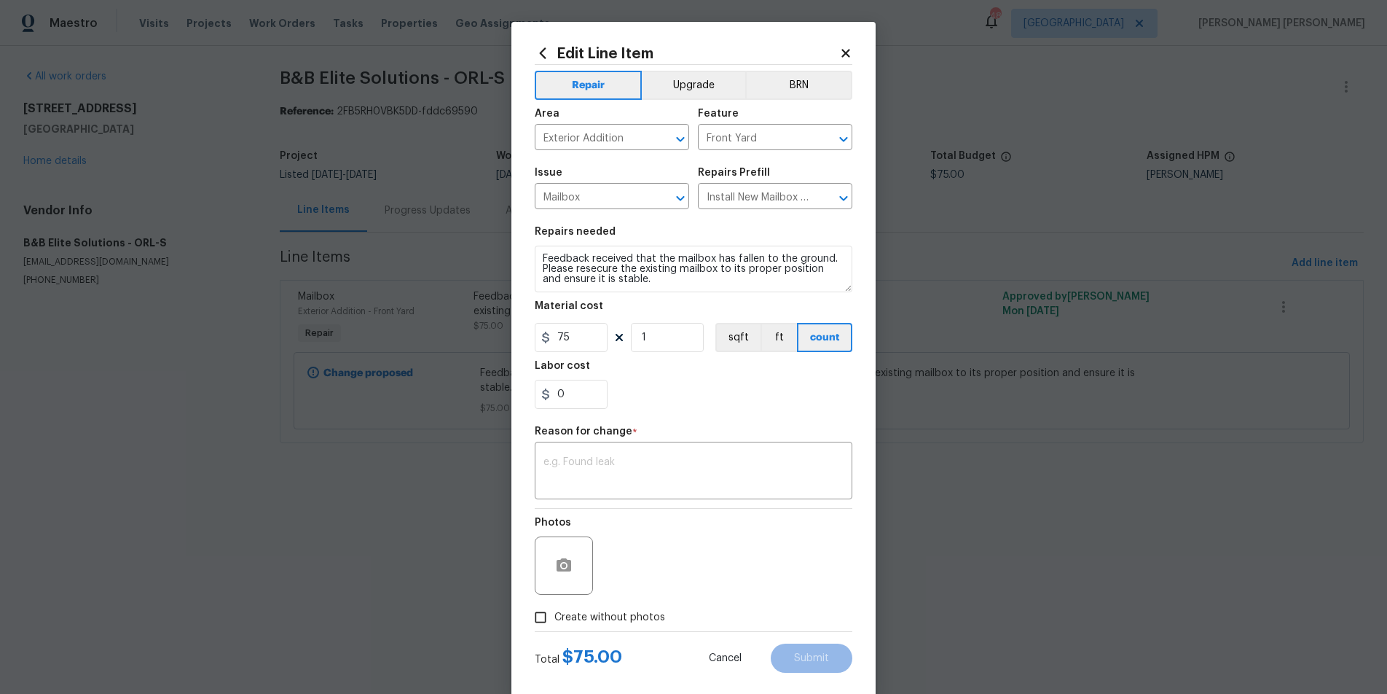
click at [846, 47] on icon at bounding box center [845, 53] width 13 height 13
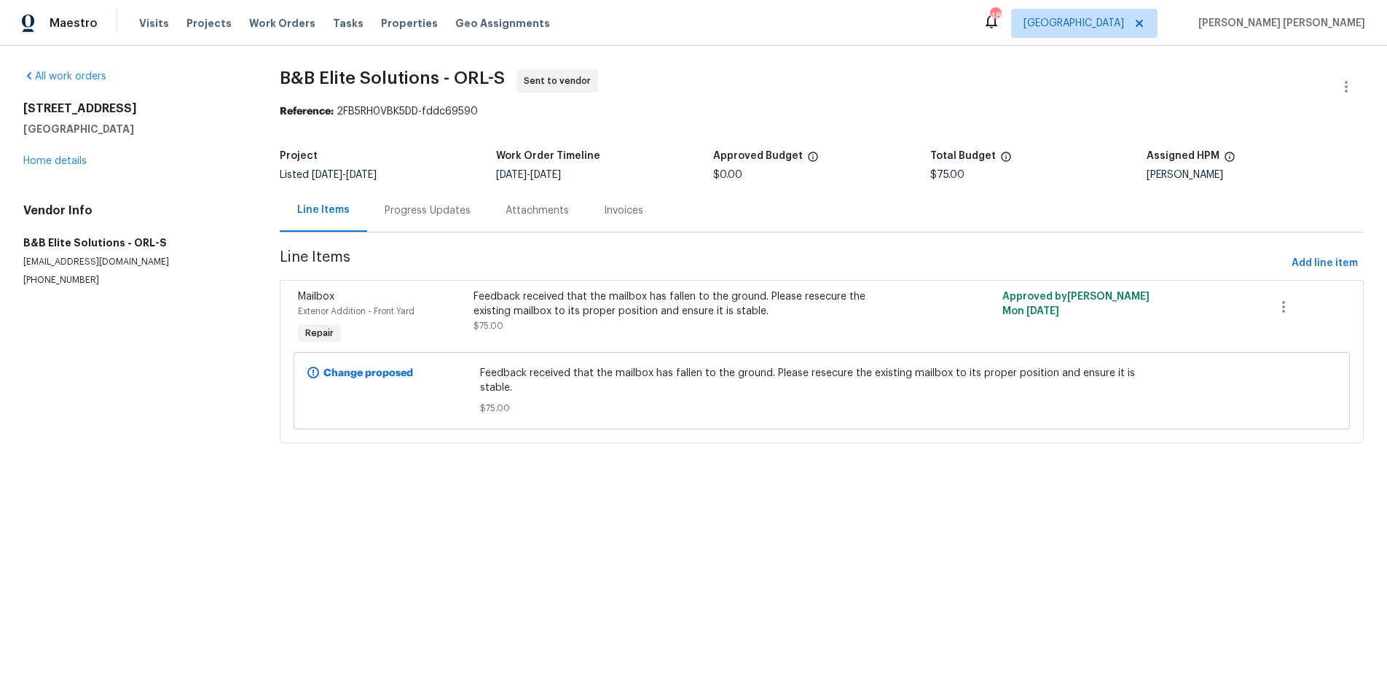
click at [846, 46] on div "All work orders [STREET_ADDRESS] Home details Vendor Info B&B Elite Solutions -…" at bounding box center [693, 265] width 1387 height 438
click at [639, 316] on div "Feedback received that the mailbox has fallen to the ground. Please resecure th…" at bounding box center [689, 303] width 431 height 29
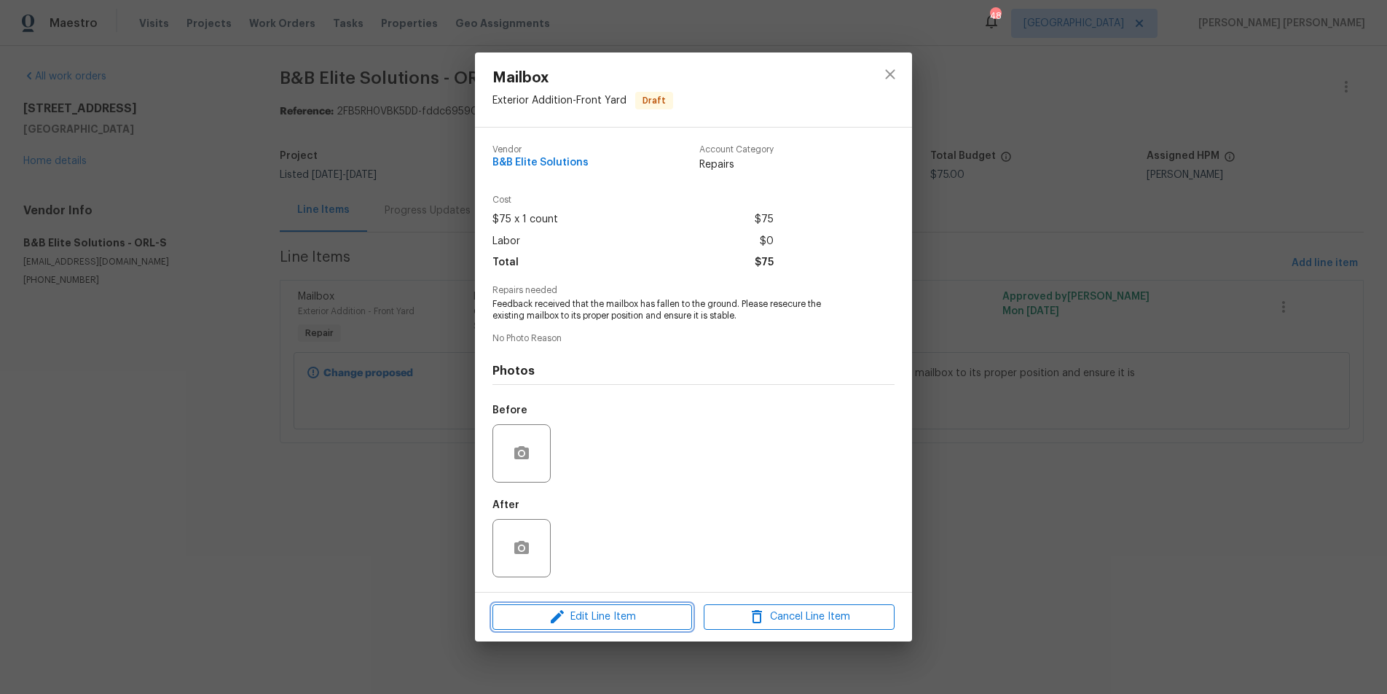
click at [624, 621] on span "Edit Line Item" at bounding box center [592, 617] width 191 height 18
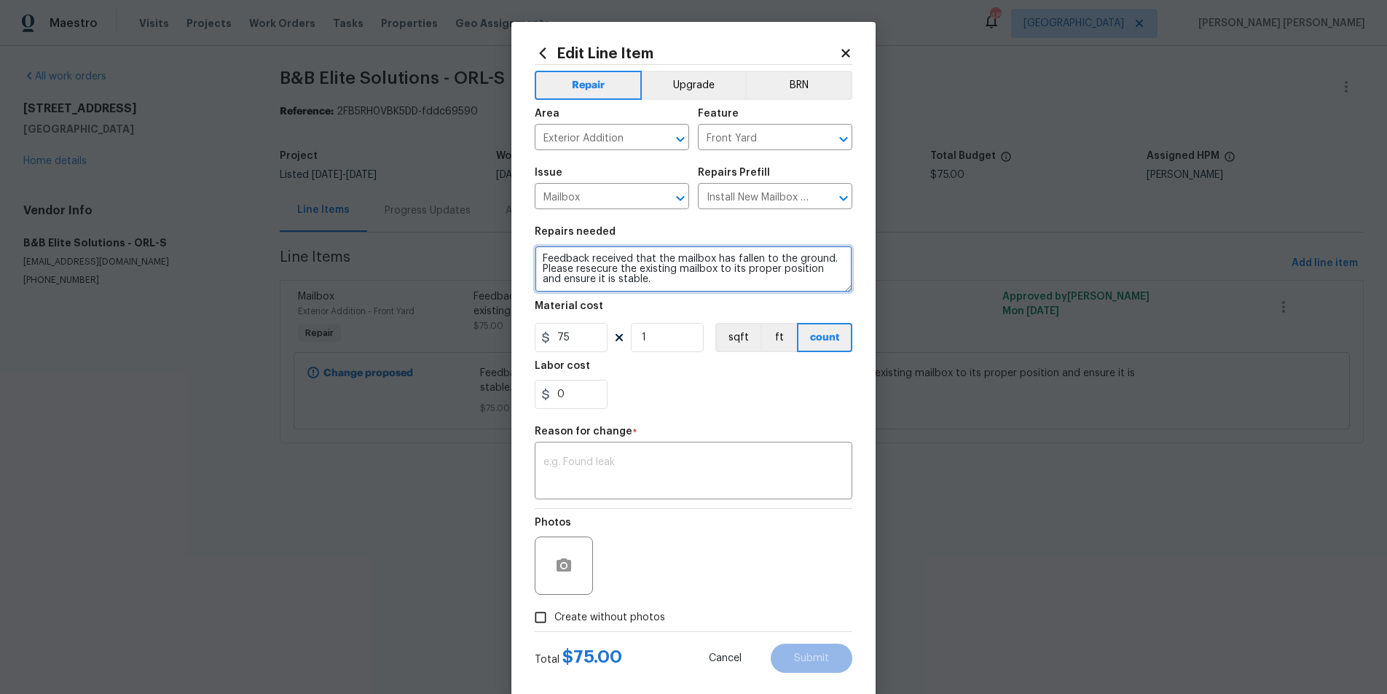
drag, startPoint x: 542, startPoint y: 258, endPoint x: 672, endPoint y: 284, distance: 133.0
click at [672, 284] on textarea "Feedback received that the mailbox has fallen to the ground. Please resecure th…" at bounding box center [694, 269] width 318 height 47
click at [843, 50] on icon at bounding box center [845, 53] width 8 height 8
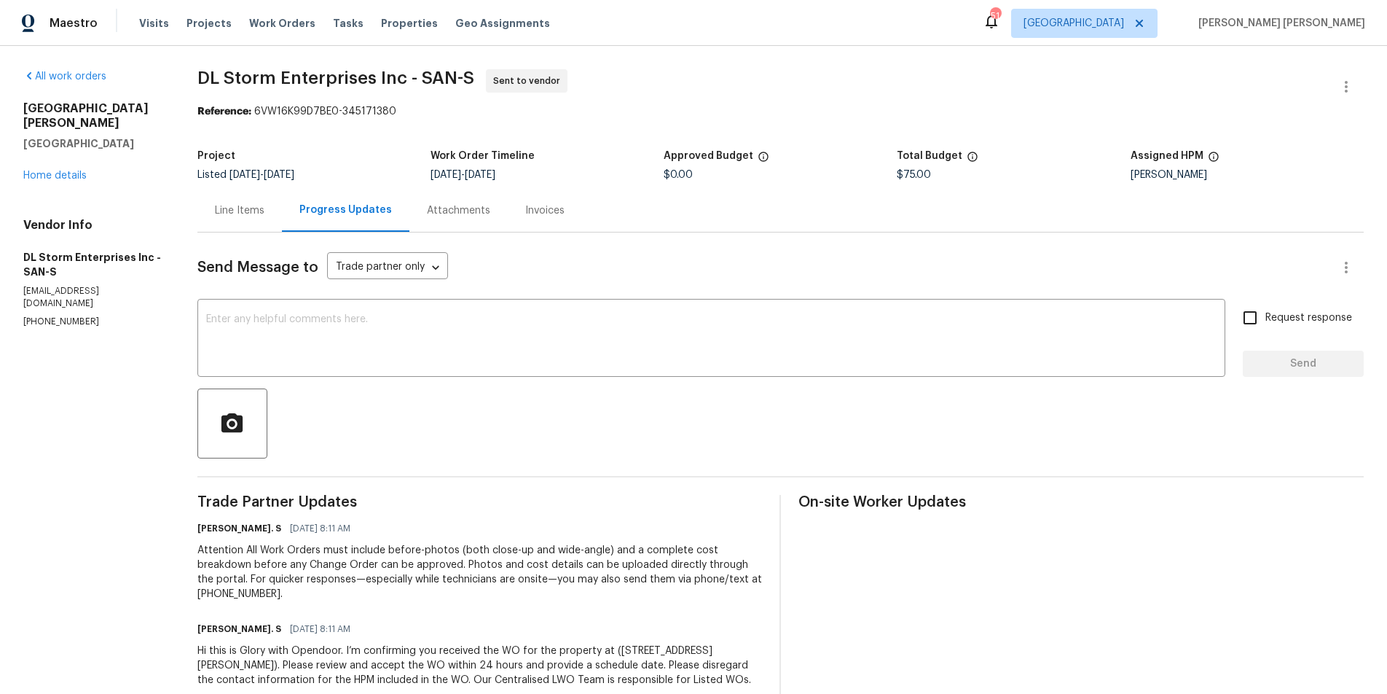
click at [228, 213] on div "Line Items" at bounding box center [240, 210] width 50 height 15
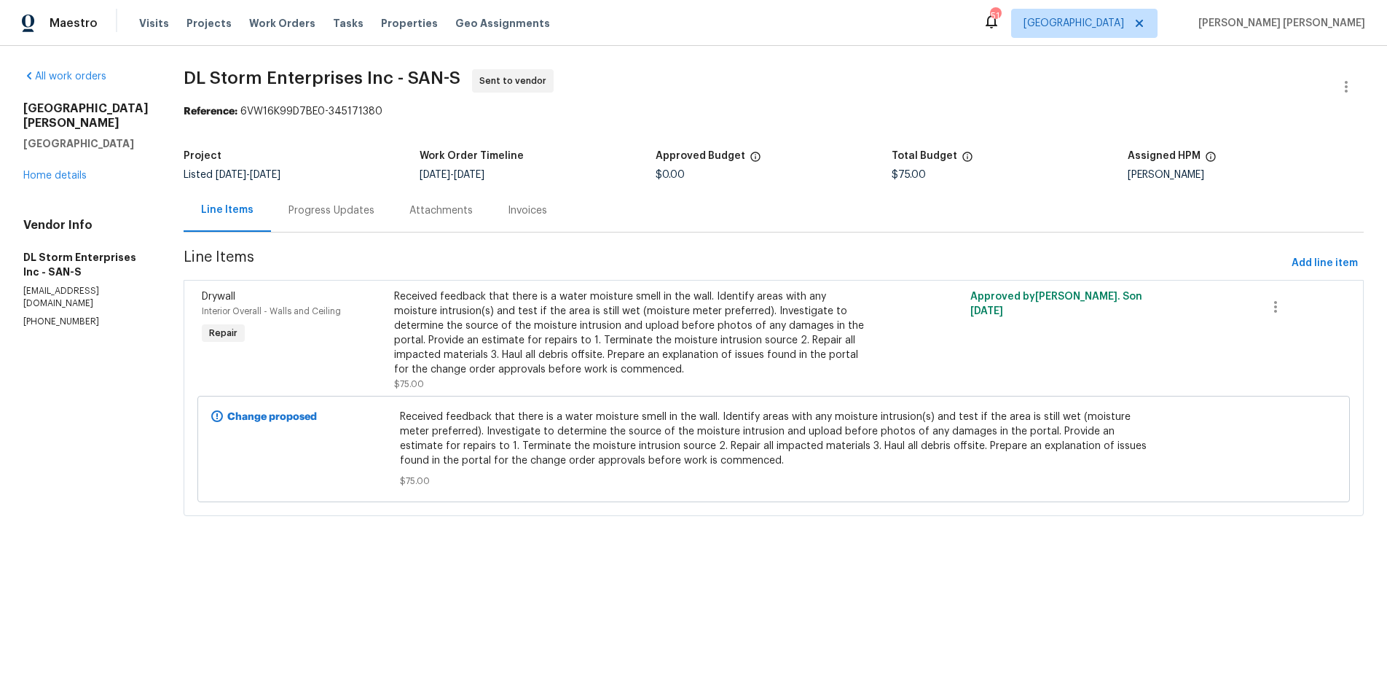
click at [594, 354] on div "Received feedback that there is a water moisture smell in the wall. Identify ar…" at bounding box center [629, 332] width 471 height 87
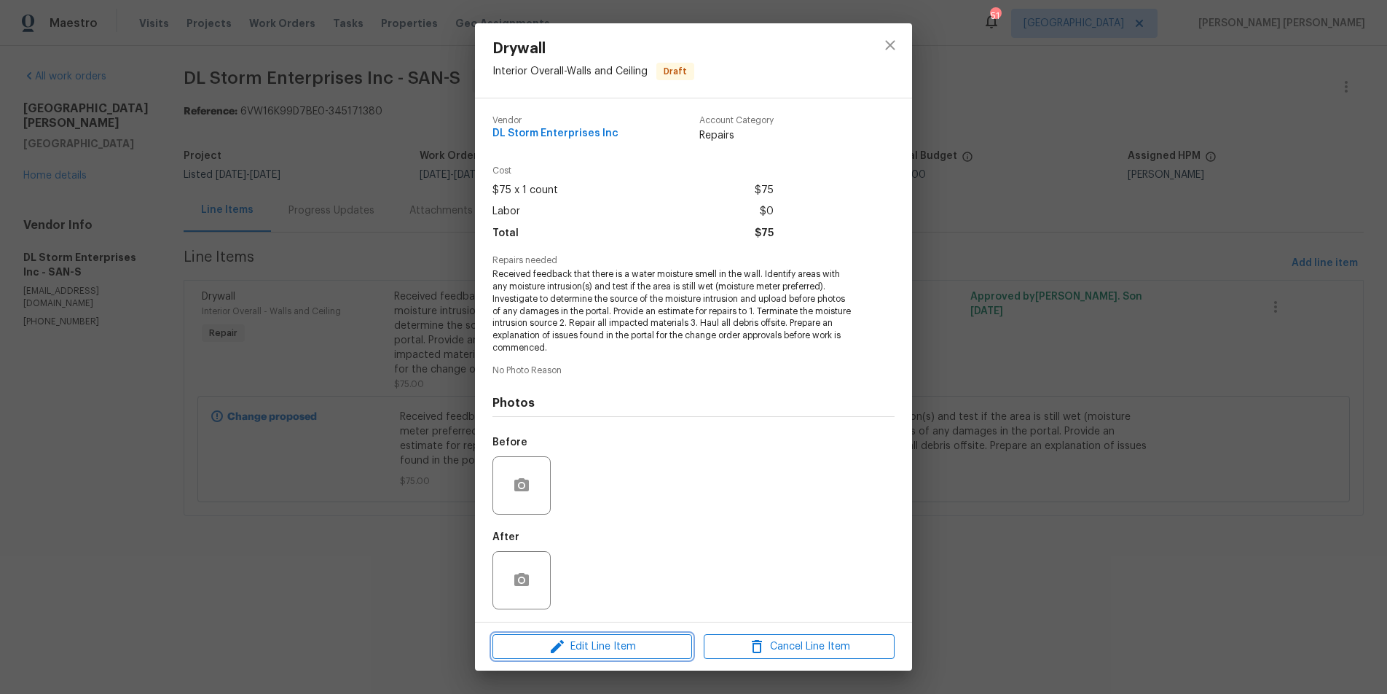
click at [584, 652] on span "Edit Line Item" at bounding box center [592, 646] width 191 height 18
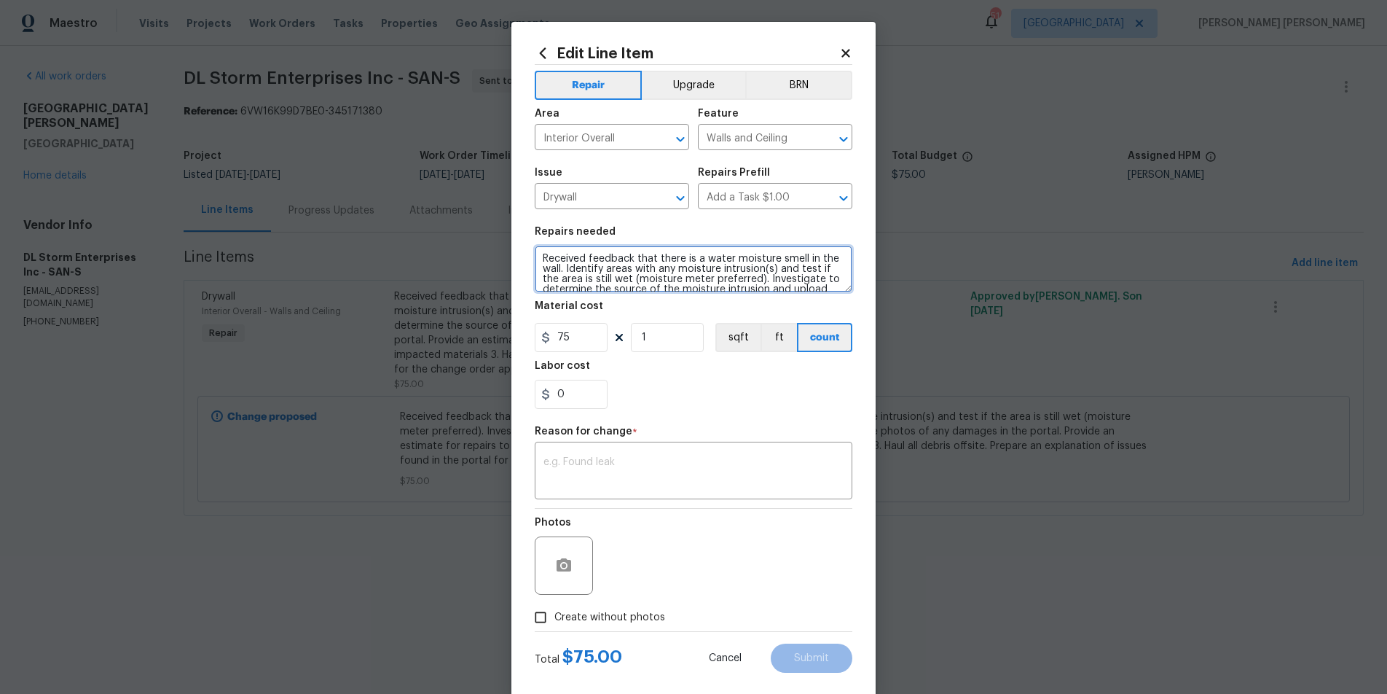
scroll to position [61, 0]
drag, startPoint x: 543, startPoint y: 259, endPoint x: 818, endPoint y: 295, distance: 277.1
click at [887, 312] on div "Edit Line Item Repair Upgrade BRN Area Interior Overall ​ Feature Walls and Cei…" at bounding box center [693, 347] width 1387 height 694
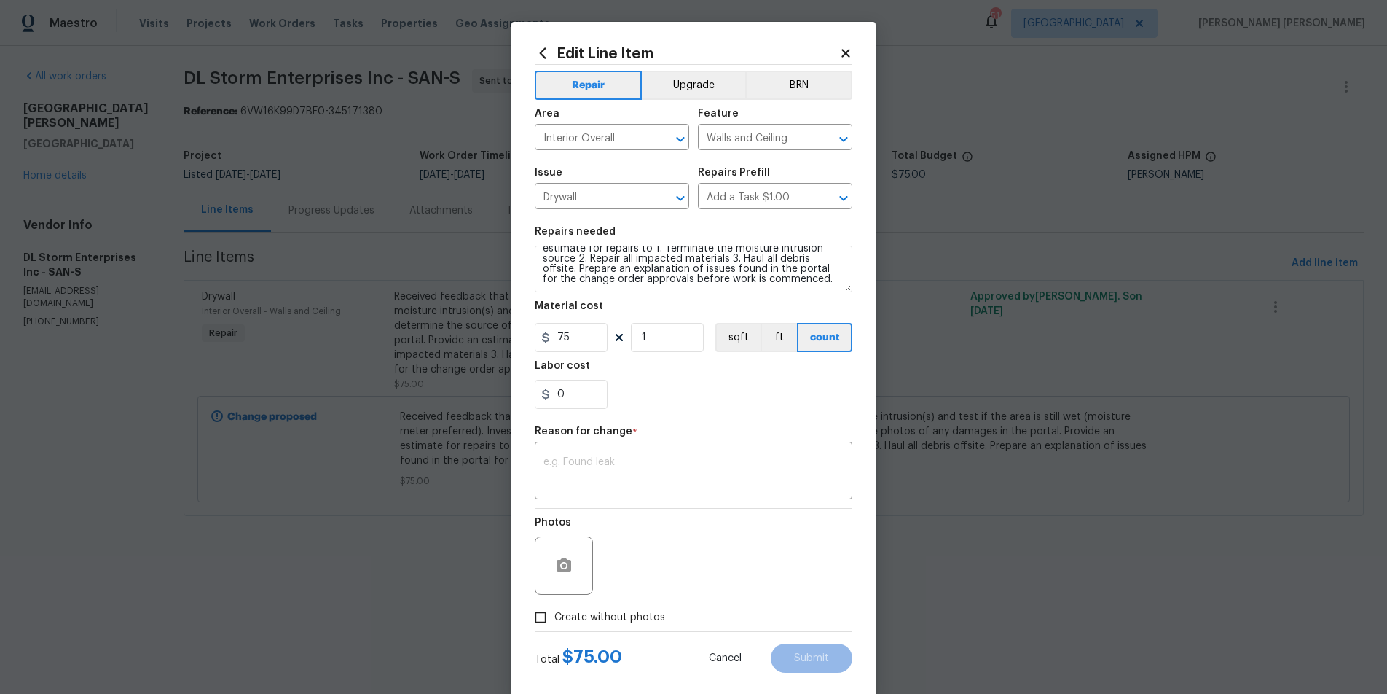
click at [847, 50] on icon at bounding box center [845, 53] width 8 height 8
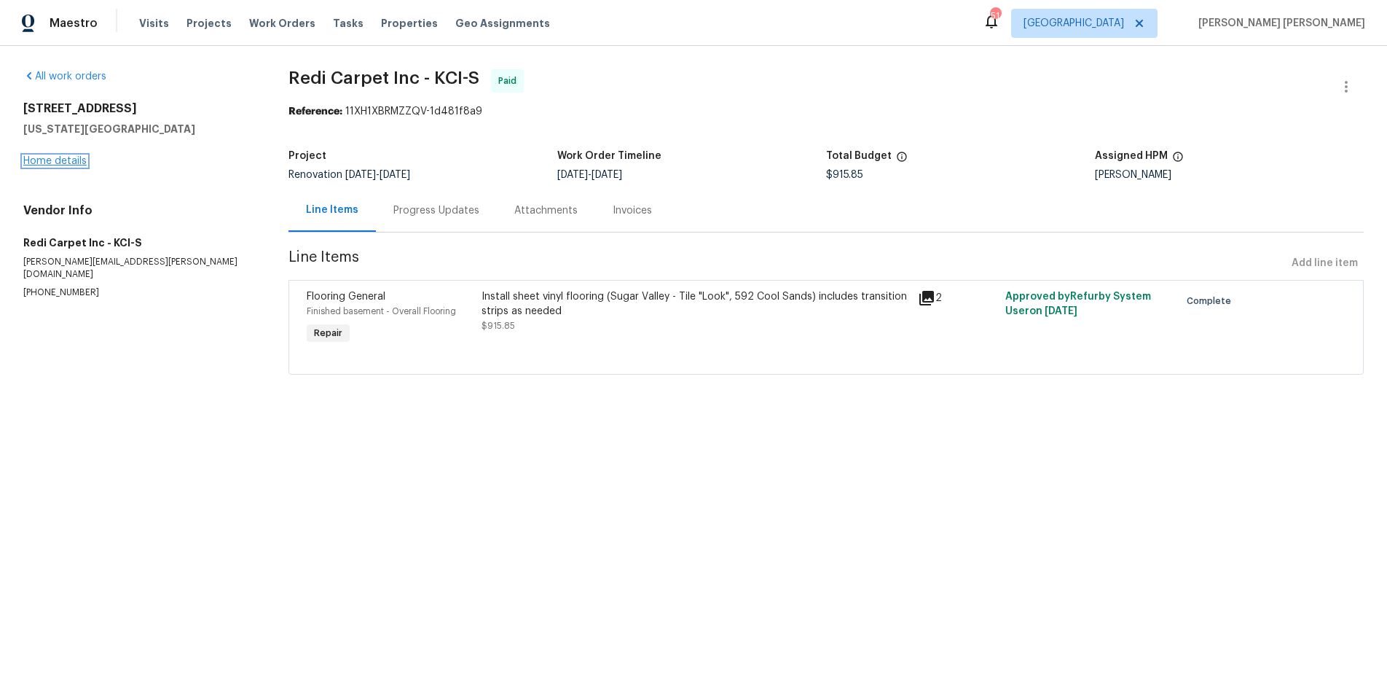
click at [70, 157] on link "Home details" at bounding box center [54, 161] width 63 height 10
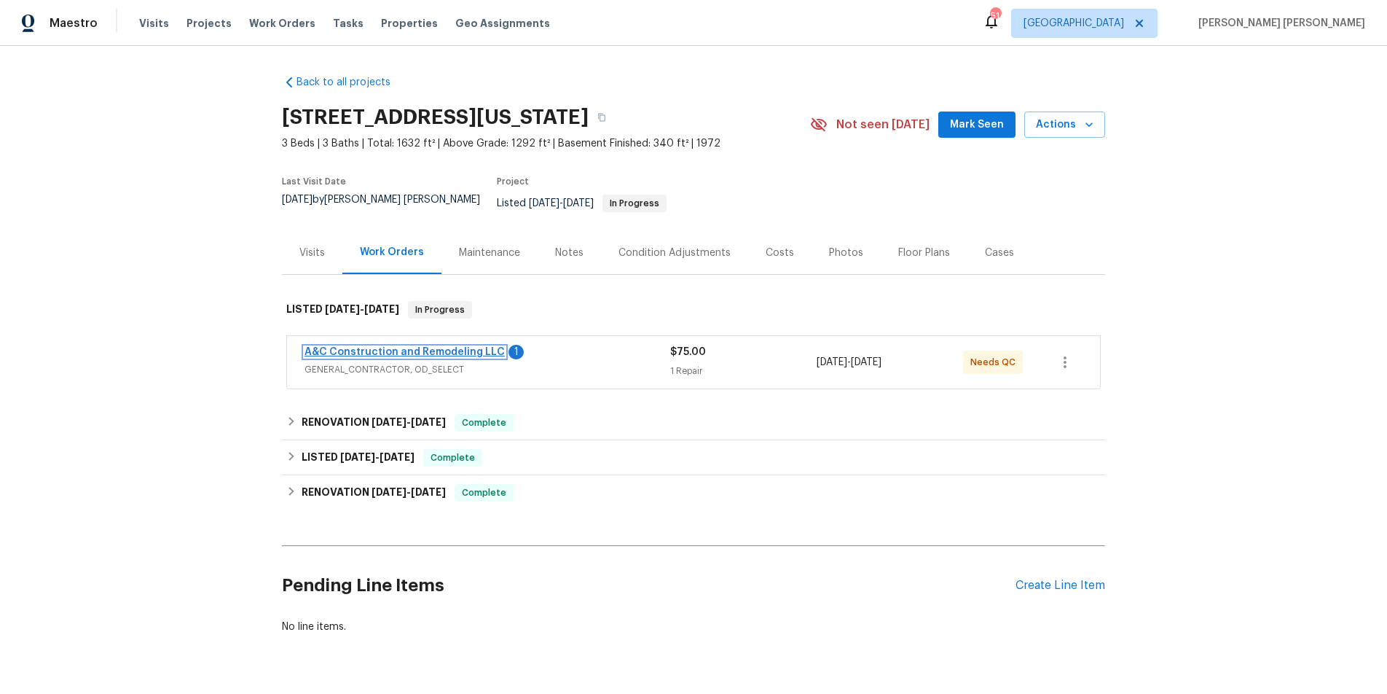
click at [414, 347] on link "A&C Construction and Remodeling LLC" at bounding box center [405, 352] width 200 height 10
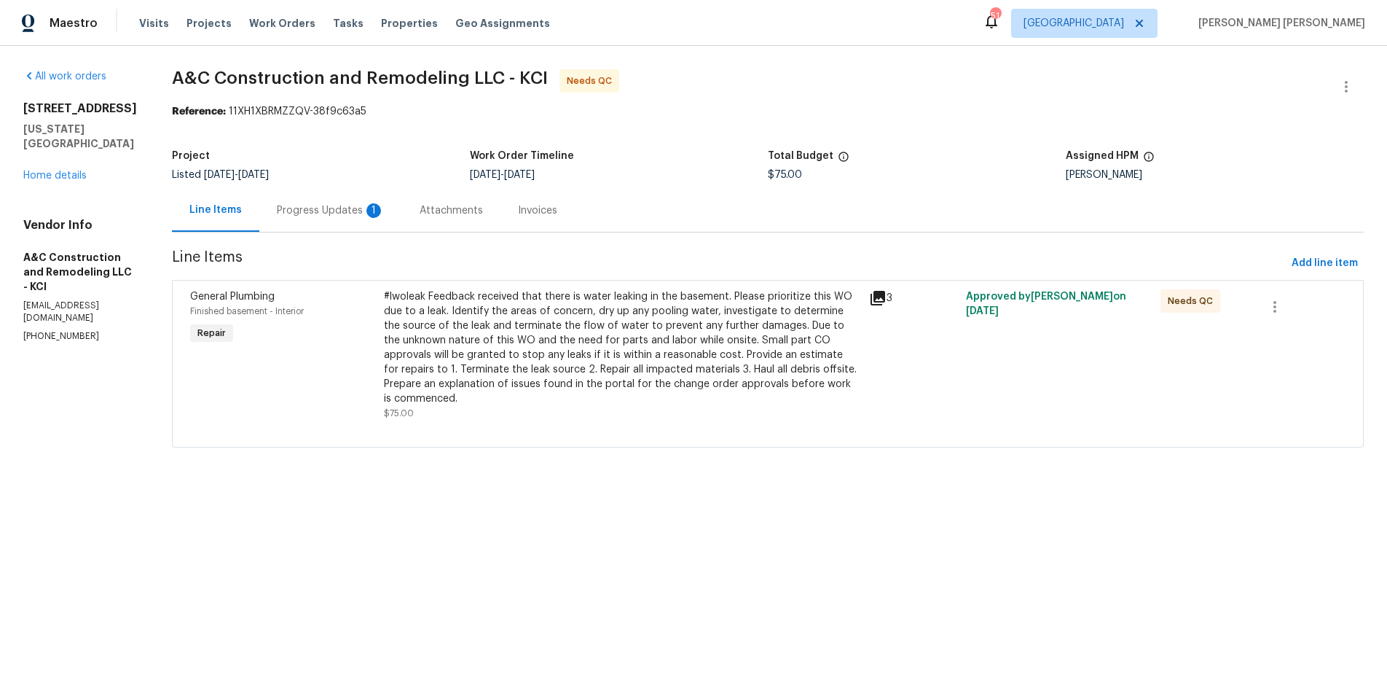
click at [659, 370] on div "#lwoleak Feedback received that there is water leaking in the basement. Please …" at bounding box center [622, 347] width 476 height 117
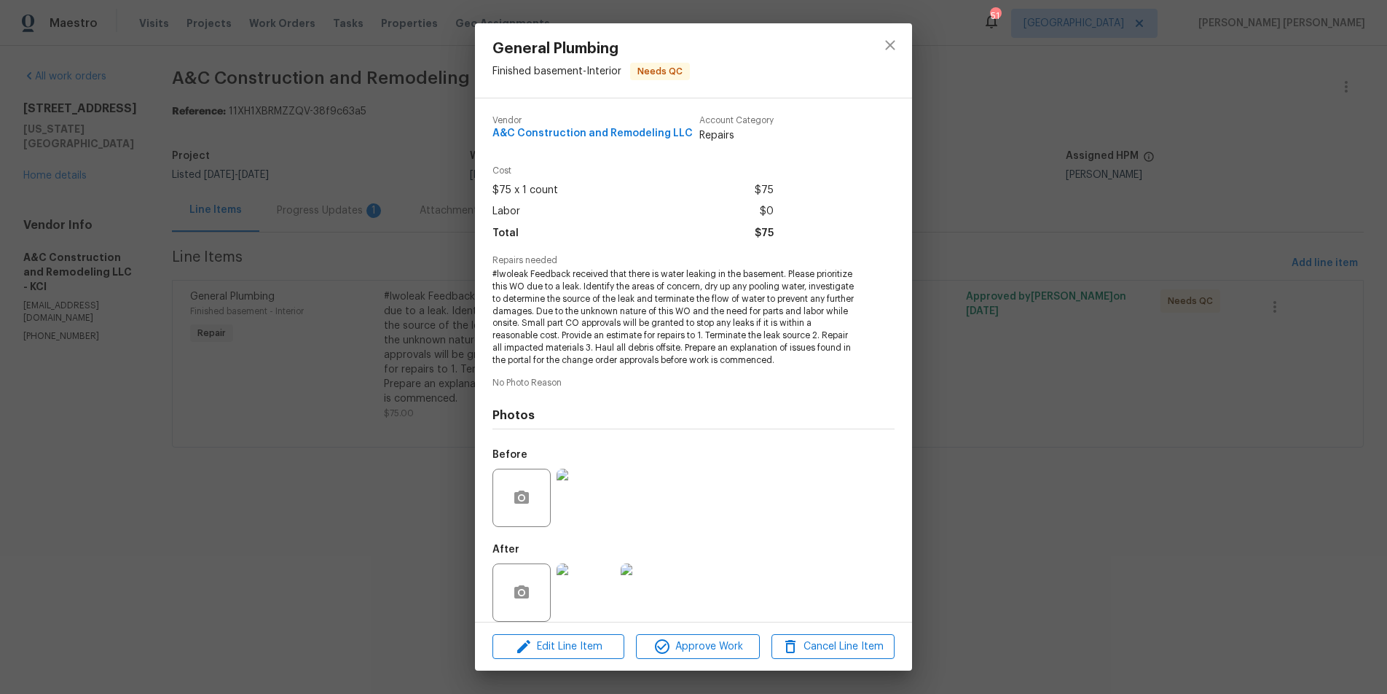
click at [589, 608] on img at bounding box center [586, 592] width 58 height 58
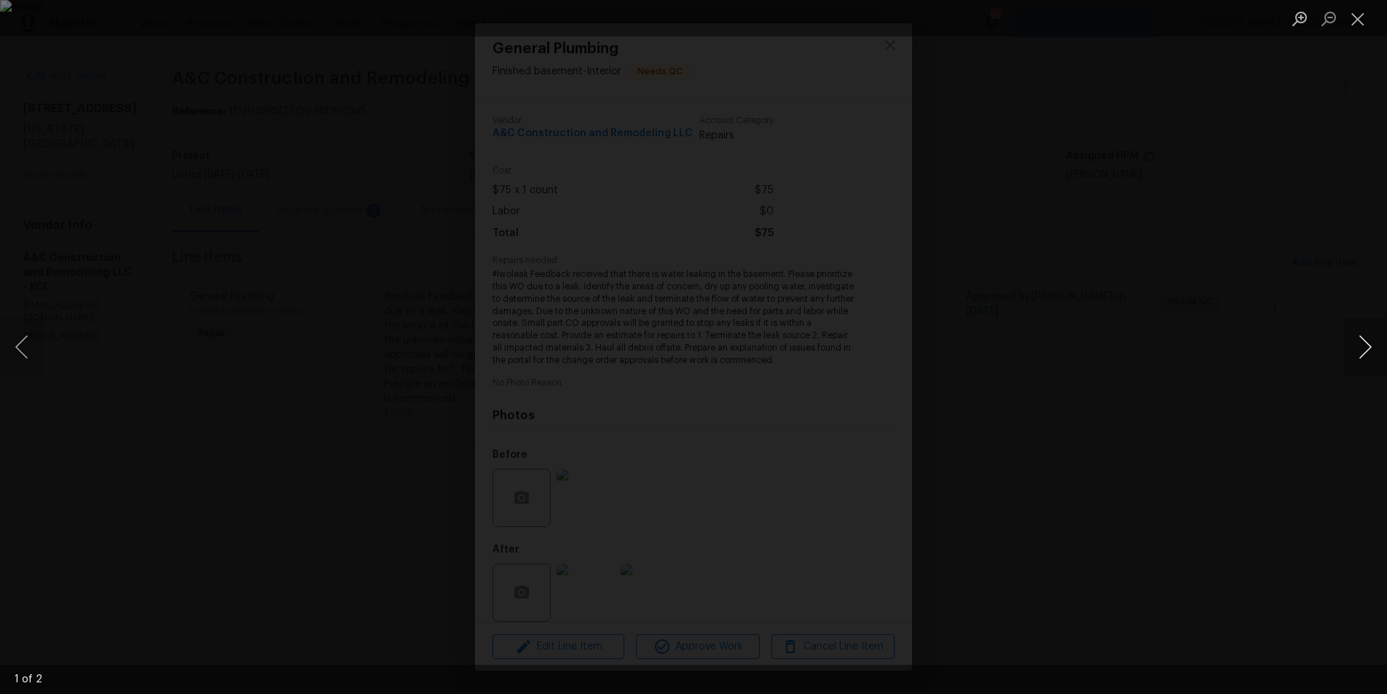
click at [1367, 347] on button "Next image" at bounding box center [1365, 347] width 44 height 58
click at [1261, 495] on div "Lightbox" at bounding box center [693, 347] width 1387 height 694
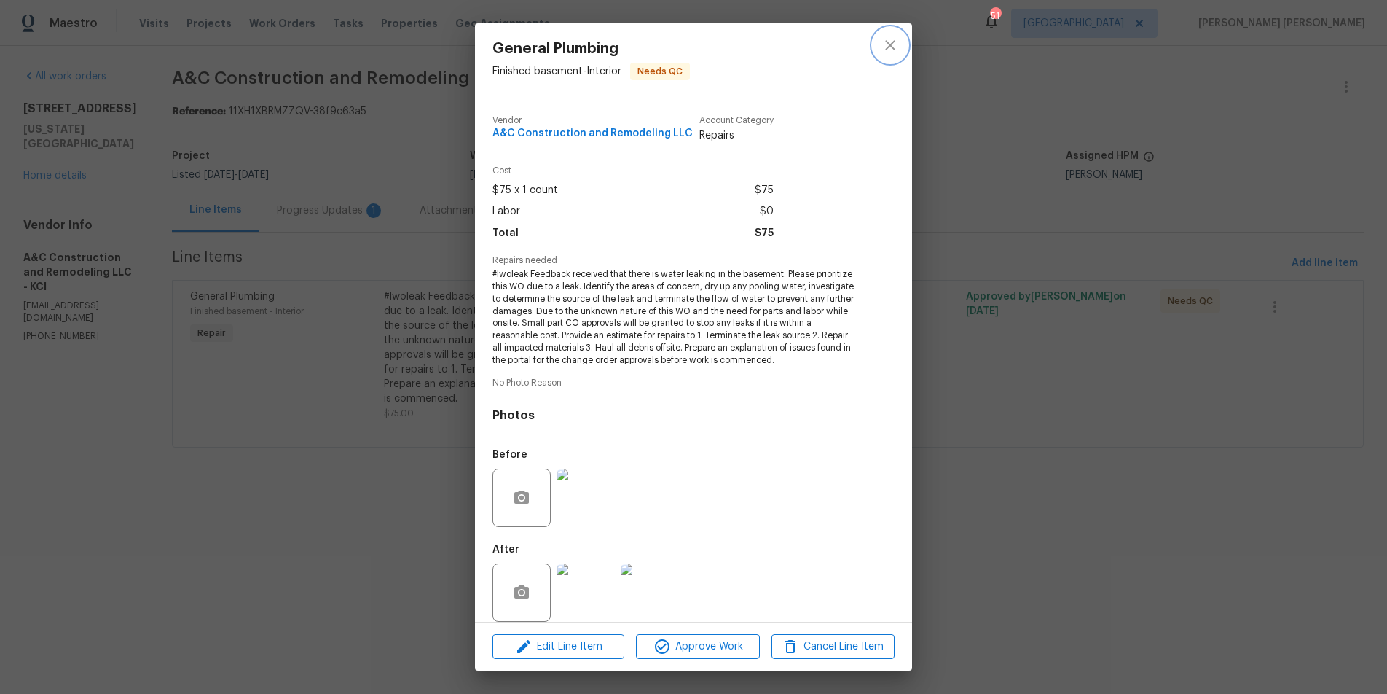
click at [891, 42] on icon "close" at bounding box center [889, 44] width 17 height 17
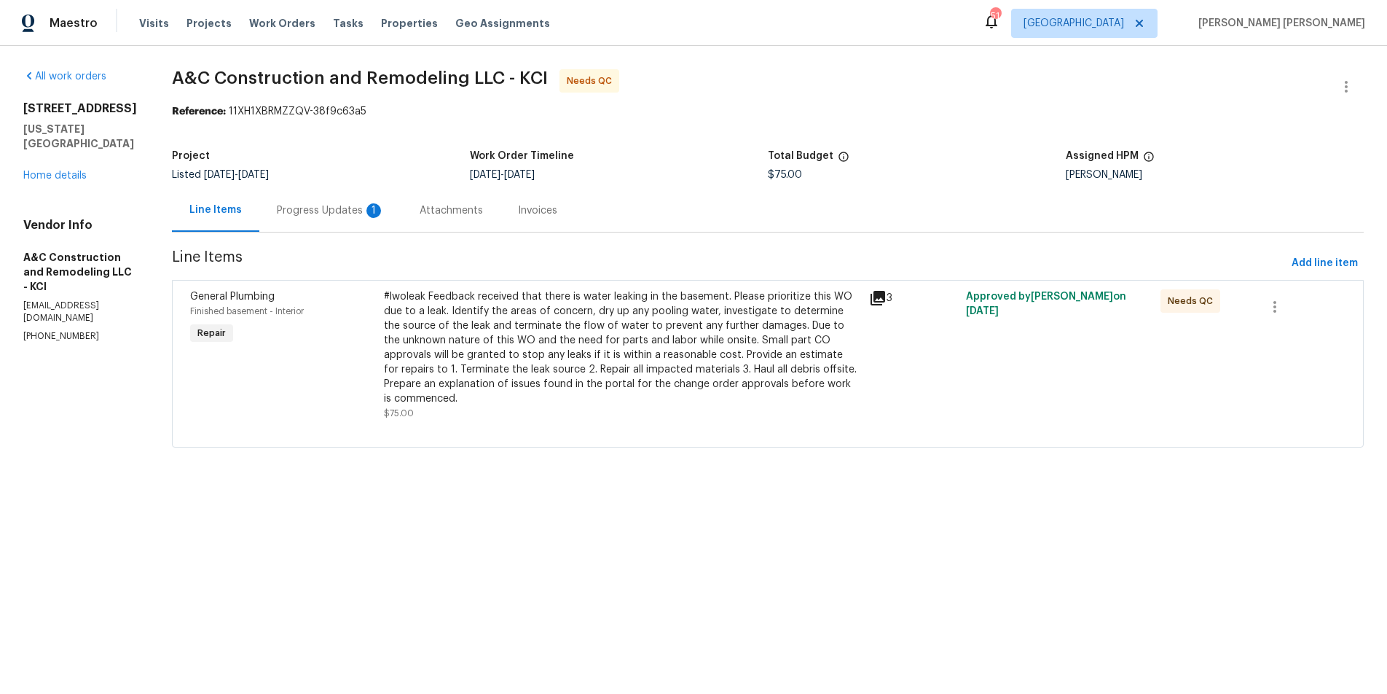
click at [358, 211] on div "Progress Updates 1" at bounding box center [331, 210] width 108 height 15
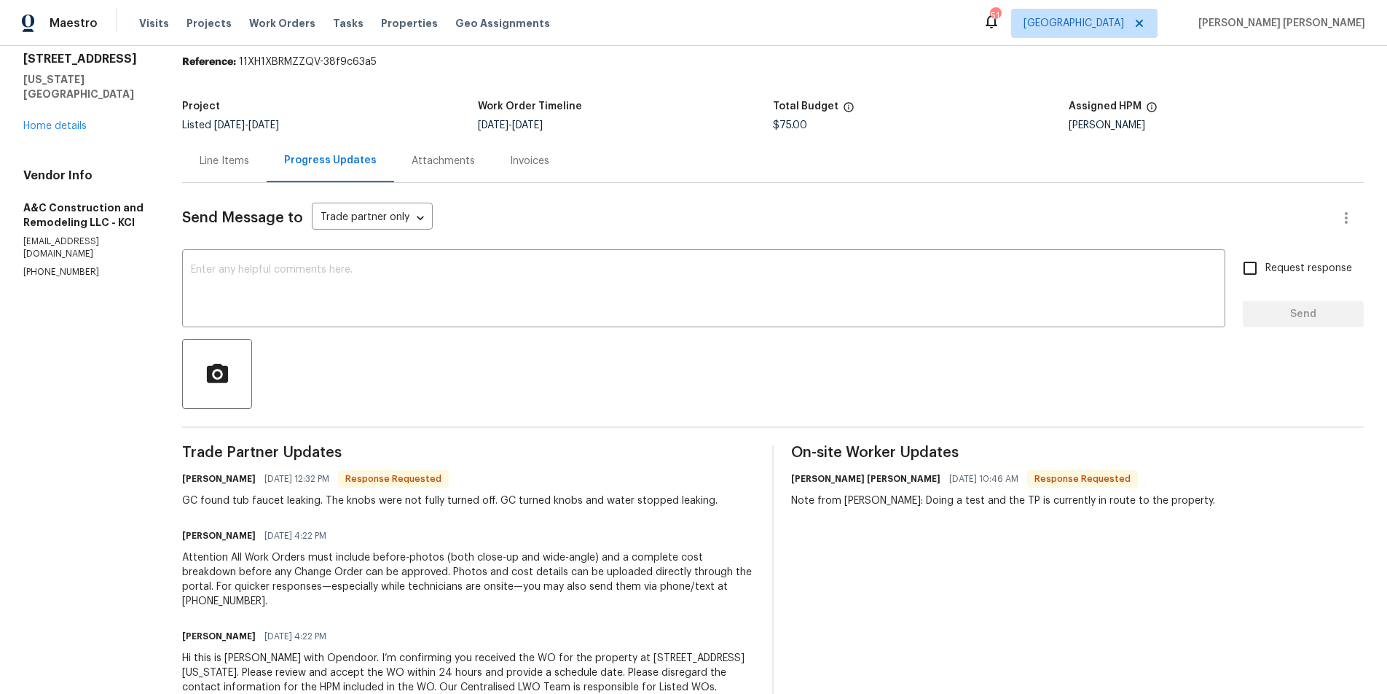
scroll to position [77, 0]
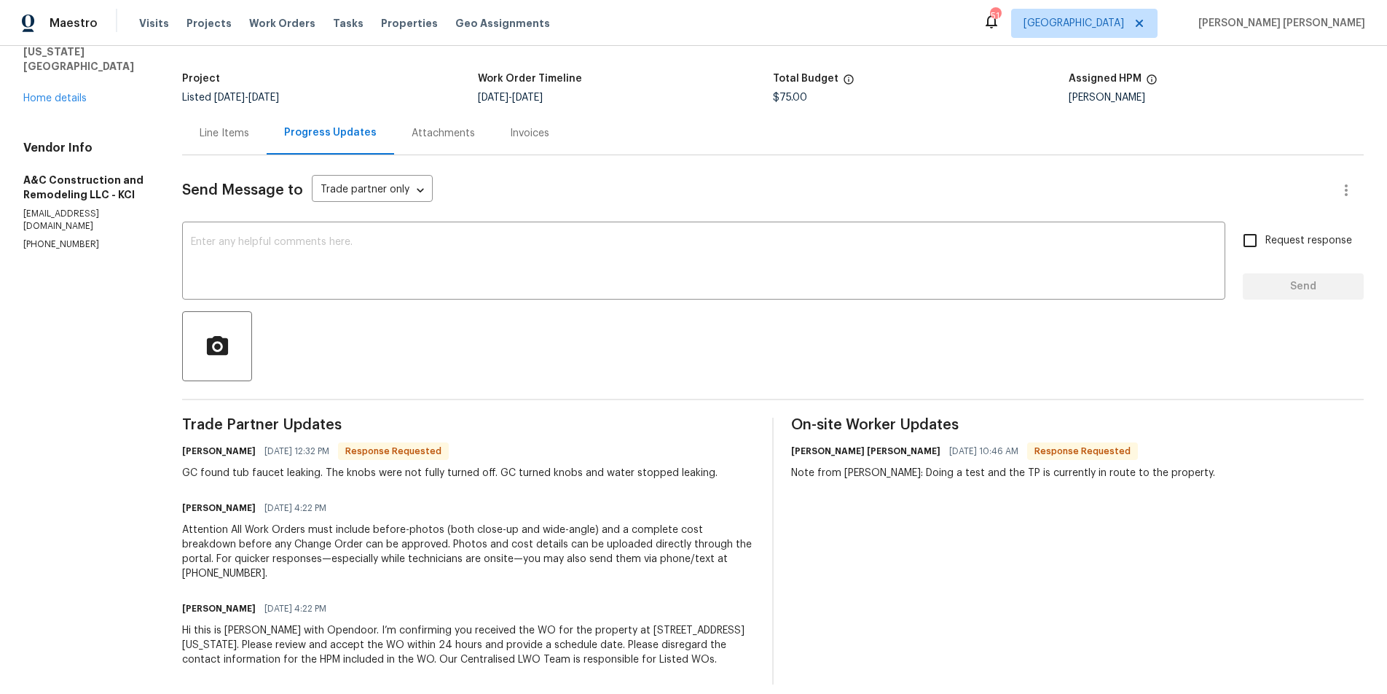
click at [246, 138] on div "Line Items" at bounding box center [225, 133] width 50 height 15
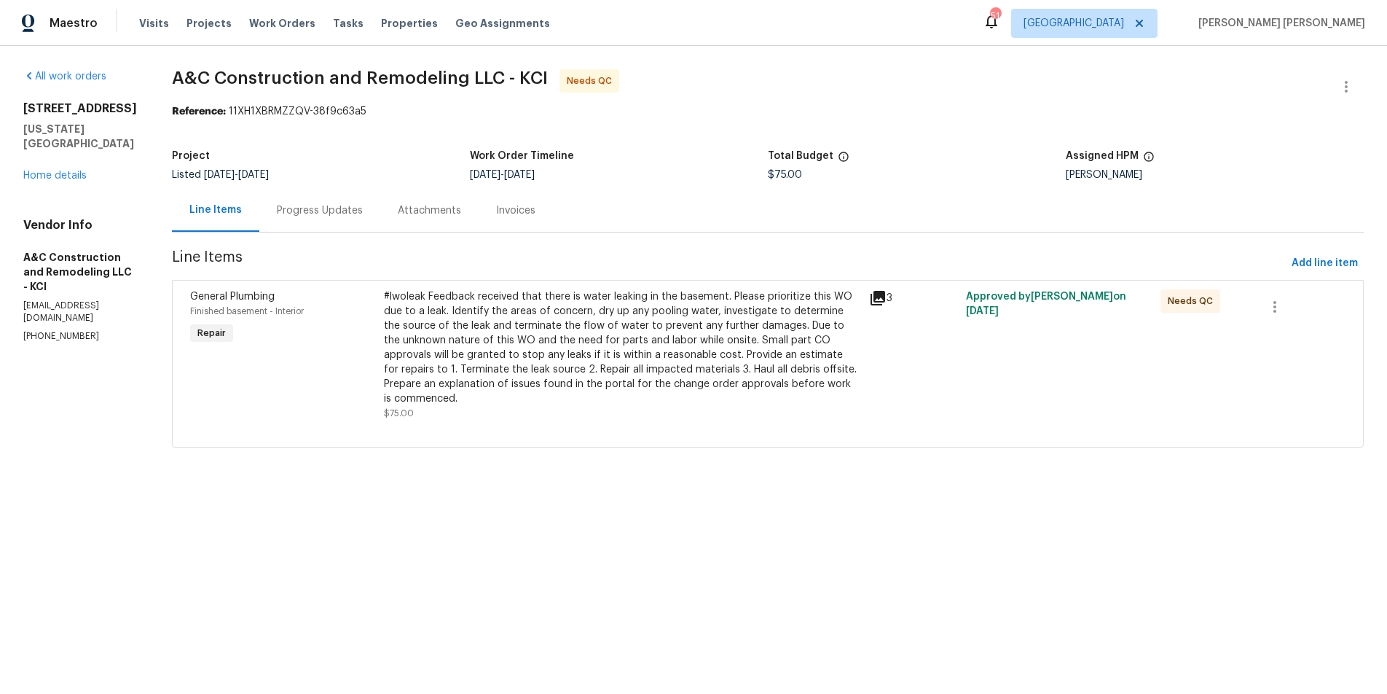
click at [692, 337] on div "#lwoleak Feedback received that there is water leaking in the basement. Please …" at bounding box center [622, 347] width 476 height 117
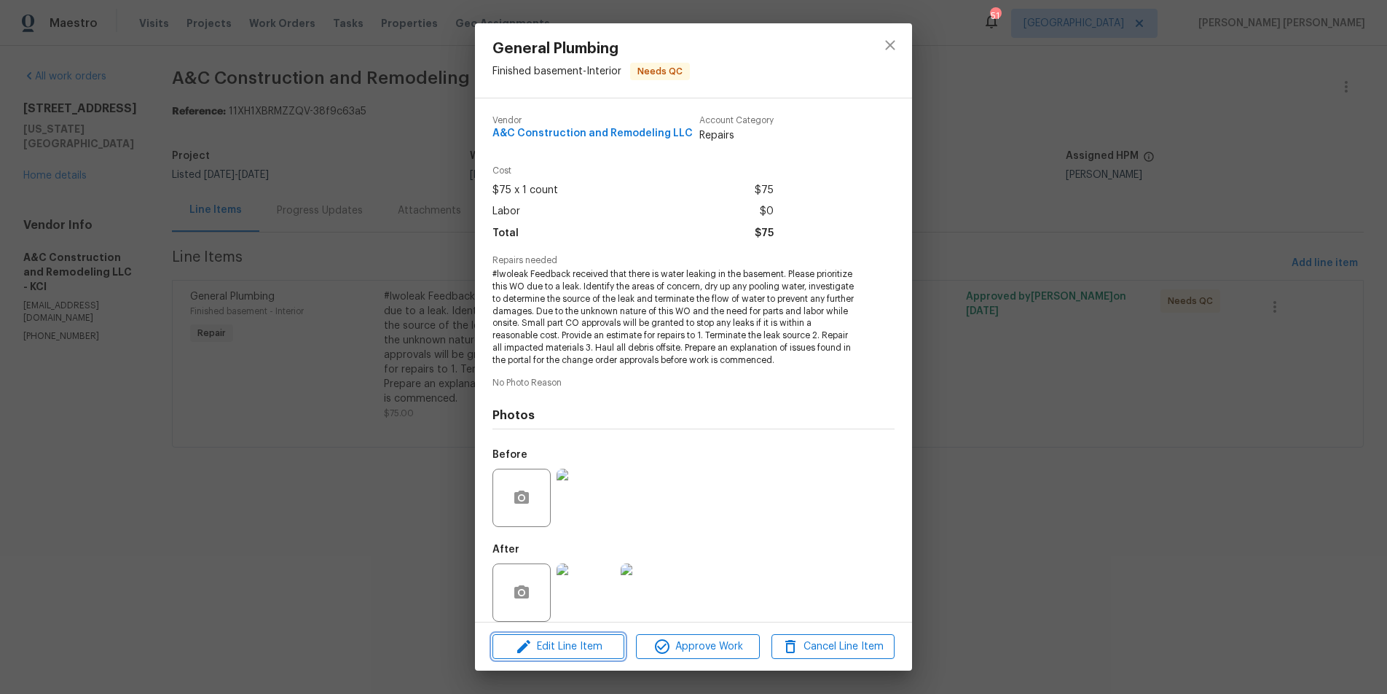
click at [563, 648] on span "Edit Line Item" at bounding box center [558, 646] width 123 height 18
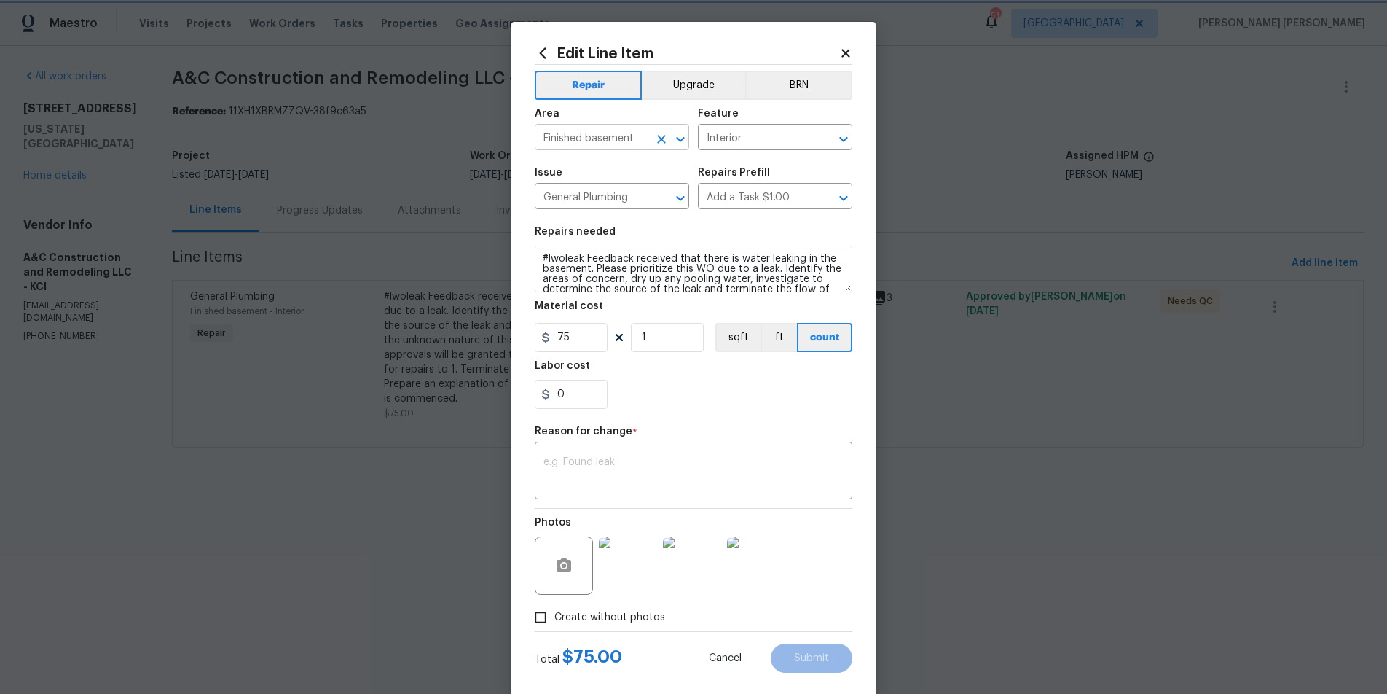
click at [681, 139] on icon "Open" at bounding box center [680, 138] width 8 height 5
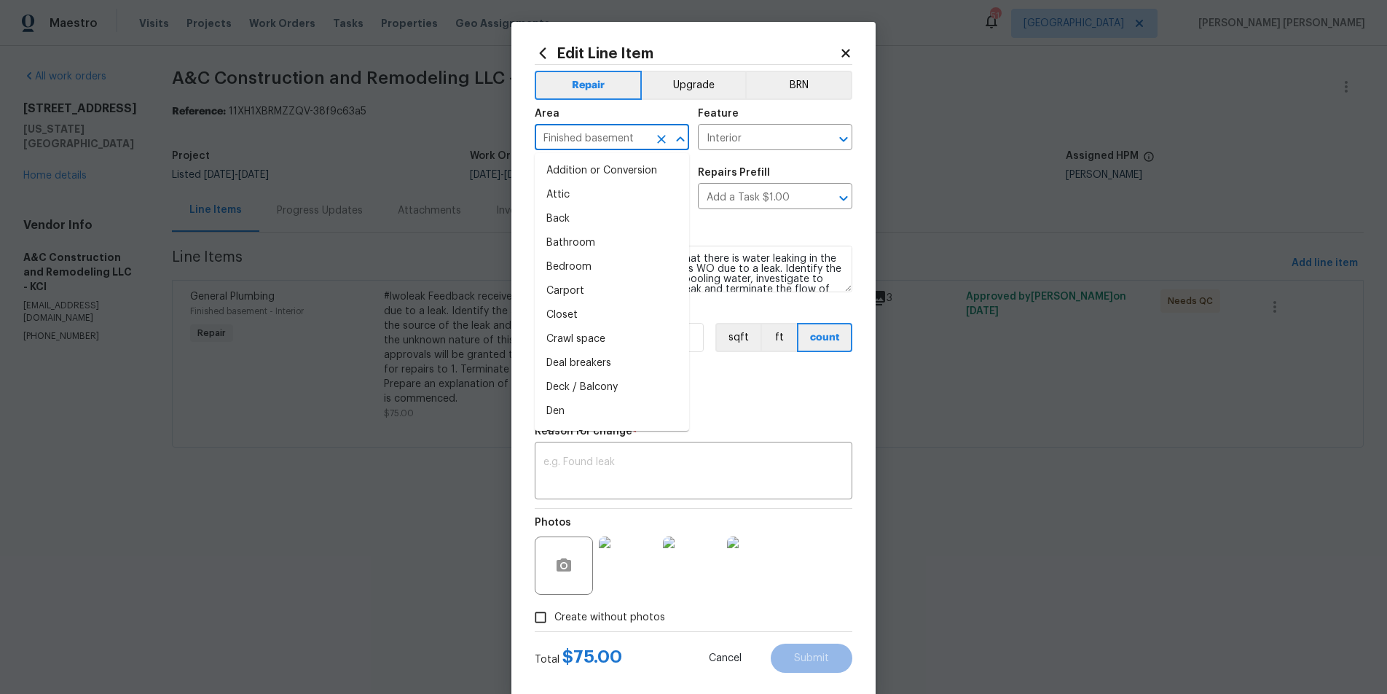
scroll to position [594, 0]
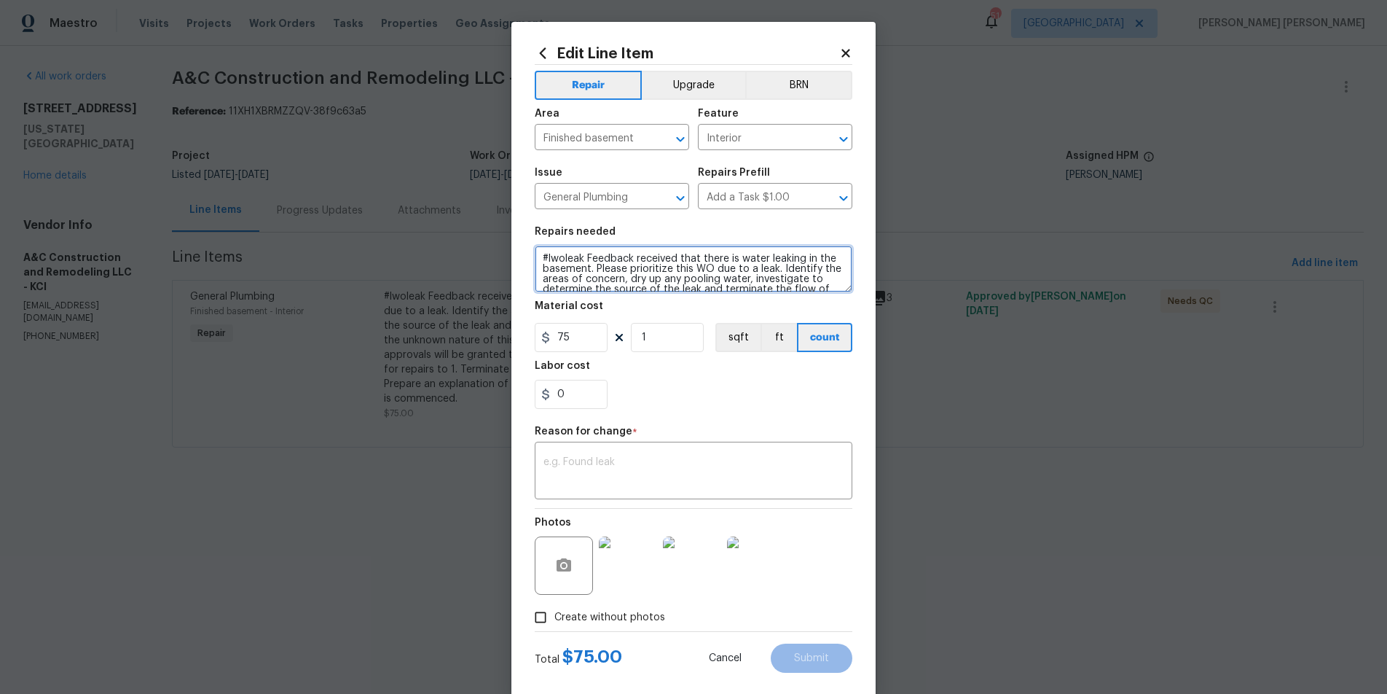
click at [801, 286] on textarea "#lwoleak Feedback received that there is water leaking in the basement. Please …" at bounding box center [694, 269] width 318 height 47
drag, startPoint x: 542, startPoint y: 257, endPoint x: 753, endPoint y: 304, distance: 216.4
click at [1010, 350] on div "Edit Line Item Repair Upgrade BRN Area Finished basement ​ Feature Interior ​ I…" at bounding box center [693, 347] width 1387 height 694
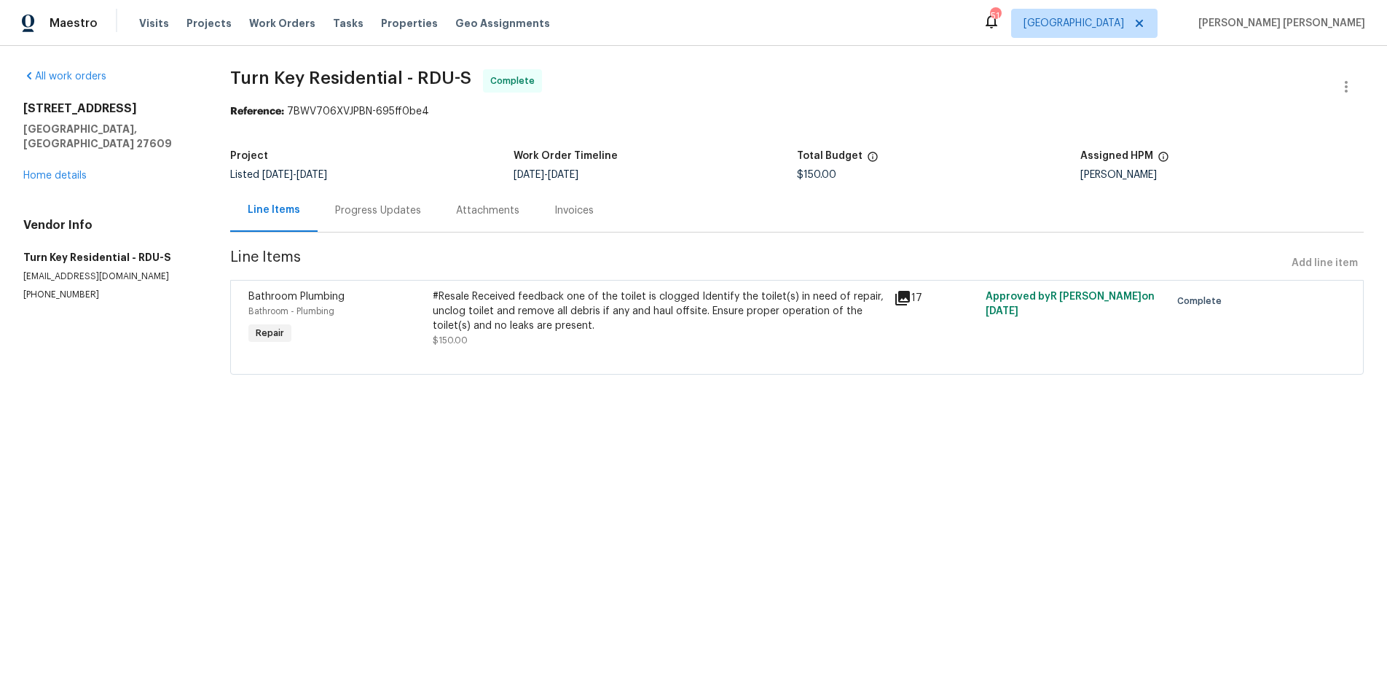
click at [643, 313] on div "#Resale Received feedback one of the toilet is clogged Identify the toilet(s) i…" at bounding box center [659, 311] width 452 height 44
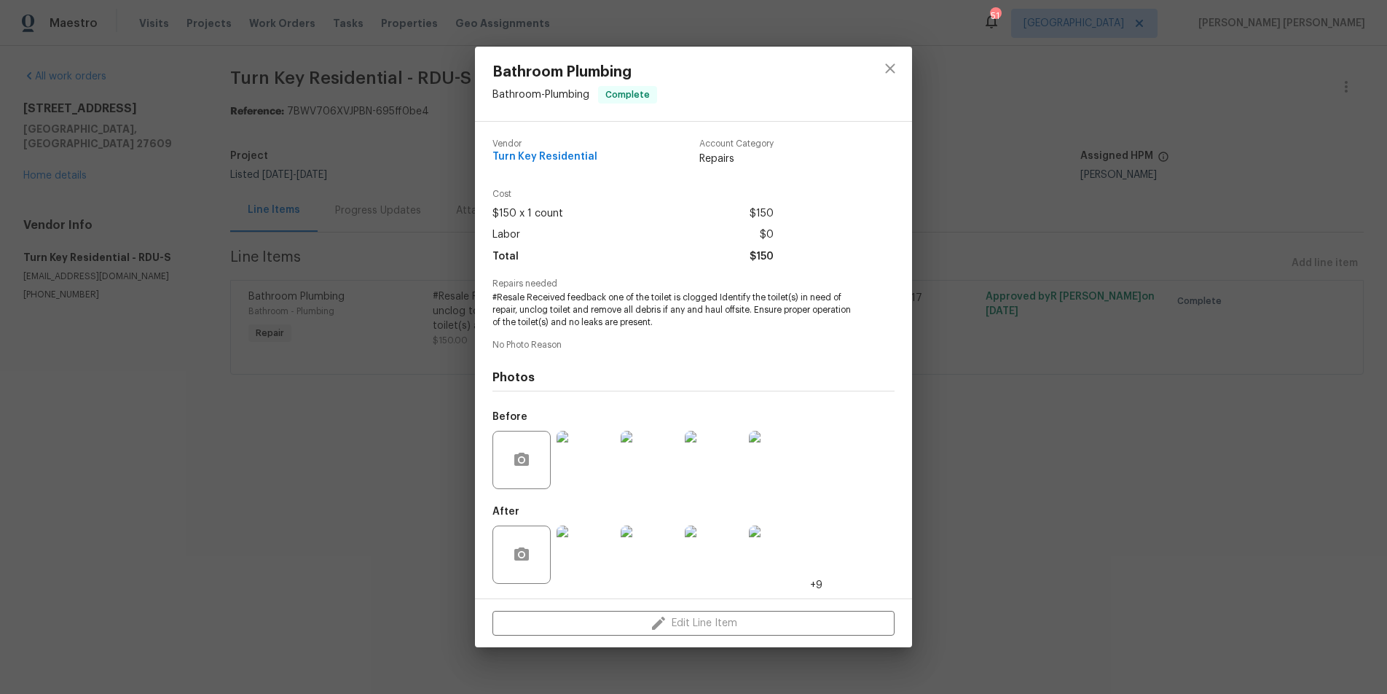
click at [731, 629] on div "Edit Line Item" at bounding box center [693, 623] width 437 height 49
click at [884, 64] on icon "close" at bounding box center [889, 68] width 17 height 17
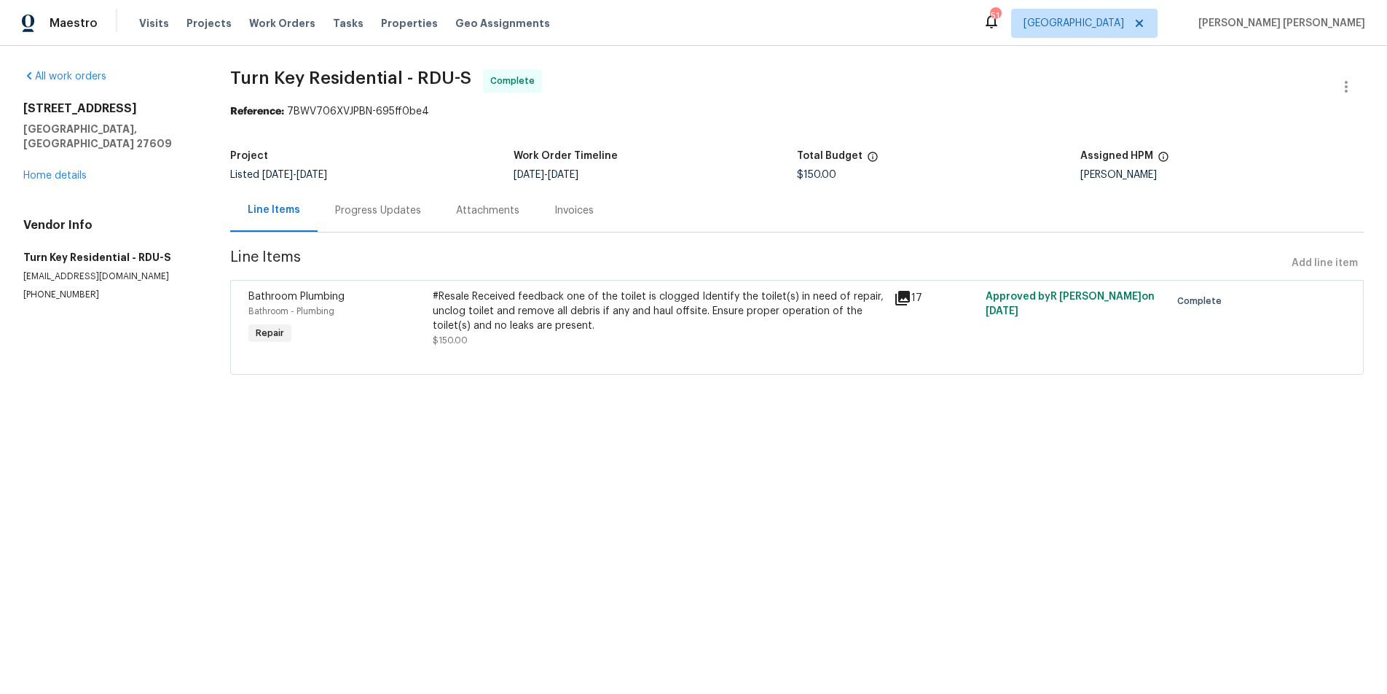
click at [391, 219] on div "Progress Updates" at bounding box center [378, 210] width 121 height 43
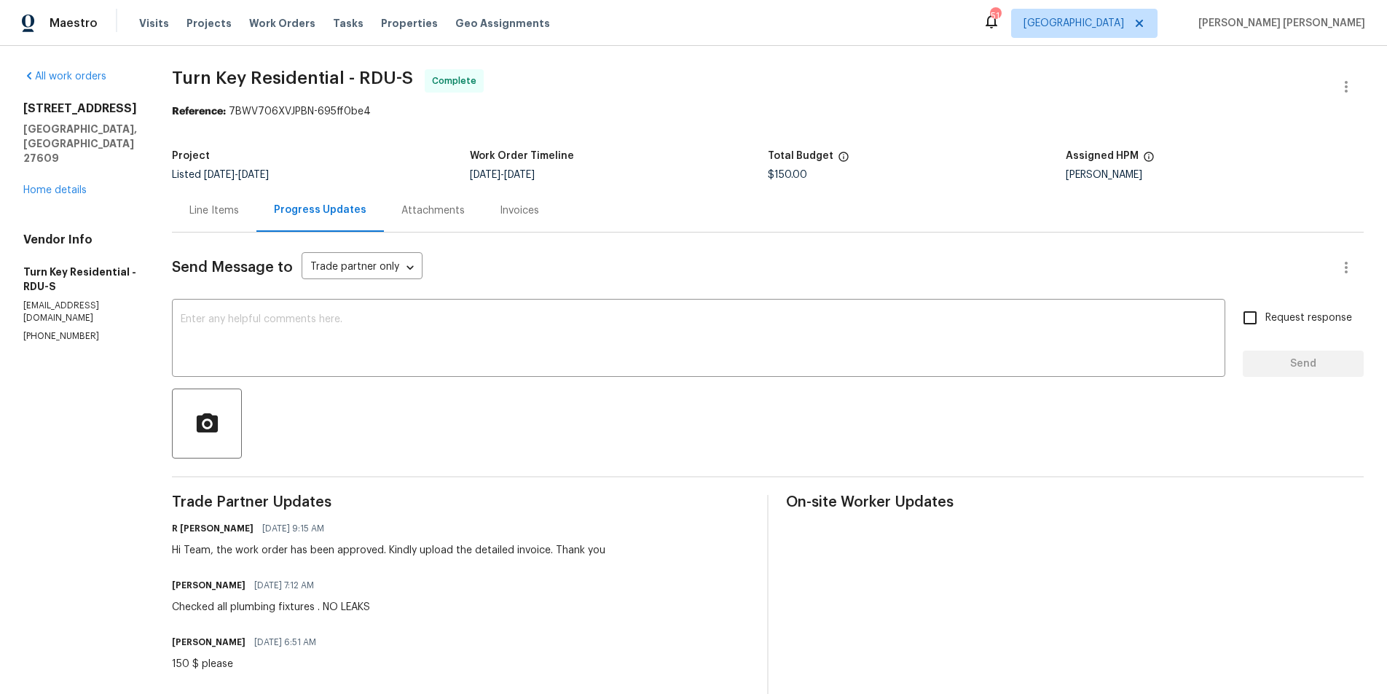
click at [235, 212] on div "Line Items" at bounding box center [214, 210] width 50 height 15
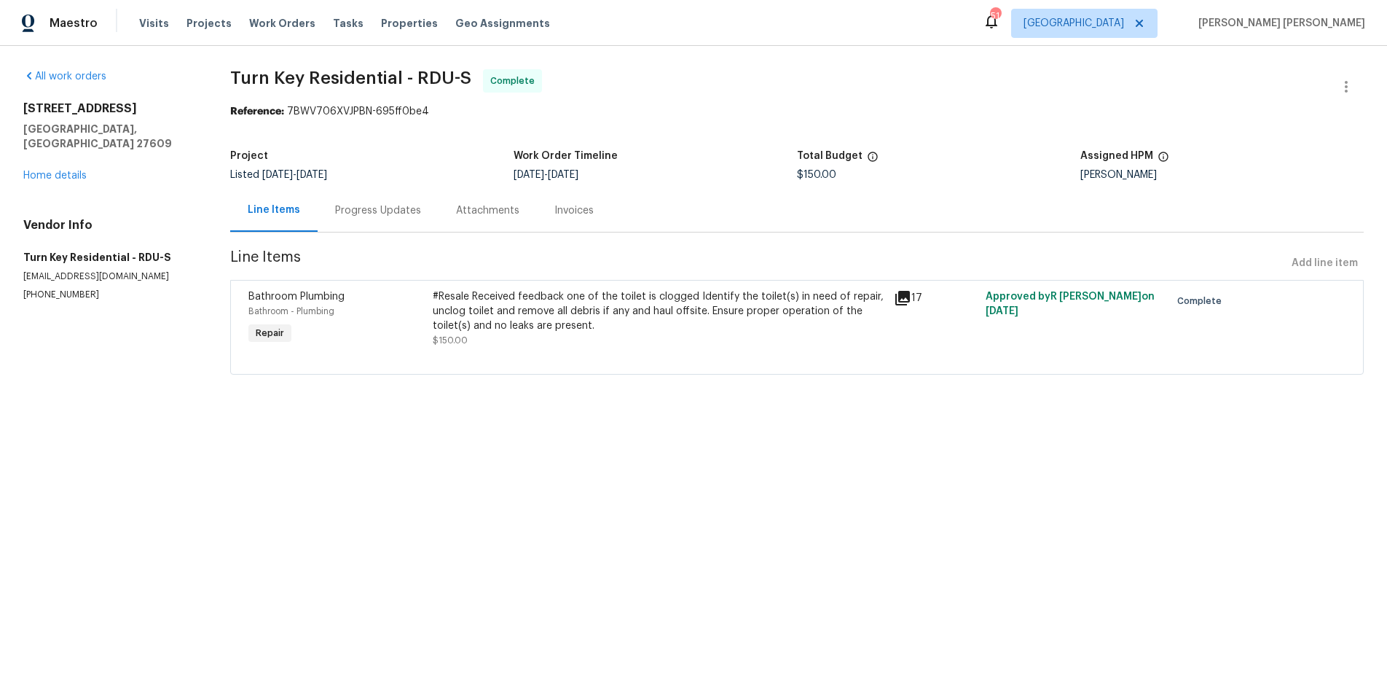
click at [439, 297] on div "#Resale Received feedback one of the toilet is clogged Identify the toilet(s) i…" at bounding box center [659, 311] width 452 height 44
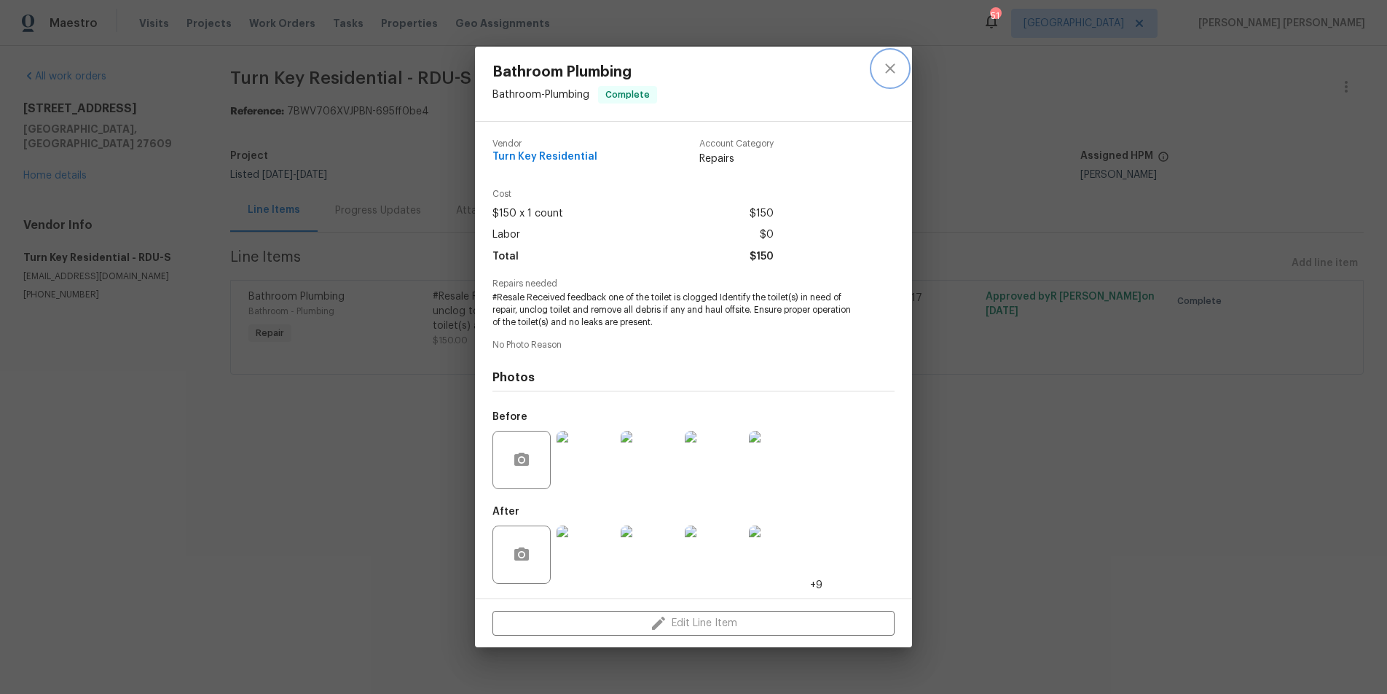
click at [892, 68] on icon "close" at bounding box center [889, 68] width 17 height 17
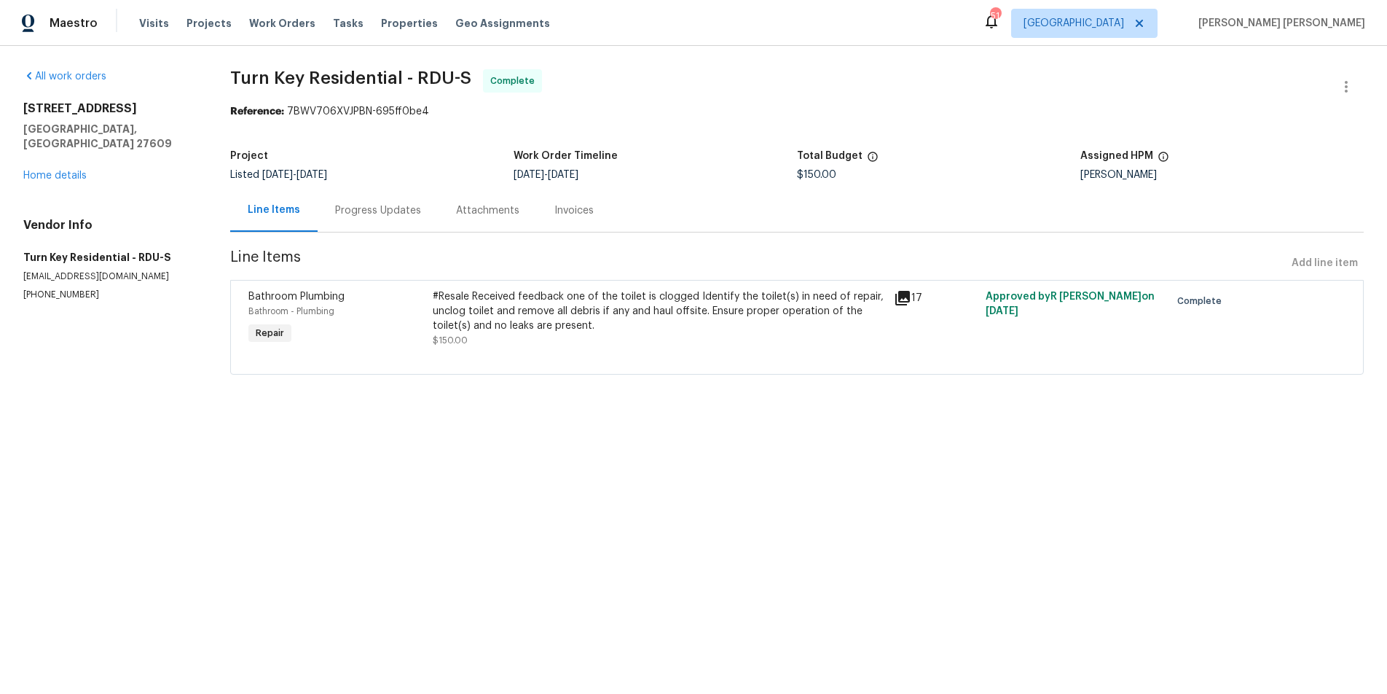
click at [1146, 310] on div "Approved by [PERSON_NAME] on [DATE]" at bounding box center [1073, 318] width 184 height 67
click at [721, 297] on div "#Resale Received feedback one of the toilet is clogged Identify the toilet(s) i…" at bounding box center [659, 311] width 452 height 44
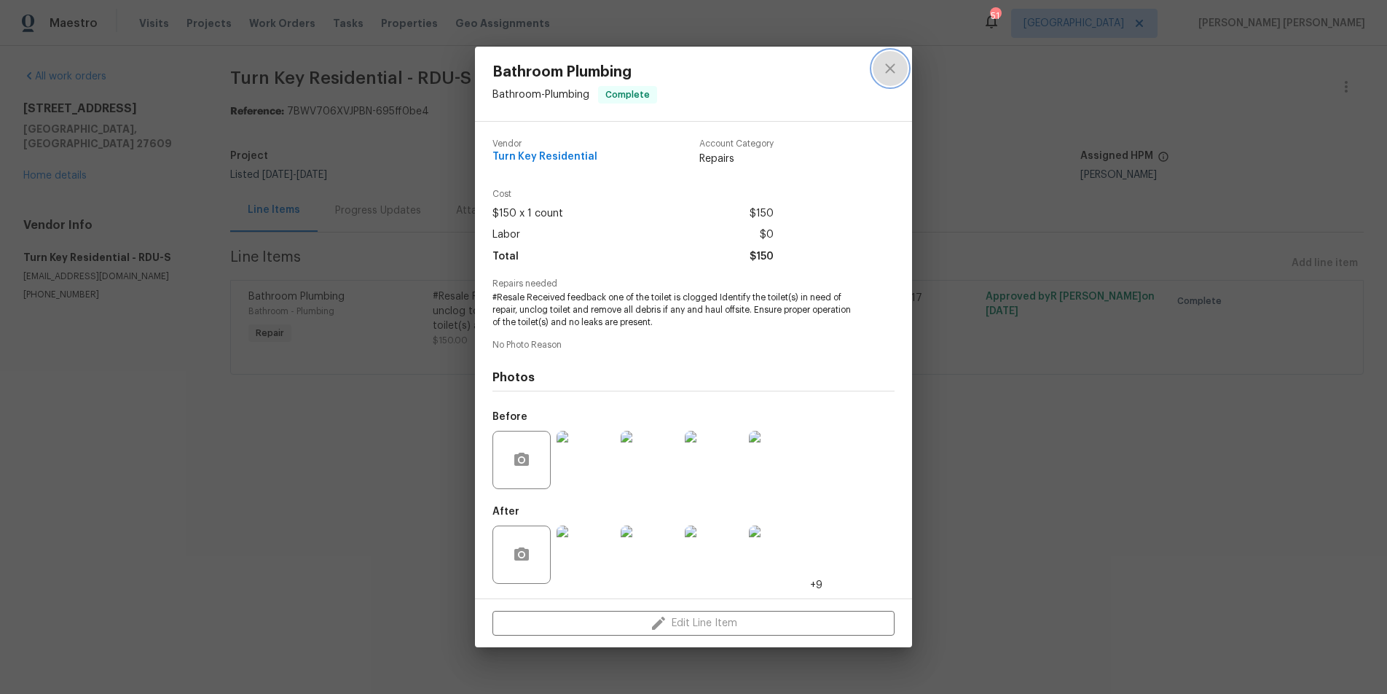
click at [889, 70] on icon "close" at bounding box center [889, 67] width 9 height 9
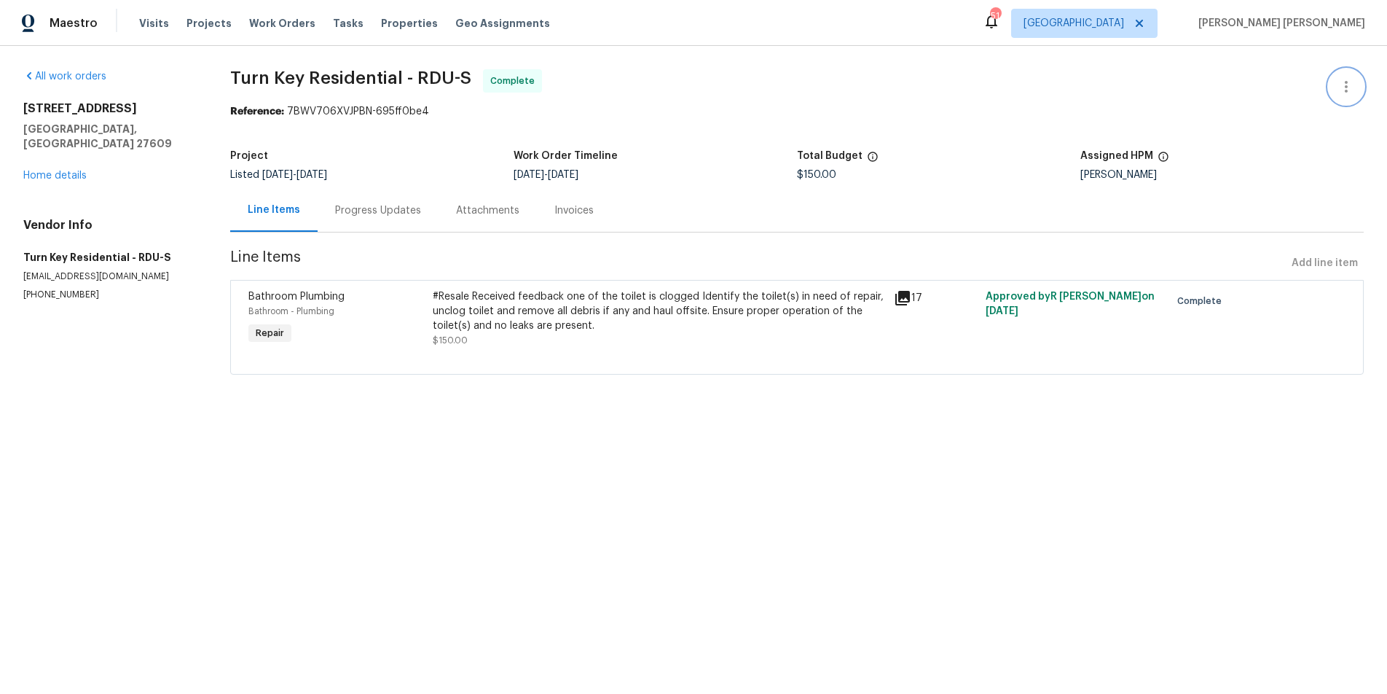
click at [1343, 88] on icon "button" at bounding box center [1346, 86] width 17 height 17
click at [1305, 129] on li "View In Trade Partner Portal" at bounding box center [1298, 135] width 157 height 24
click at [1254, 82] on li "Edit" at bounding box center [1298, 87] width 157 height 24
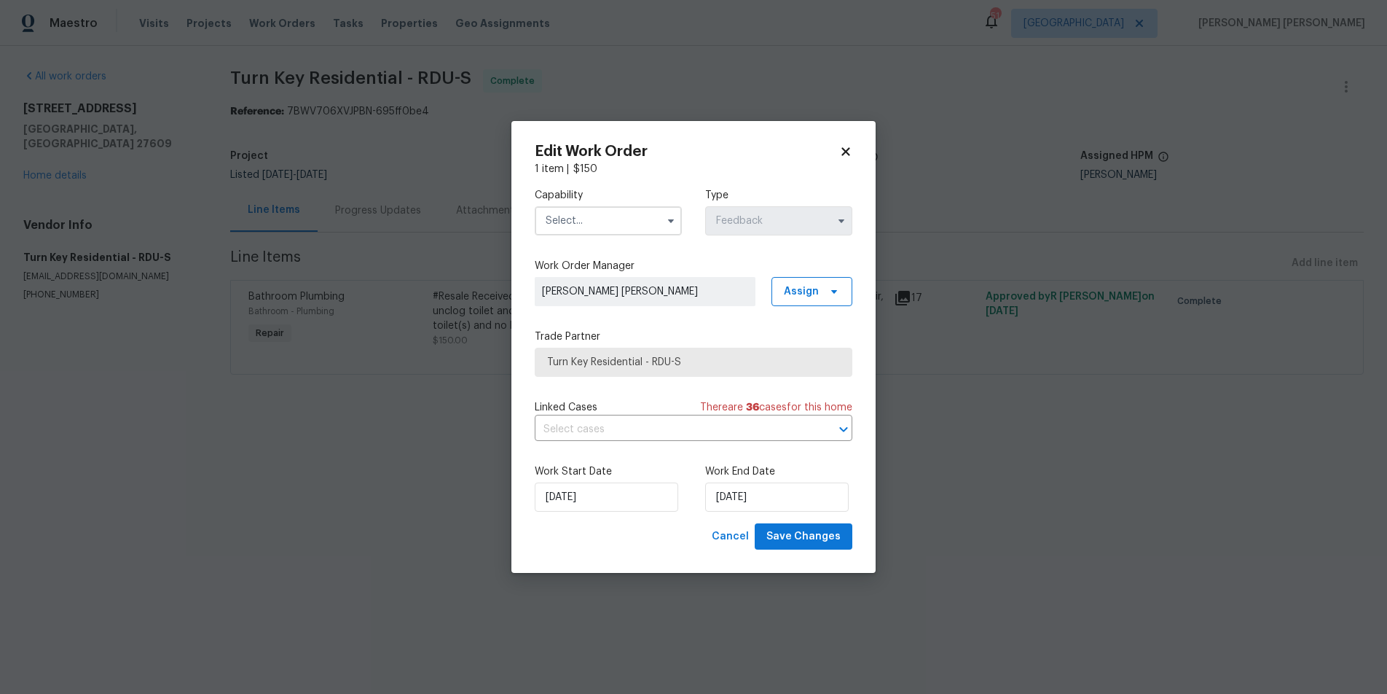
click at [846, 151] on icon at bounding box center [845, 151] width 8 height 8
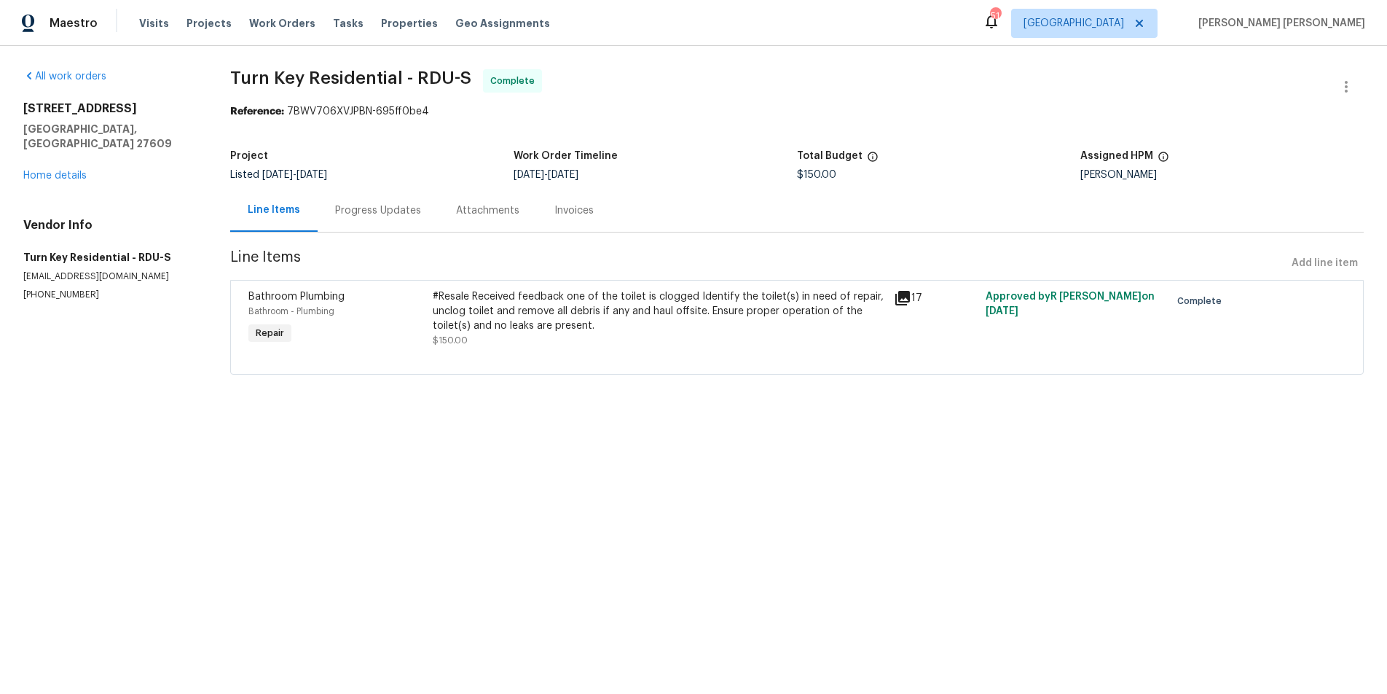
click at [596, 300] on div "#Resale Received feedback one of the toilet is clogged Identify the toilet(s) i…" at bounding box center [659, 311] width 452 height 44
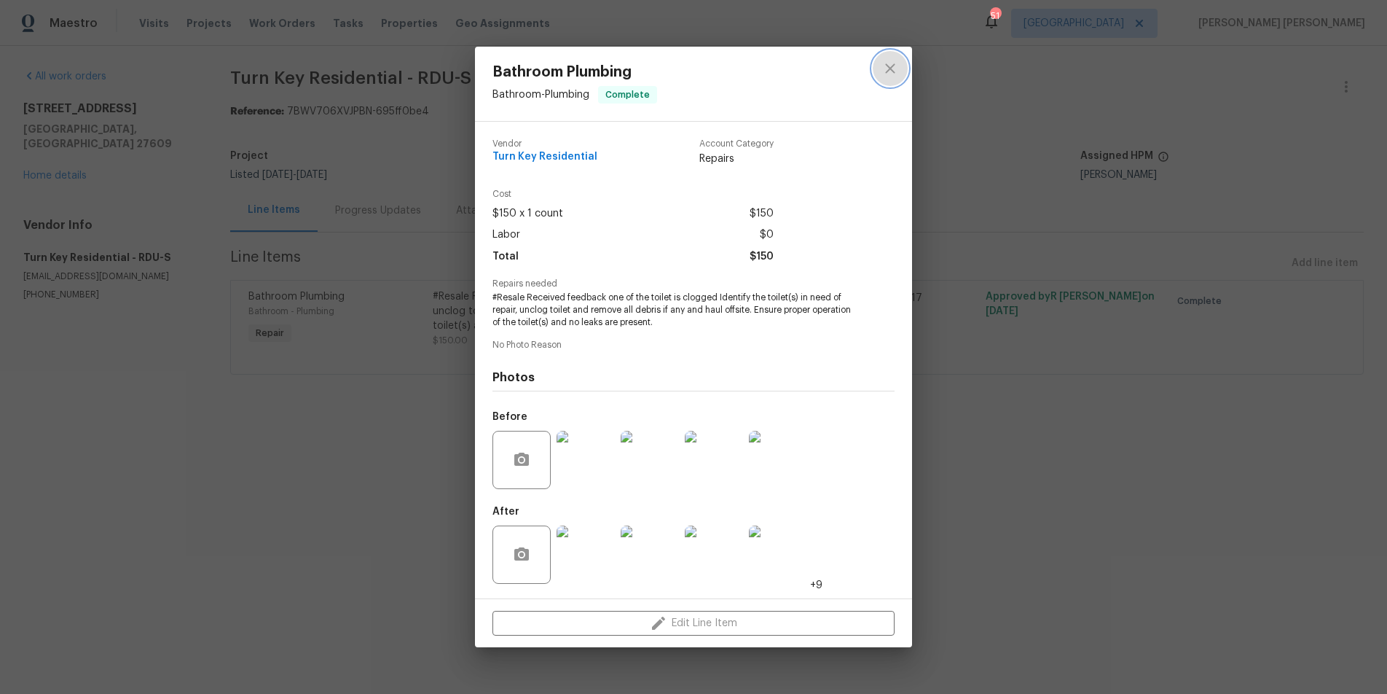
drag, startPoint x: 893, startPoint y: 70, endPoint x: 997, endPoint y: 545, distance: 486.1
click at [893, 72] on icon "close" at bounding box center [889, 68] width 17 height 17
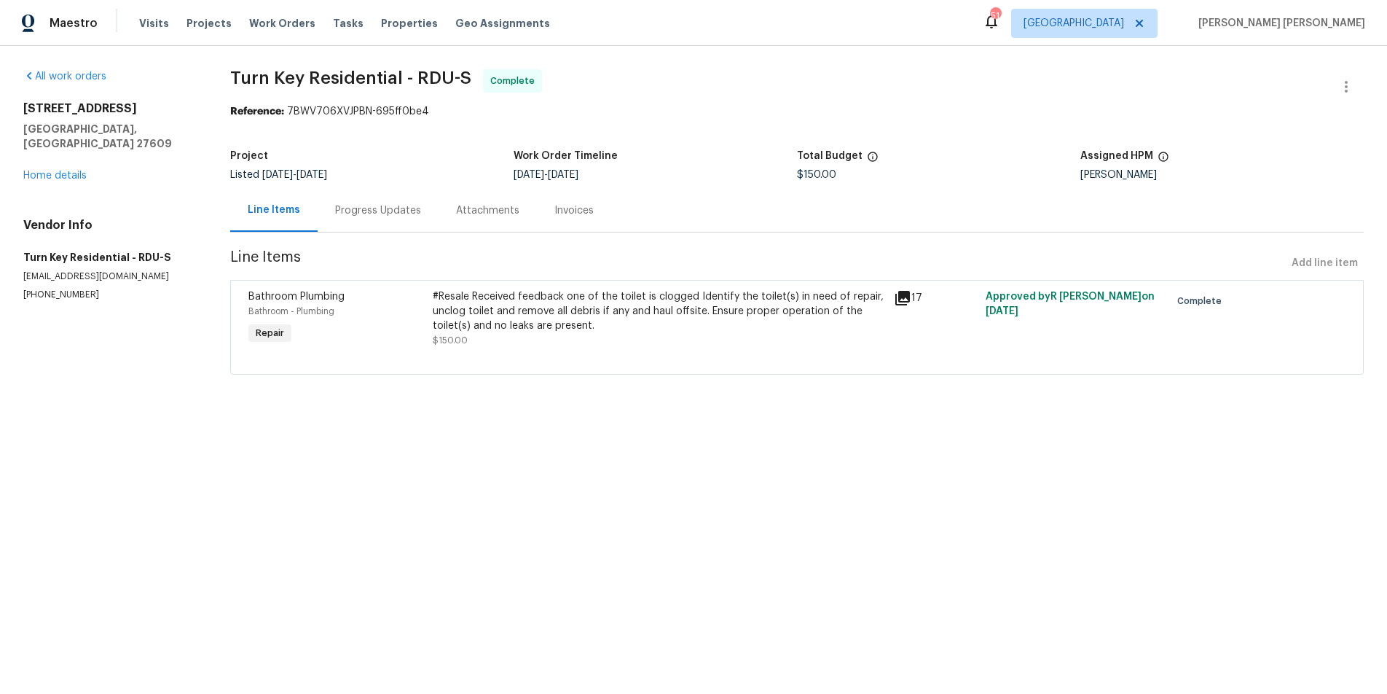
click at [435, 294] on div "#Resale Received feedback one of the toilet is clogged Identify the toilet(s) i…" at bounding box center [659, 311] width 452 height 44
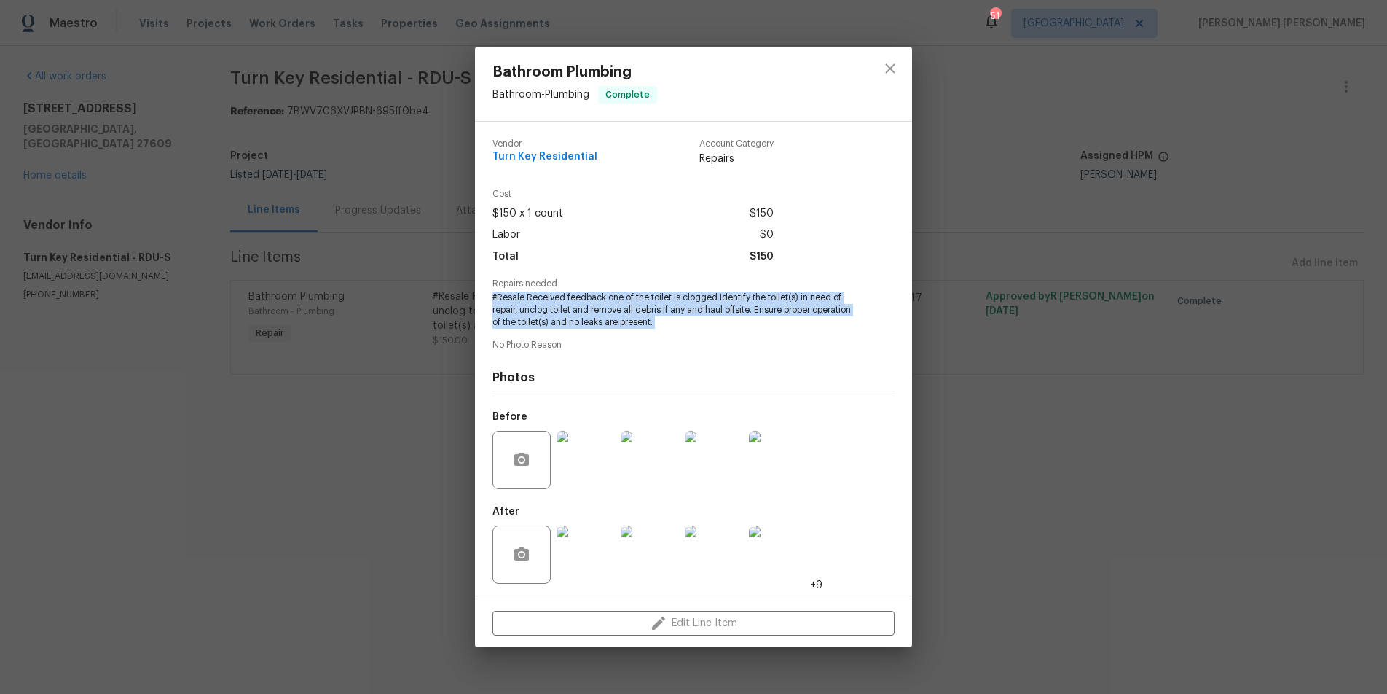
drag, startPoint x: 491, startPoint y: 297, endPoint x: 792, endPoint y: 335, distance: 303.3
click at [792, 335] on div "Vendor Turn Key Residential Account Category Repairs Cost $150 x 1 count $150 L…" at bounding box center [693, 360] width 437 height 476
copy span "#Resale Received feedback one of the toilet is clogged Identify the toilet(s) i…"
click at [887, 66] on icon "close" at bounding box center [889, 67] width 9 height 9
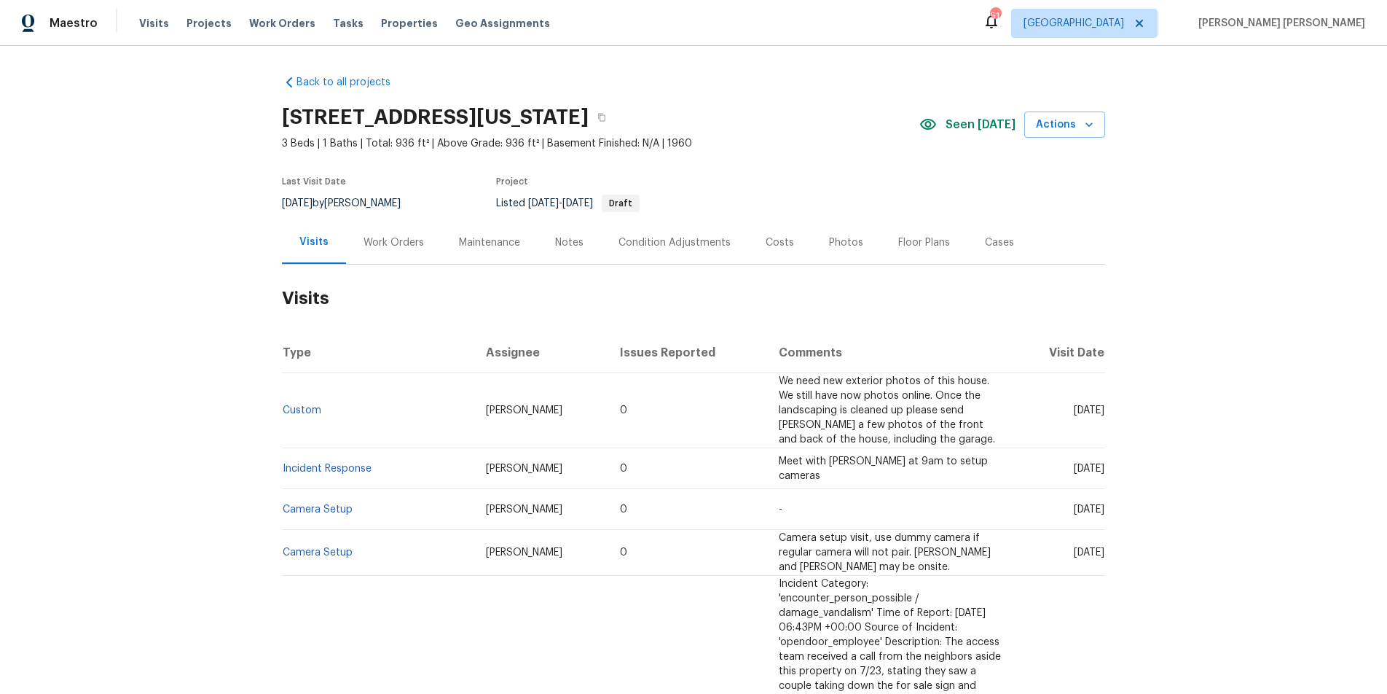
click at [391, 249] on div "Work Orders" at bounding box center [394, 242] width 60 height 15
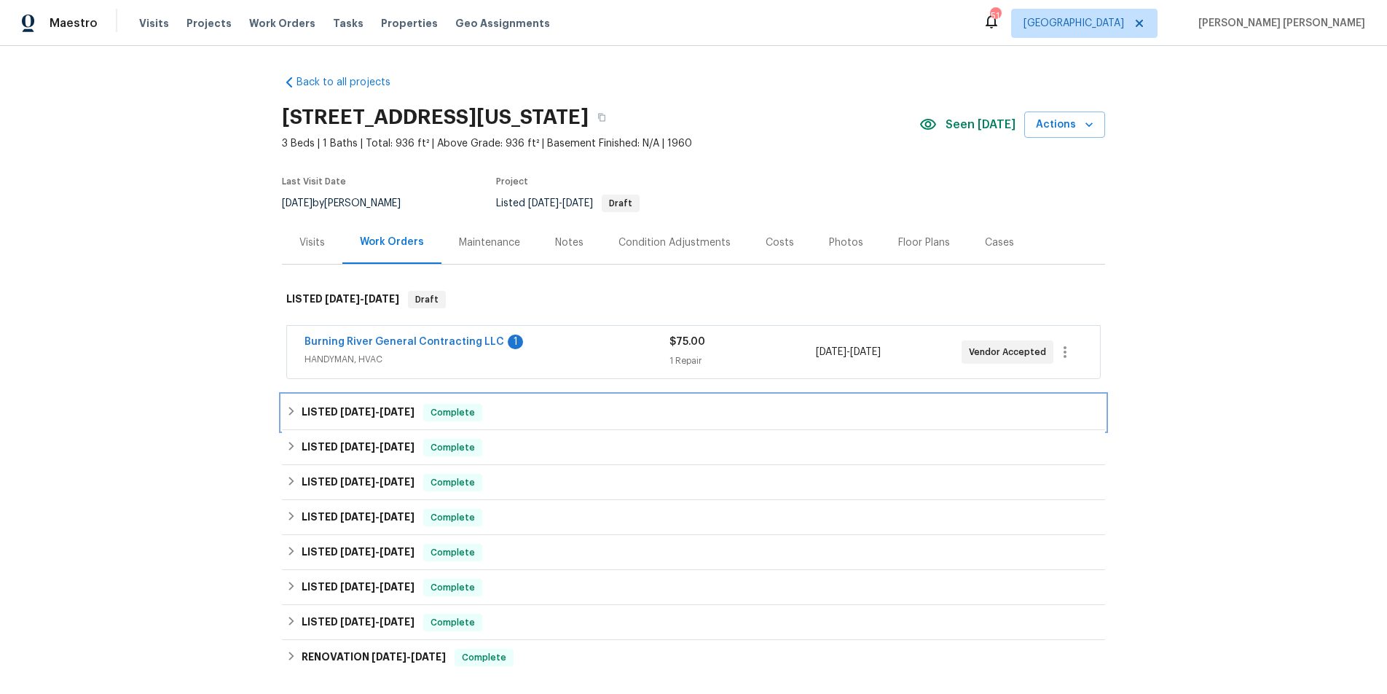
click at [340, 418] on h6 "LISTED [DATE] - [DATE]" at bounding box center [358, 412] width 113 height 17
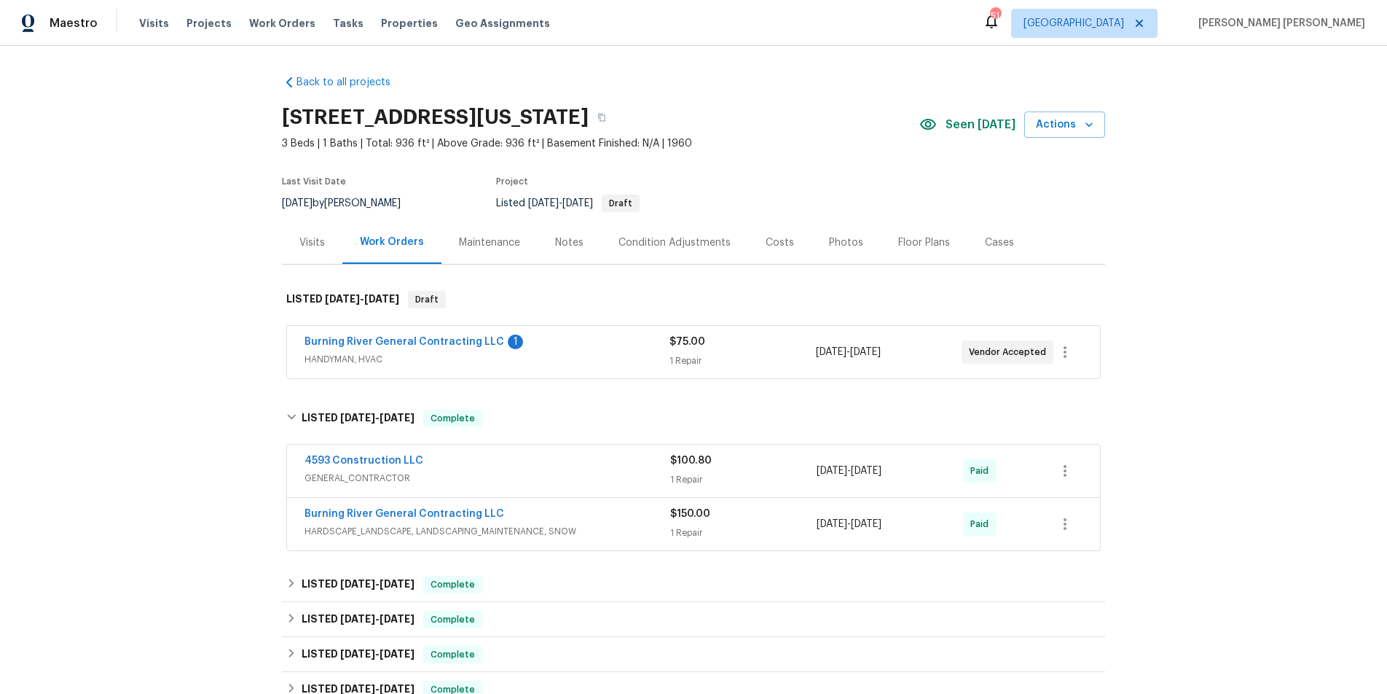
click at [606, 364] on span "HANDYMAN, HVAC" at bounding box center [487, 359] width 365 height 15
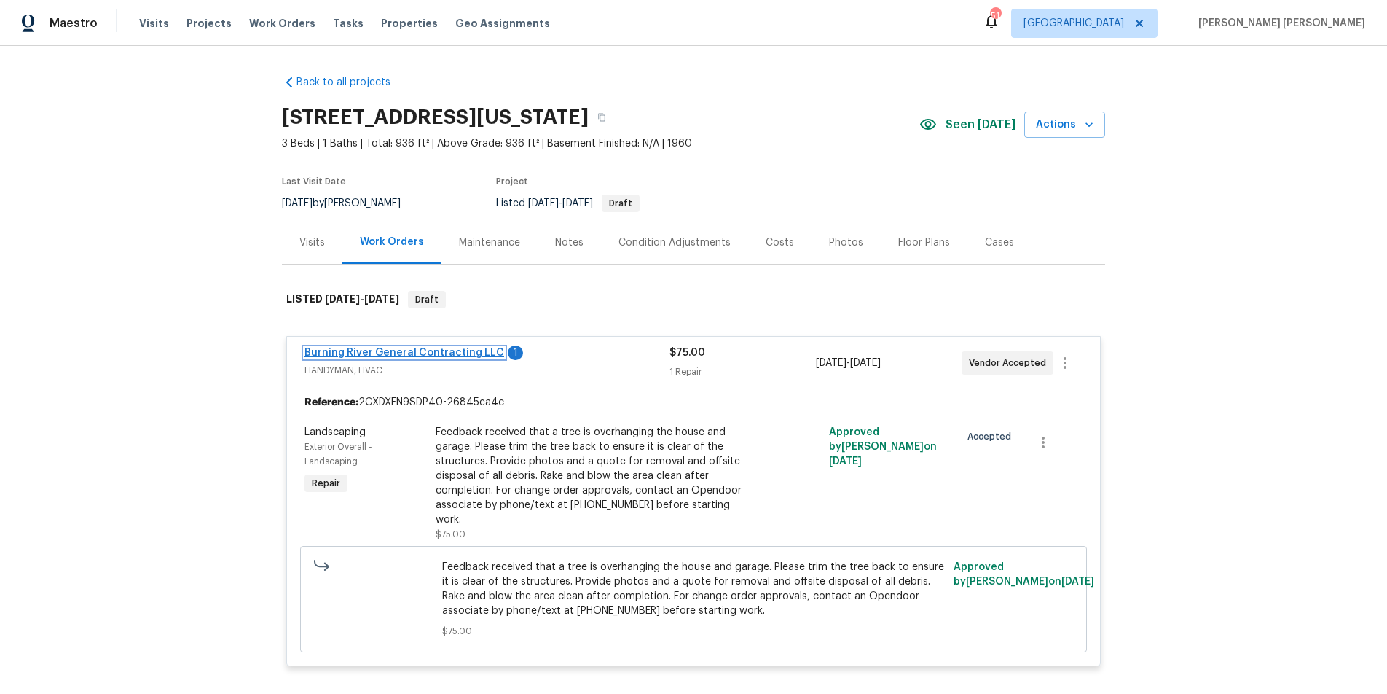
click at [421, 352] on link "Burning River General Contracting LLC" at bounding box center [405, 352] width 200 height 10
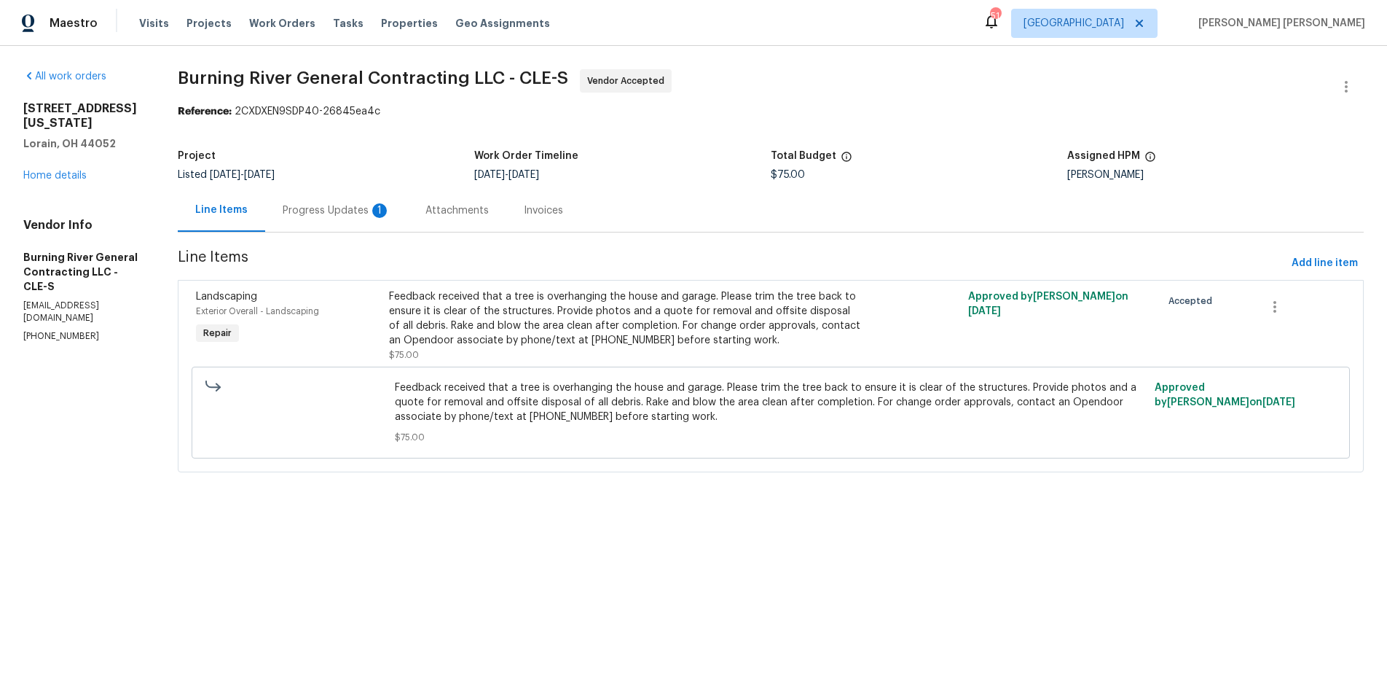
click at [528, 305] on div "Feedback received that a tree is overhanging the house and garage. Please trim …" at bounding box center [626, 318] width 474 height 58
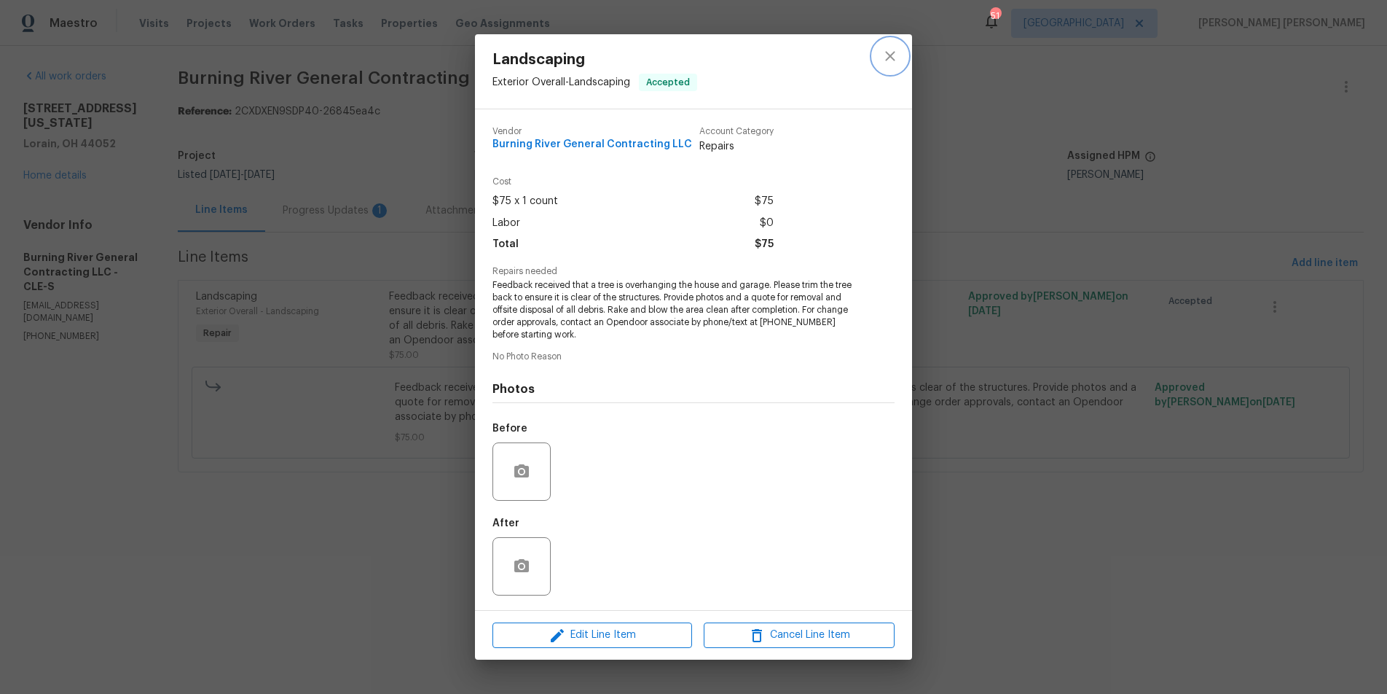
click at [892, 52] on icon "close" at bounding box center [889, 55] width 17 height 17
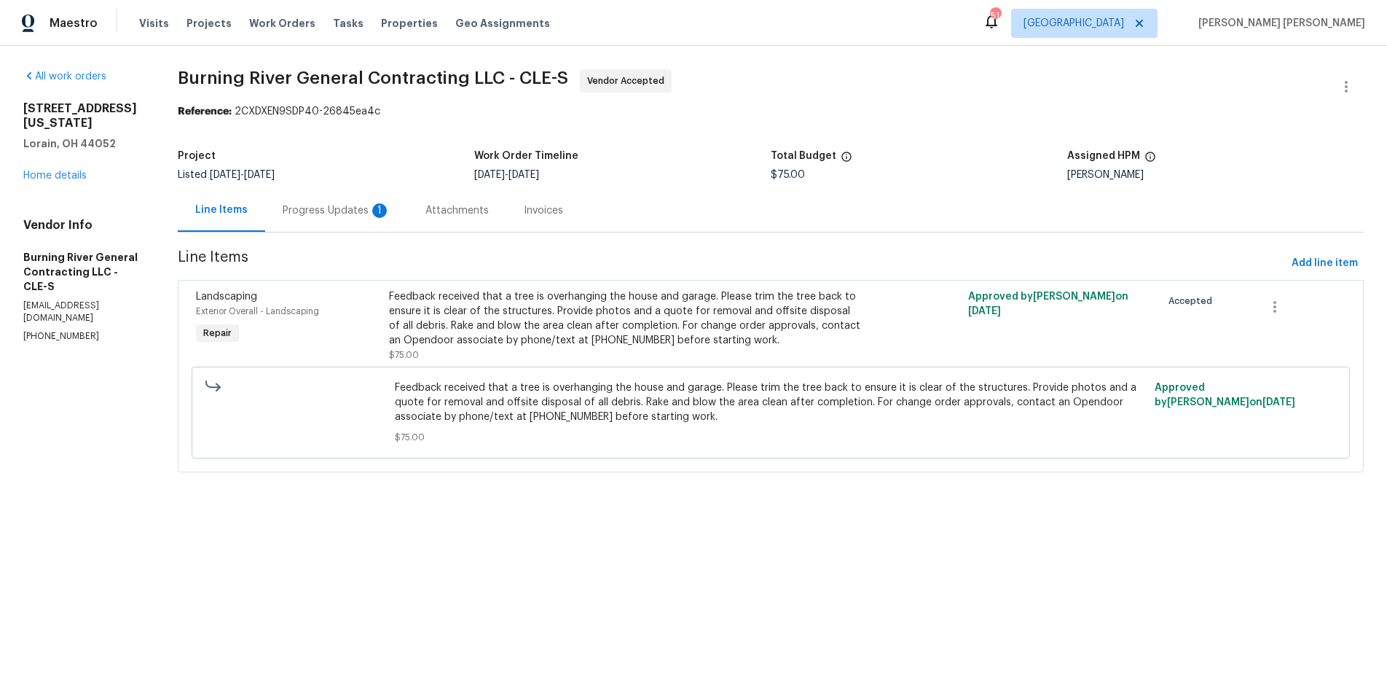
click at [599, 337] on div "Feedback received that a tree is overhanging the house and garage. Please trim …" at bounding box center [626, 318] width 474 height 58
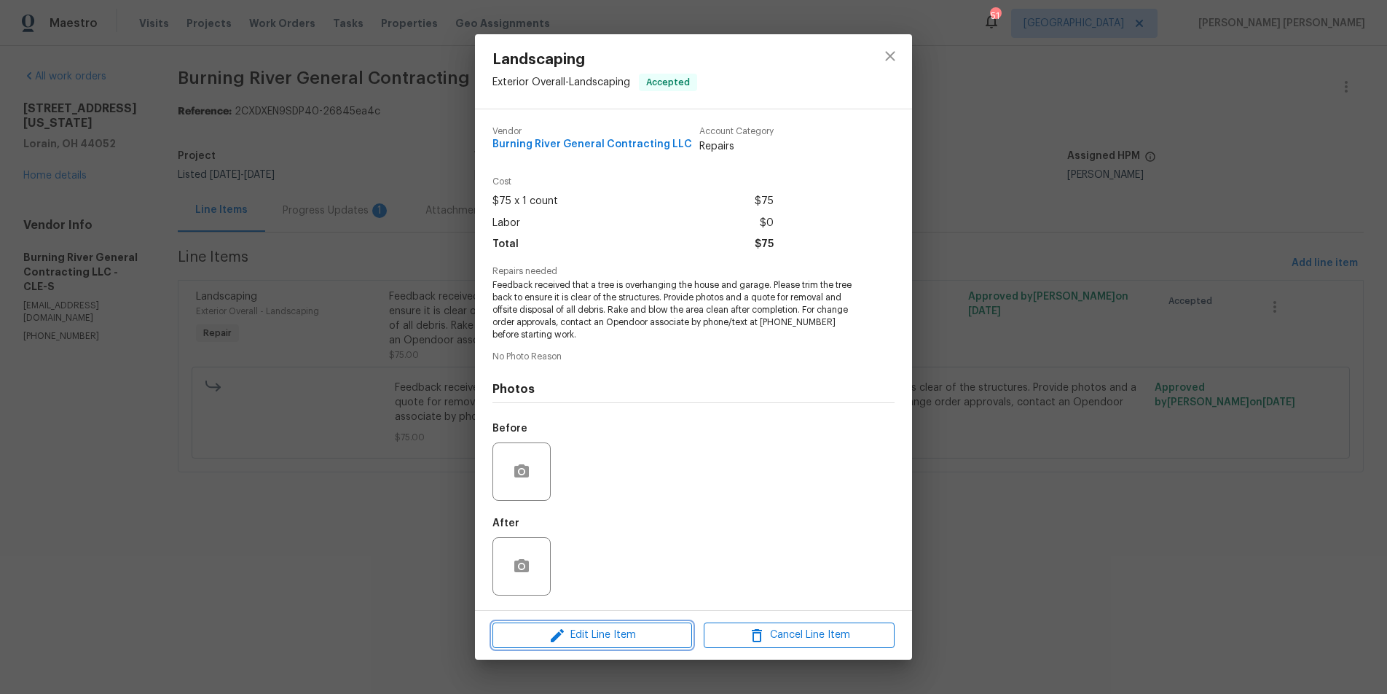
click at [598, 629] on span "Edit Line Item" at bounding box center [592, 635] width 191 height 18
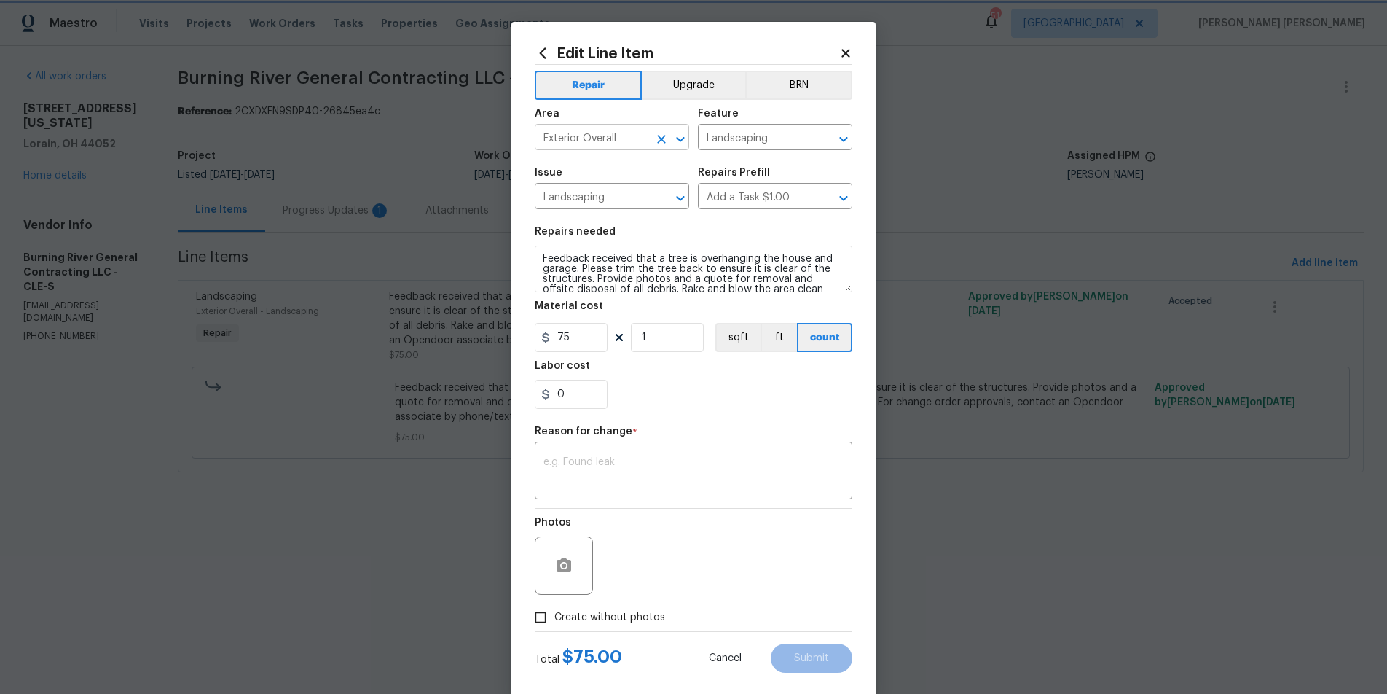
click at [683, 138] on icon "Open" at bounding box center [680, 138] width 8 height 5
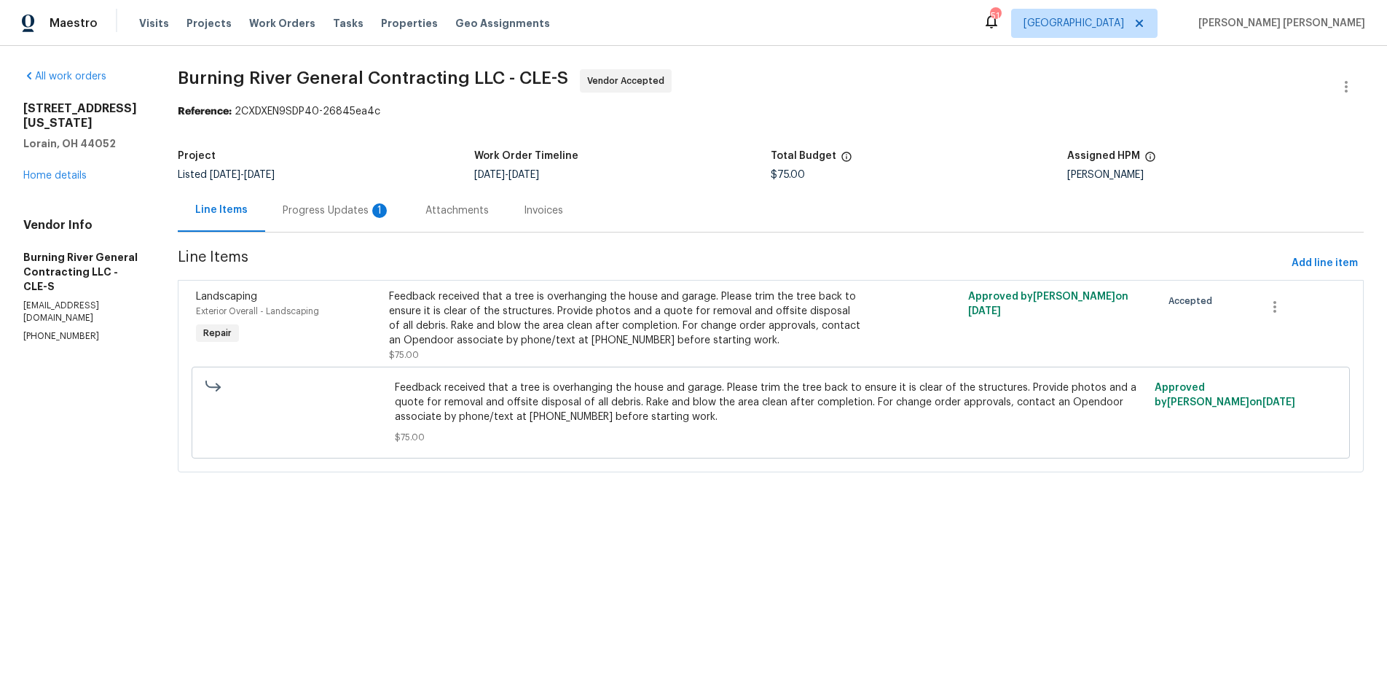
click at [345, 513] on html "Maestro Visits Projects Work Orders Tasks Properties Geo Assignments 51 [GEOGRA…" at bounding box center [693, 256] width 1387 height 513
drag, startPoint x: 345, startPoint y: 629, endPoint x: 338, endPoint y: 602, distance: 27.7
click at [345, 513] on html "Maestro Visits Projects Work Orders Tasks Properties Geo Assignments 51 [GEOGRA…" at bounding box center [693, 256] width 1387 height 513
click at [613, 331] on div "Feedback received that a tree is overhanging the house and garage. Please trim …" at bounding box center [626, 318] width 474 height 58
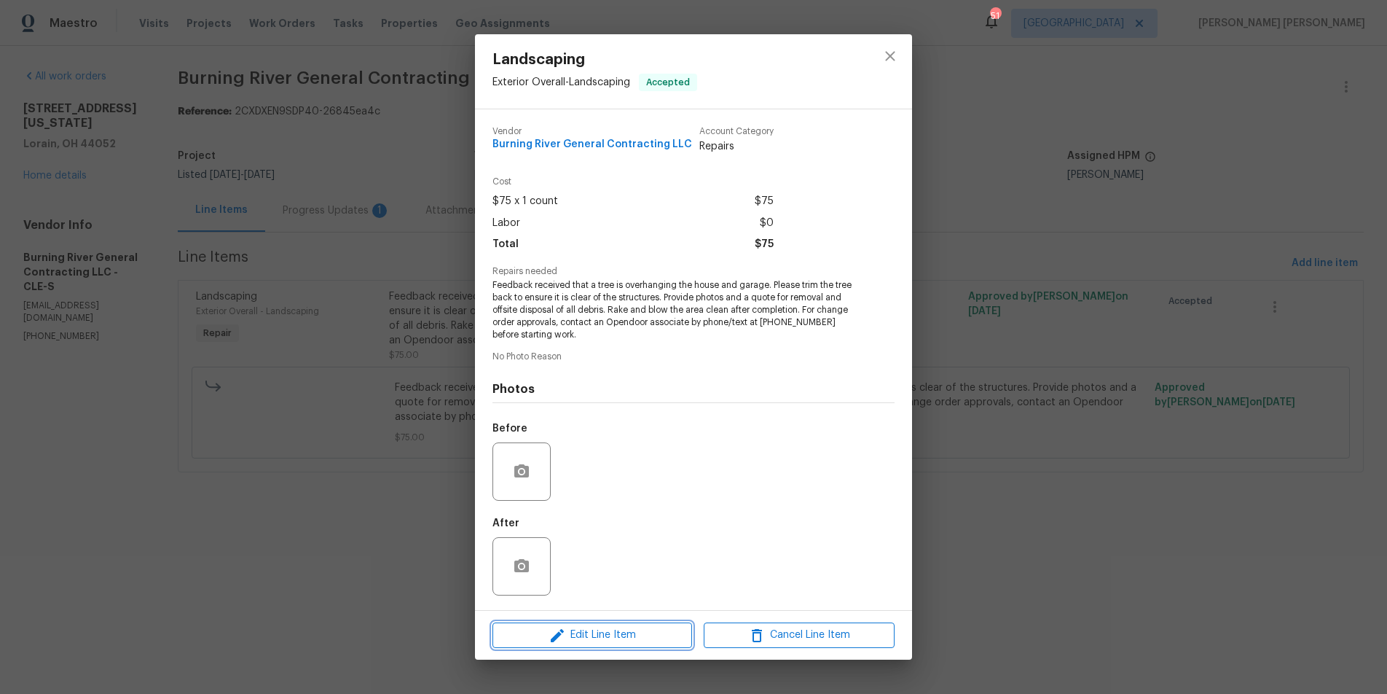
click at [638, 633] on span "Edit Line Item" at bounding box center [592, 635] width 191 height 18
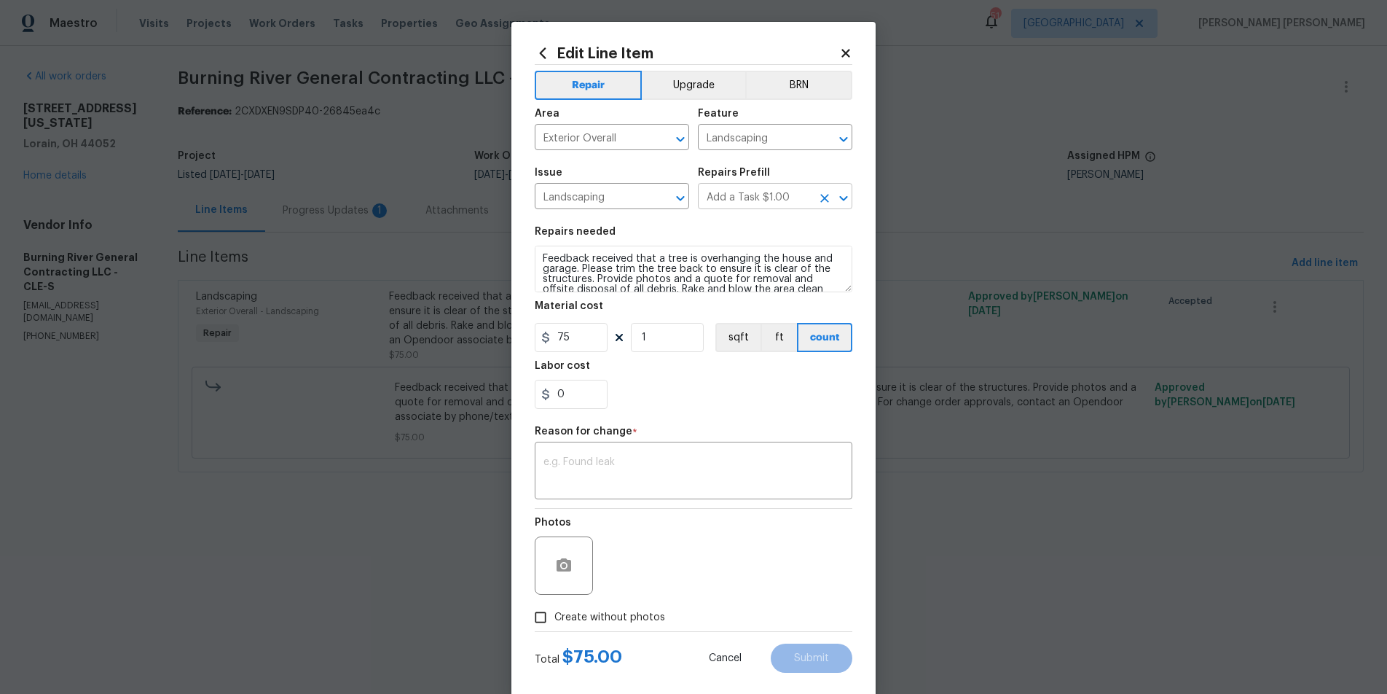
click at [844, 199] on icon "Open" at bounding box center [843, 197] width 8 height 5
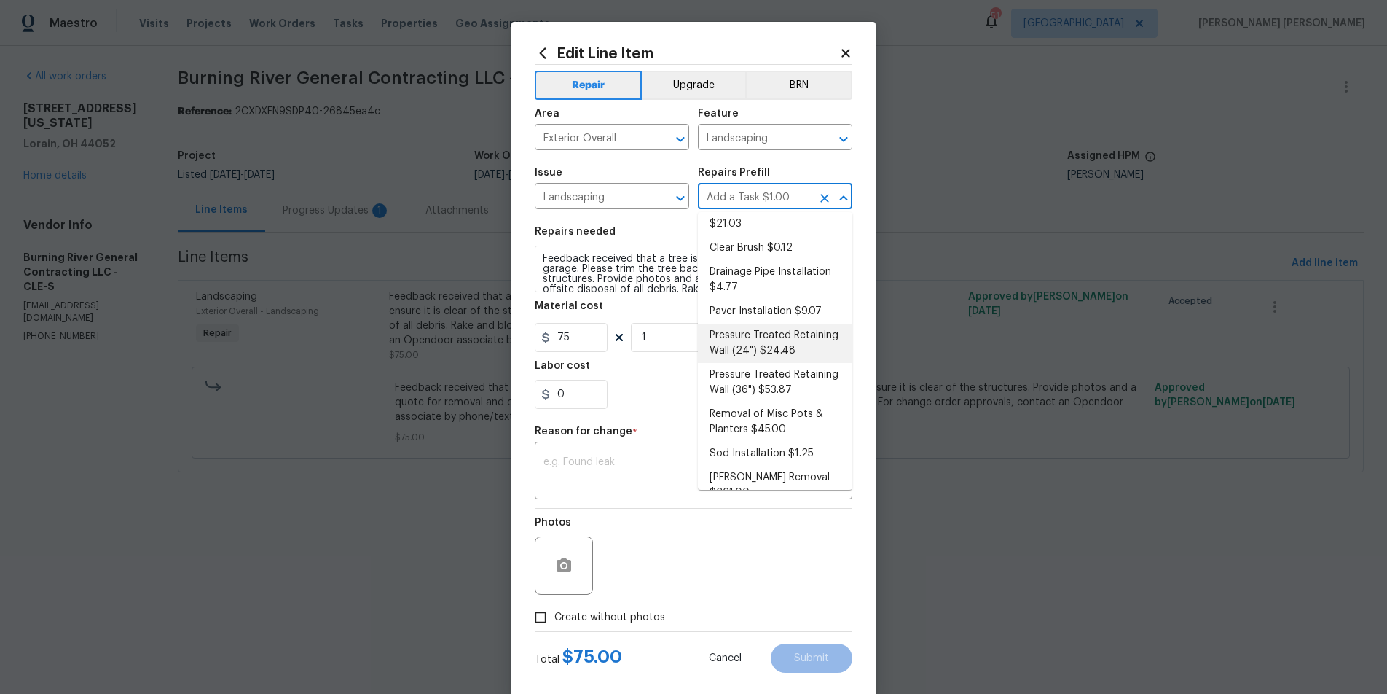
scroll to position [178, 0]
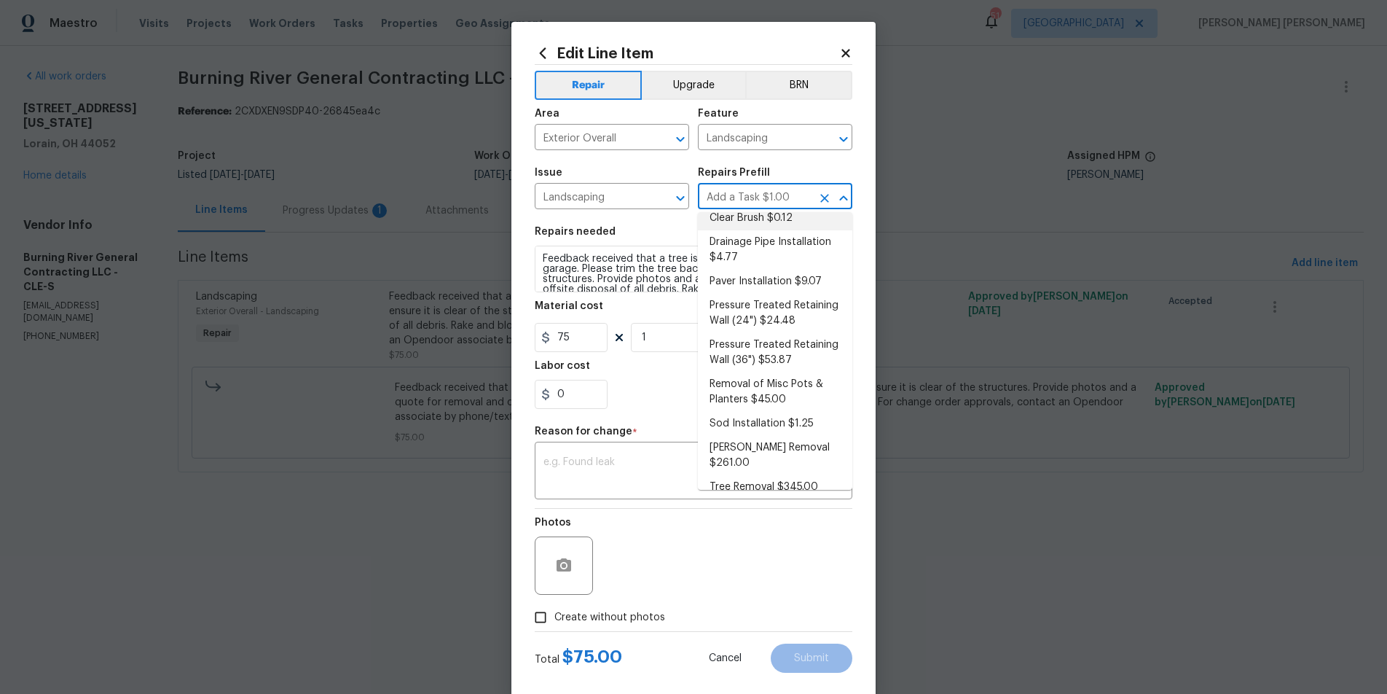
click at [641, 160] on span "Issue Landscaping ​" at bounding box center [612, 188] width 154 height 59
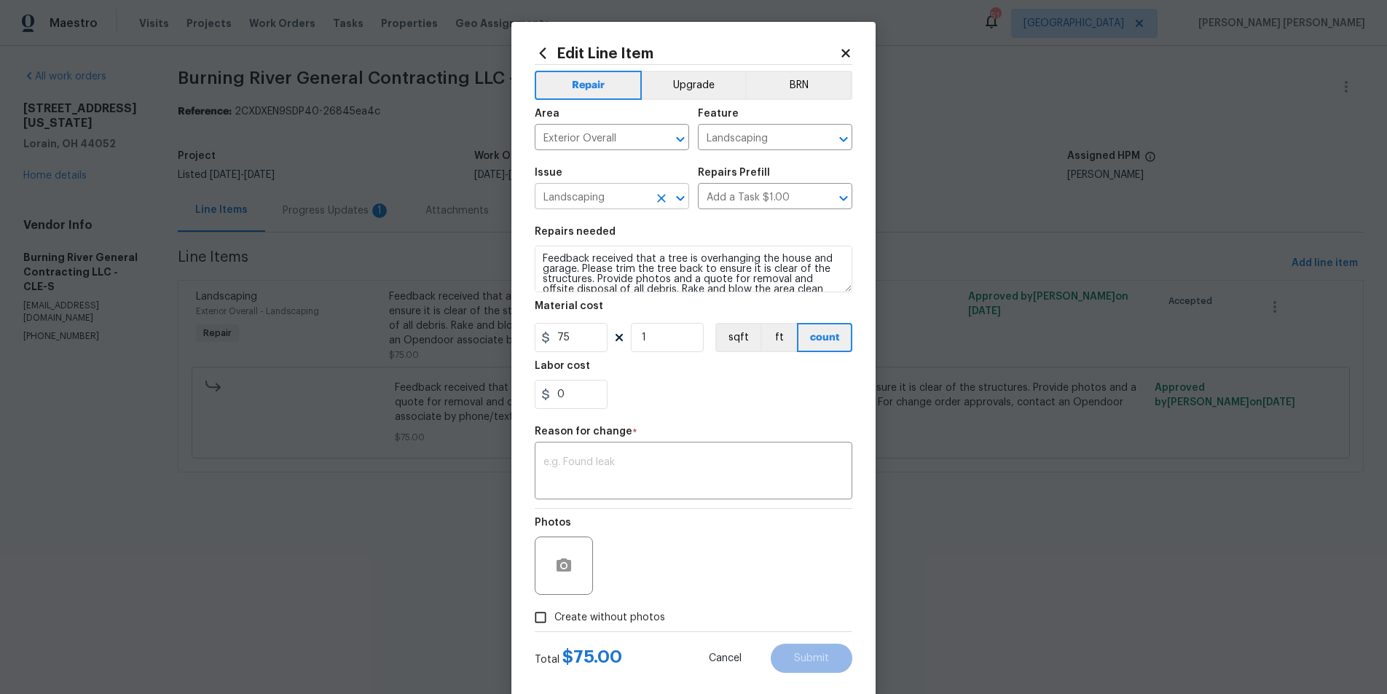
click at [614, 188] on input "Landscaping" at bounding box center [592, 197] width 114 height 23
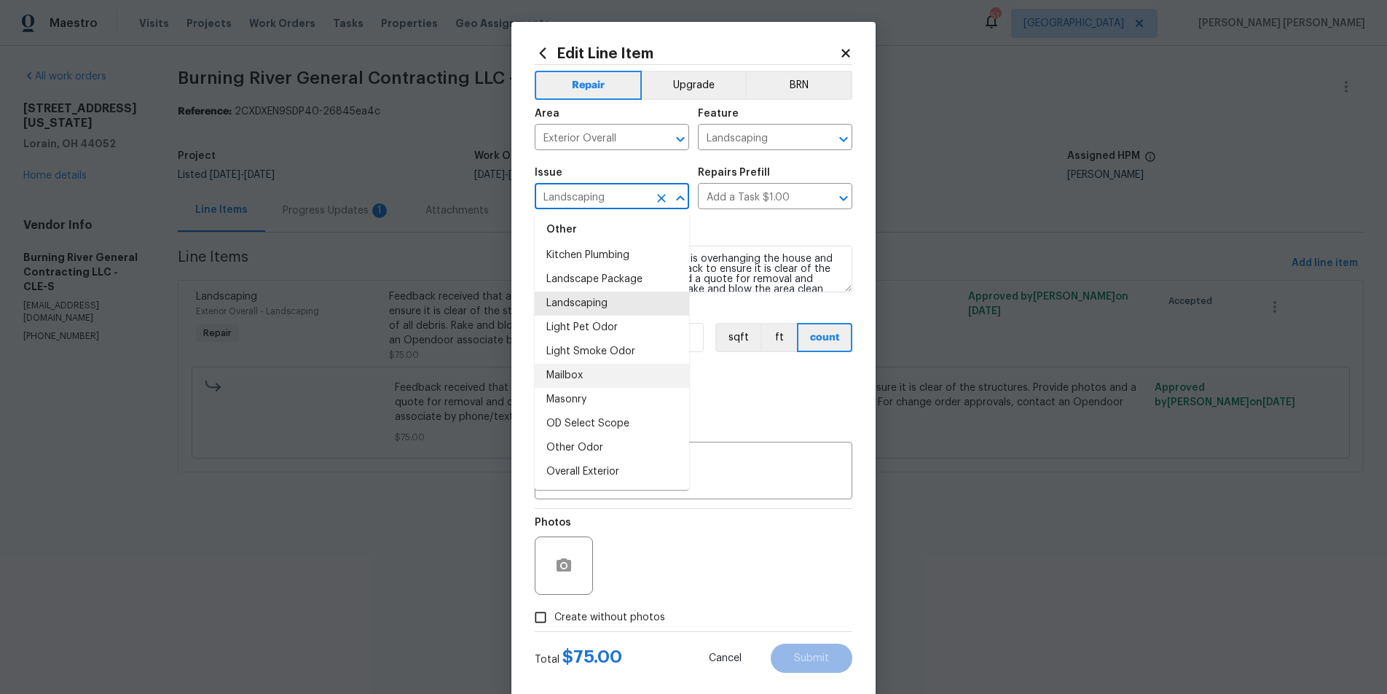
scroll to position [1742, 0]
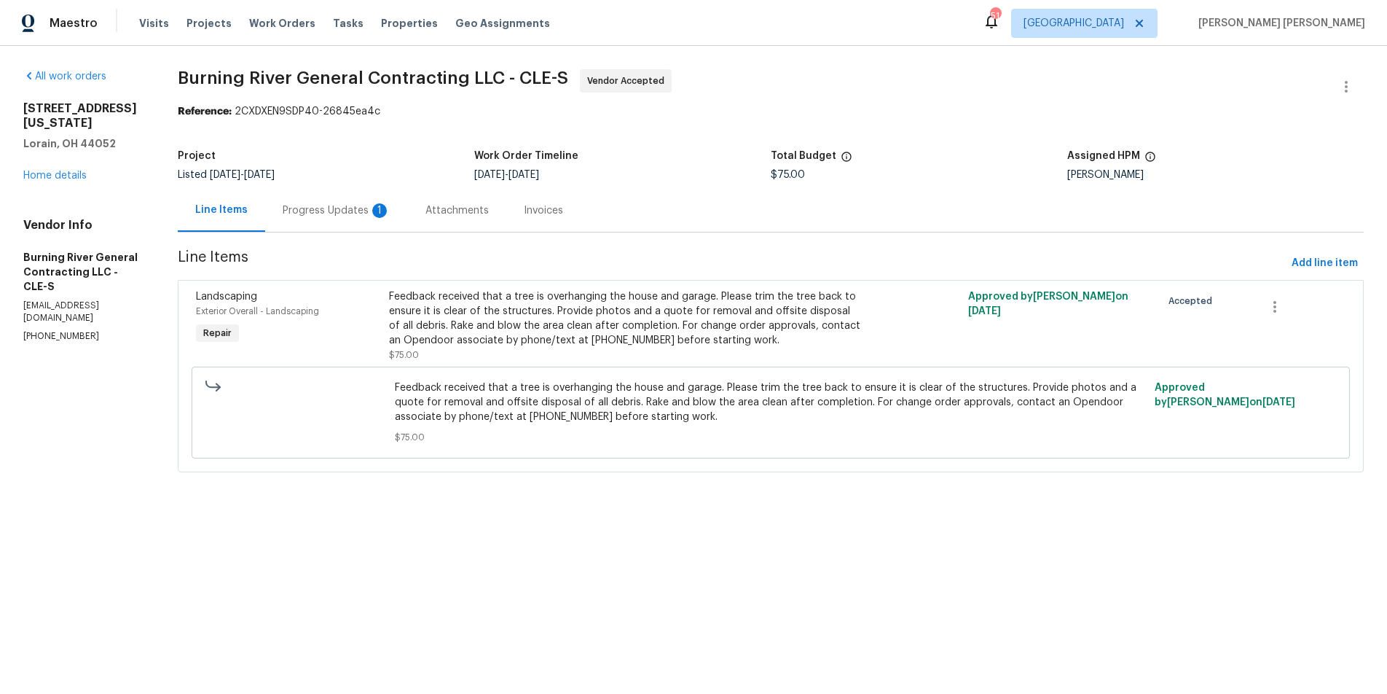
click at [1034, 513] on html "Maestro Visits Projects Work Orders Tasks Properties Geo Assignments 51 [GEOGRA…" at bounding box center [693, 256] width 1387 height 513
click at [1339, 264] on span "Add line item" at bounding box center [1325, 263] width 66 height 18
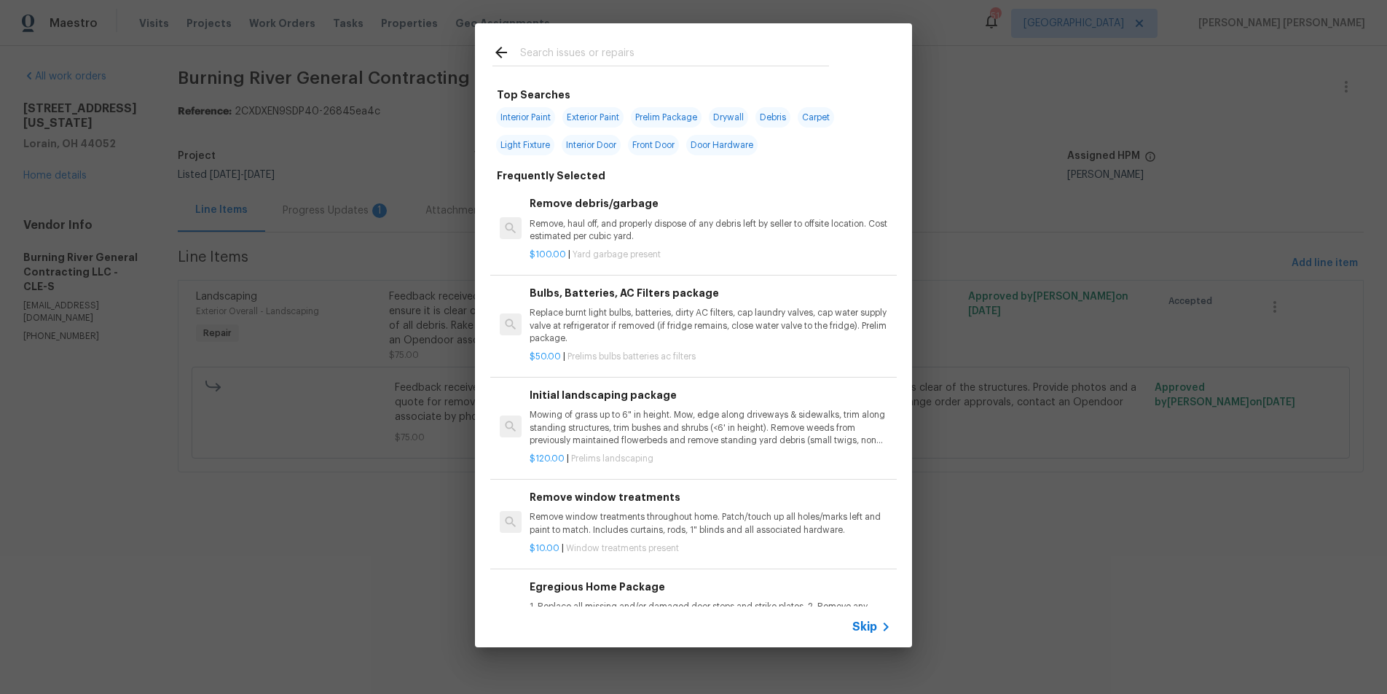
click at [877, 624] on icon at bounding box center [885, 626] width 17 height 17
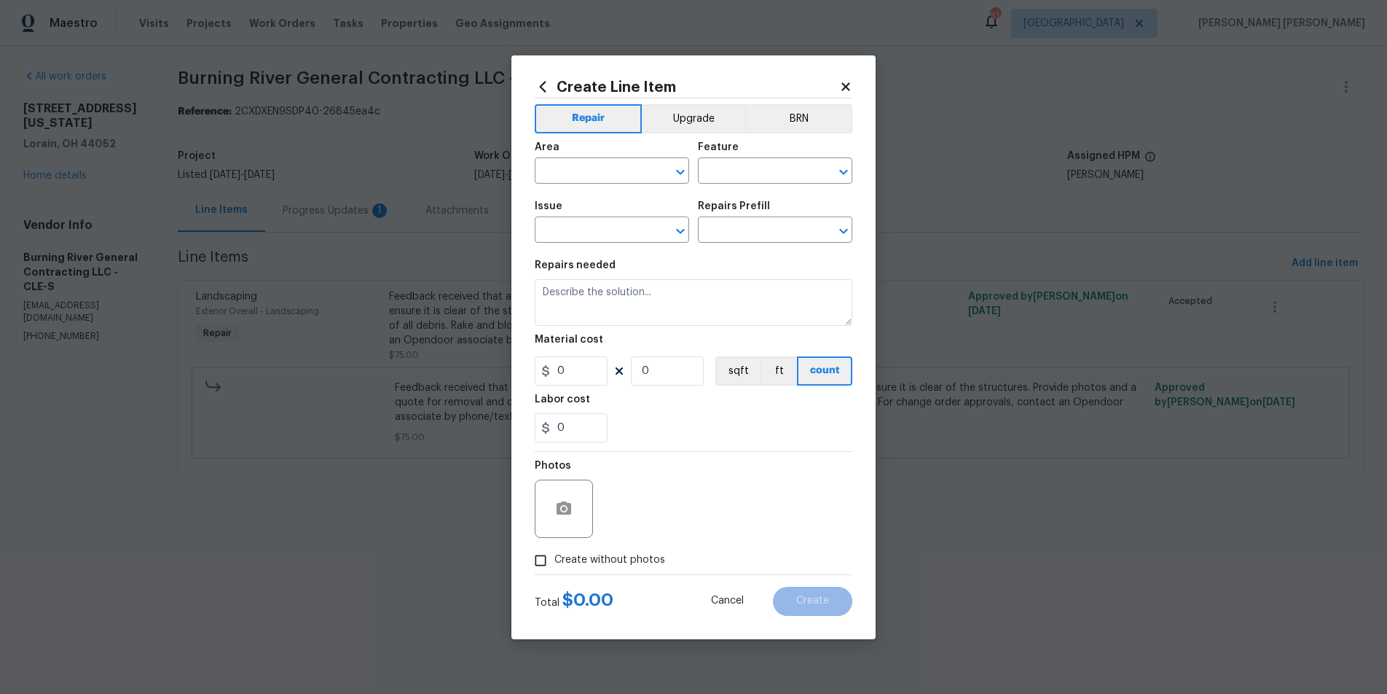
click at [600, 217] on div "Issue" at bounding box center [612, 210] width 154 height 19
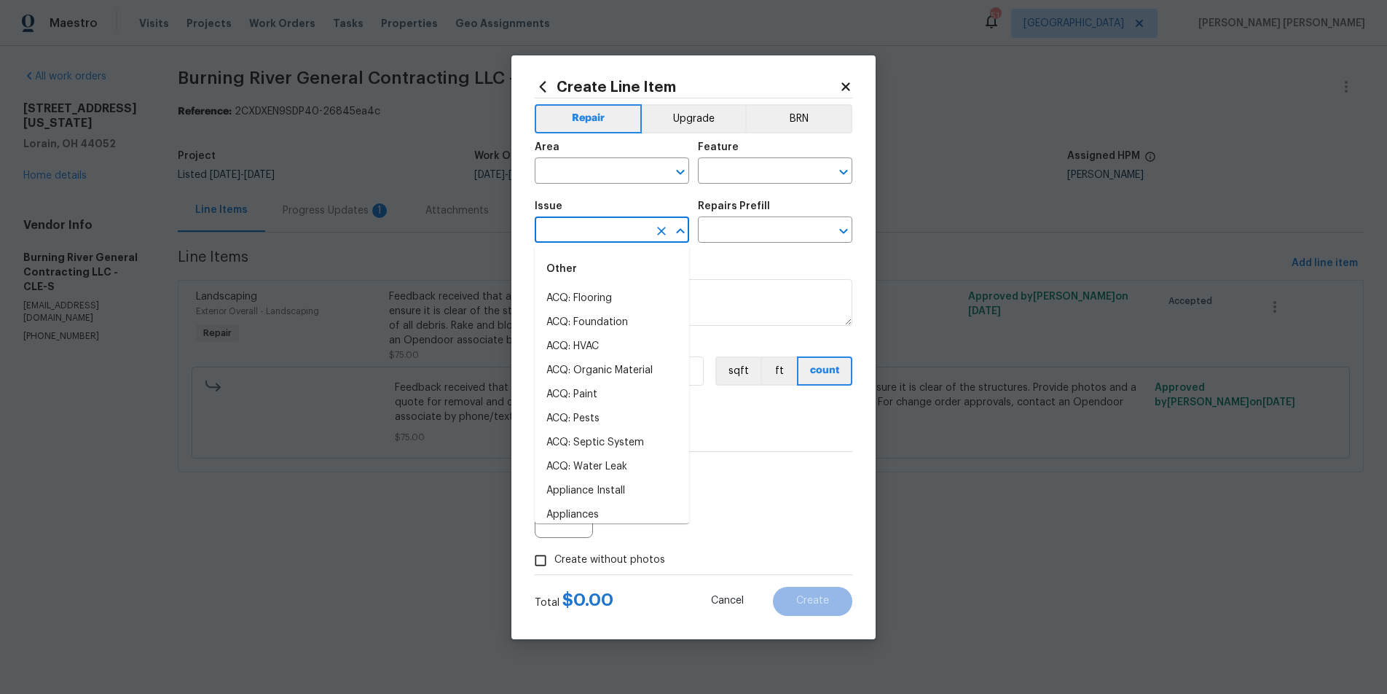
click at [601, 223] on input "text" at bounding box center [592, 231] width 114 height 23
click at [609, 293] on li "Landscape Package" at bounding box center [612, 298] width 154 height 24
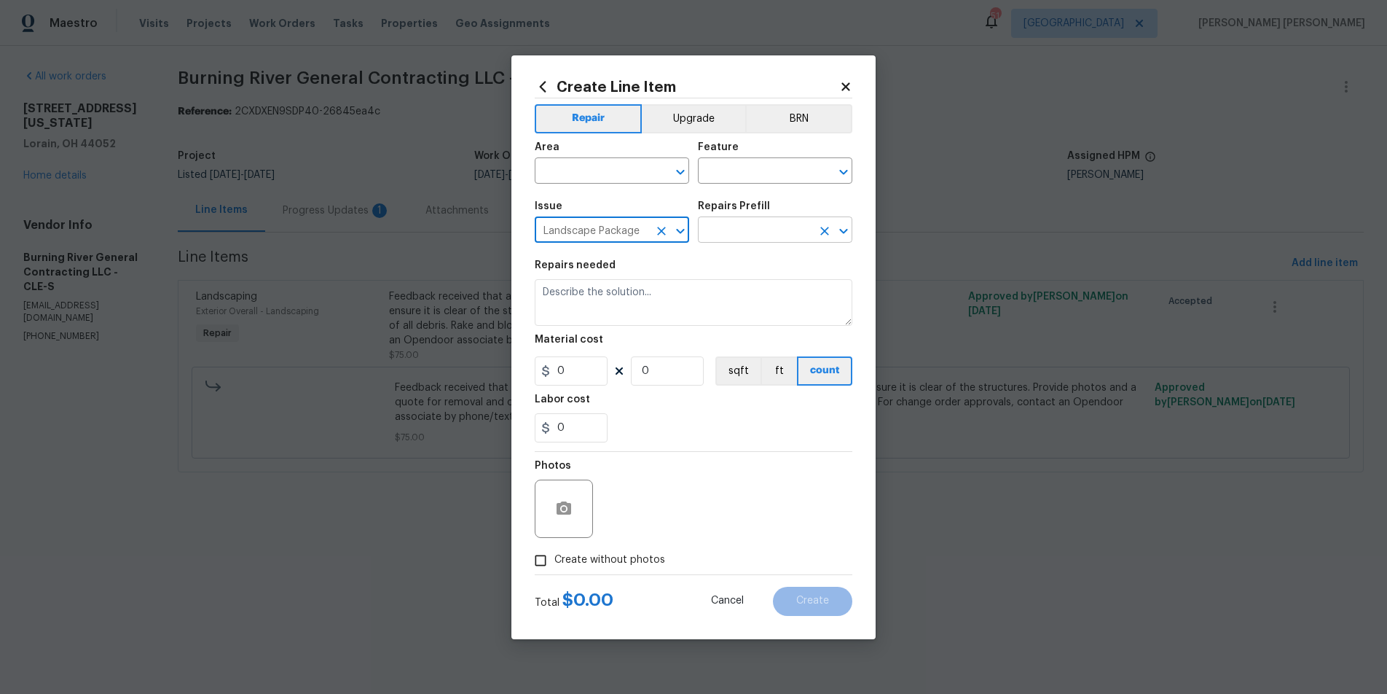
type input "Landscape Package"
click at [758, 222] on input "text" at bounding box center [755, 231] width 114 height 23
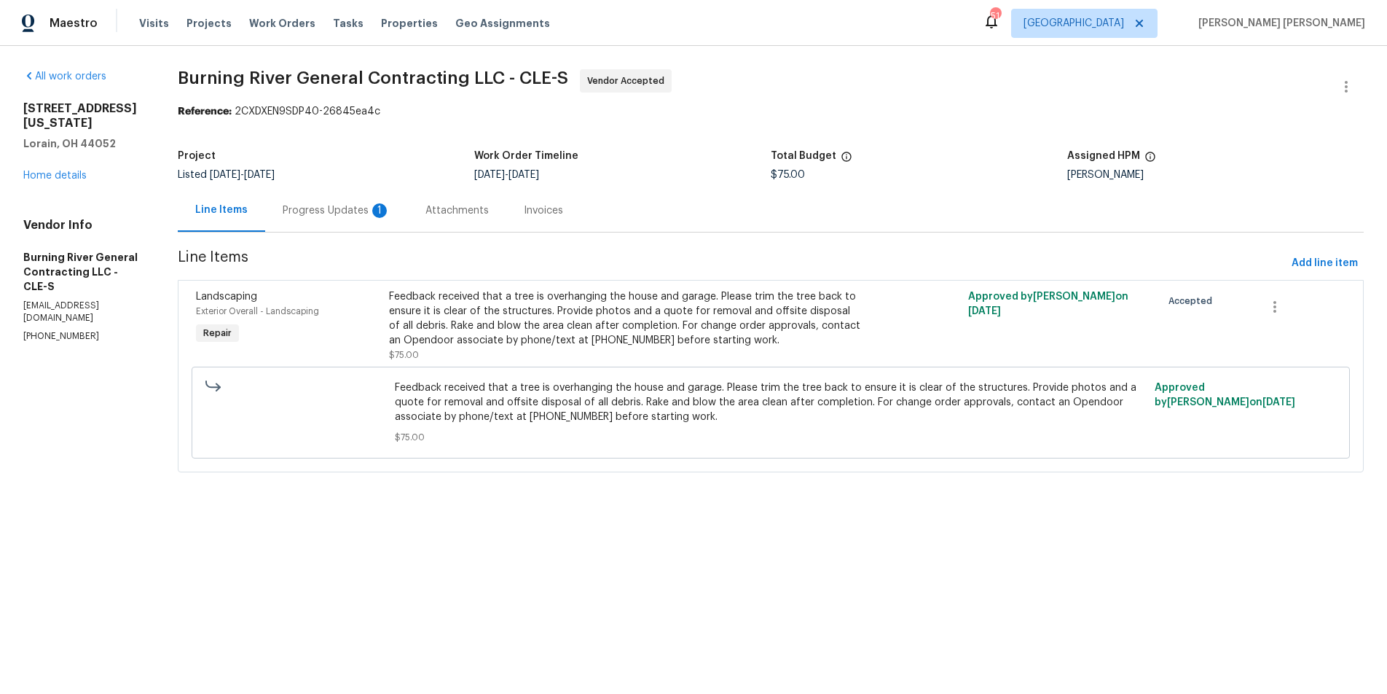
click at [404, 298] on div "Feedback received that a tree is overhanging the house and garage. Please trim …" at bounding box center [626, 318] width 474 height 58
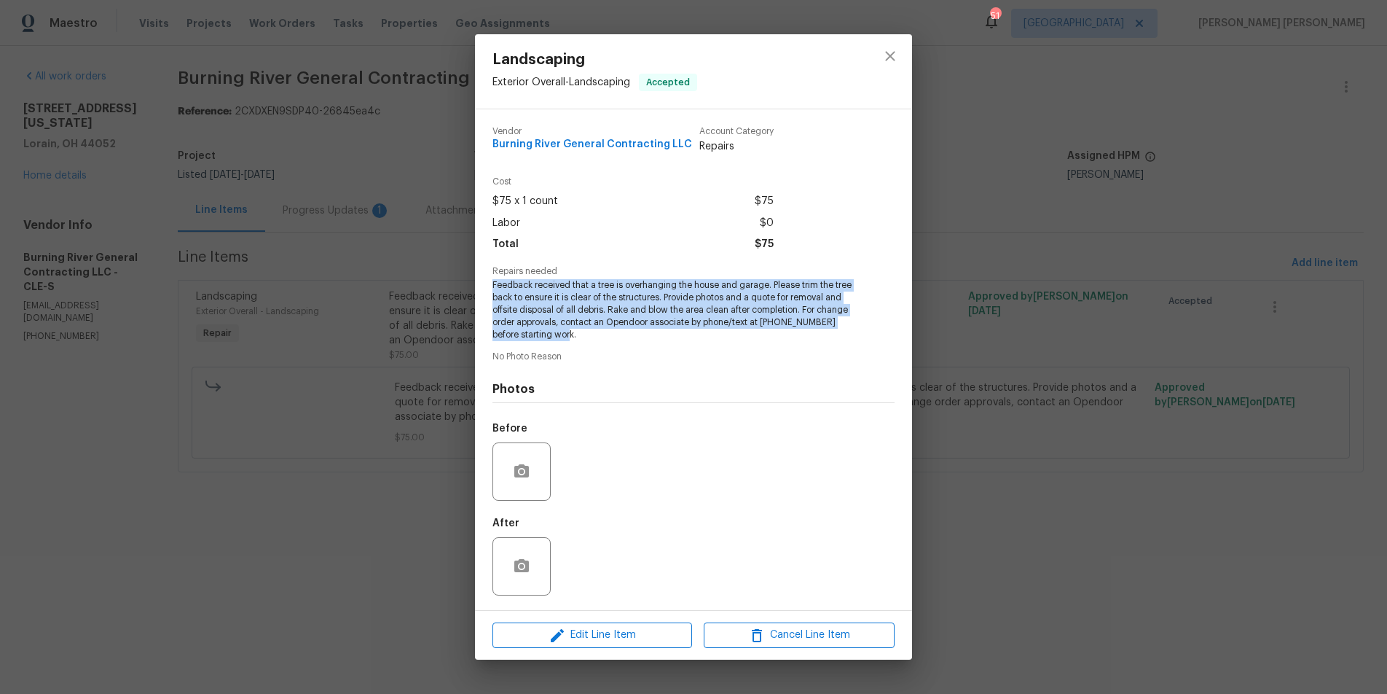
drag, startPoint x: 489, startPoint y: 283, endPoint x: 633, endPoint y: 321, distance: 149.1
click at [602, 341] on div "Vendor Burning River General Contracting LLC Account Category Repairs Cost $75 …" at bounding box center [693, 359] width 437 height 500
copy span "Feedback received that a tree is overhanging the house and garage. Please trim …"
click at [890, 57] on icon "close" at bounding box center [889, 56] width 9 height 9
